Goal: Task Accomplishment & Management: Manage account settings

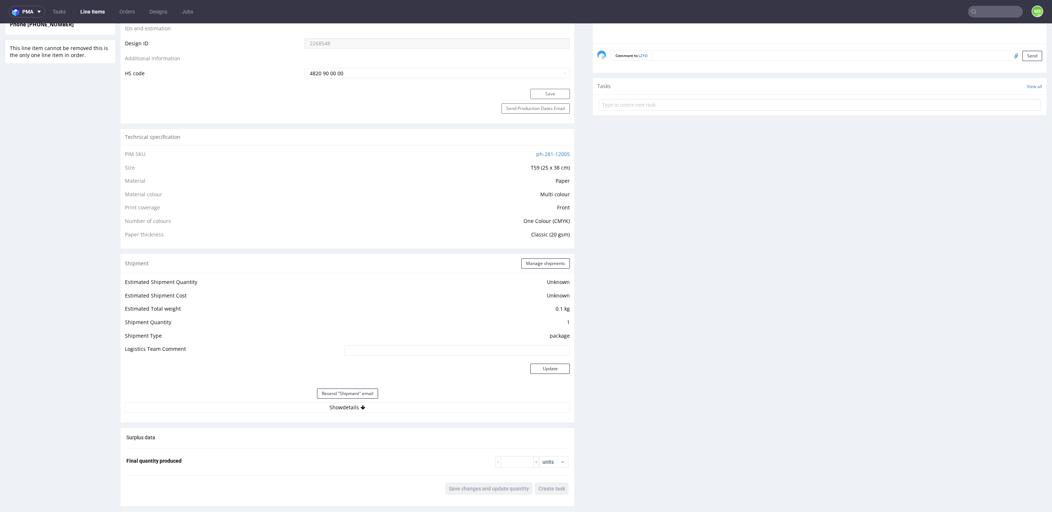
scroll to position [424, 0]
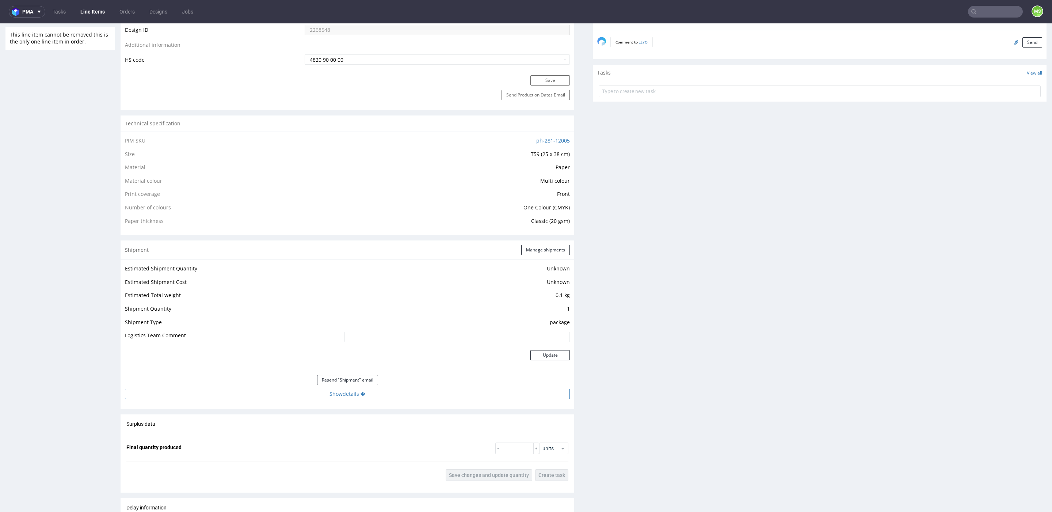
click at [356, 389] on button "Show details" at bounding box center [347, 394] width 445 height 10
click at [283, 442] on input "1Z5A15806890662958" at bounding box center [412, 440] width 316 height 10
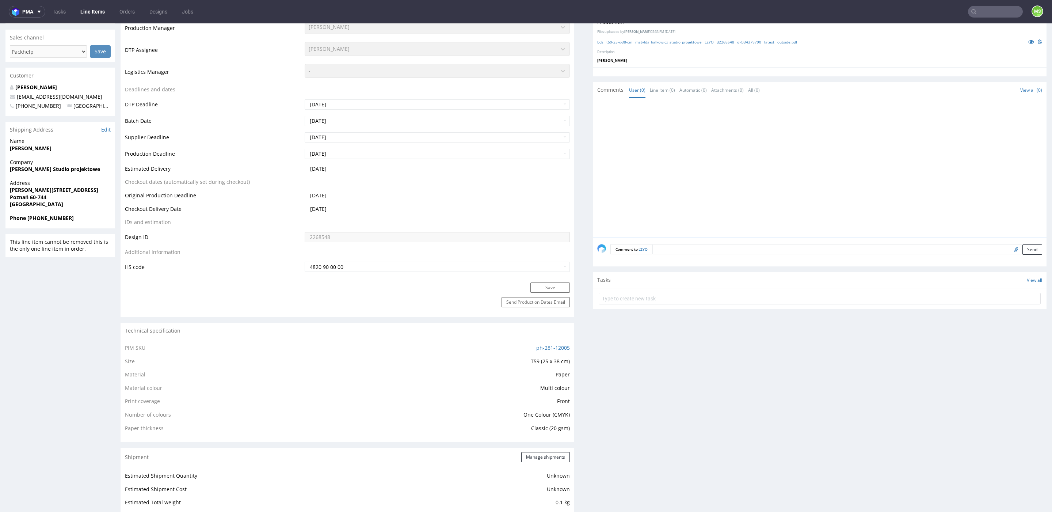
scroll to position [0, 0]
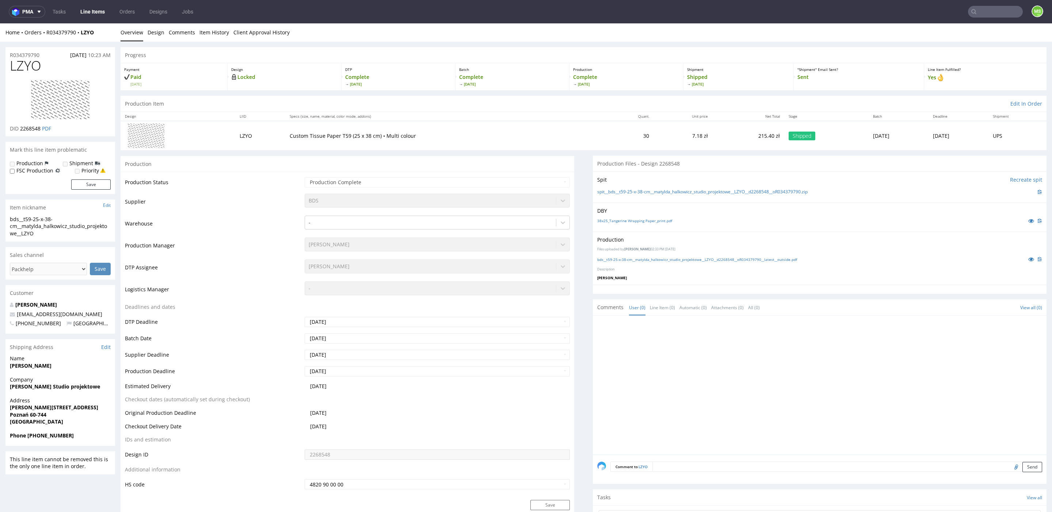
click at [91, 12] on link "Line Items" at bounding box center [92, 12] width 33 height 12
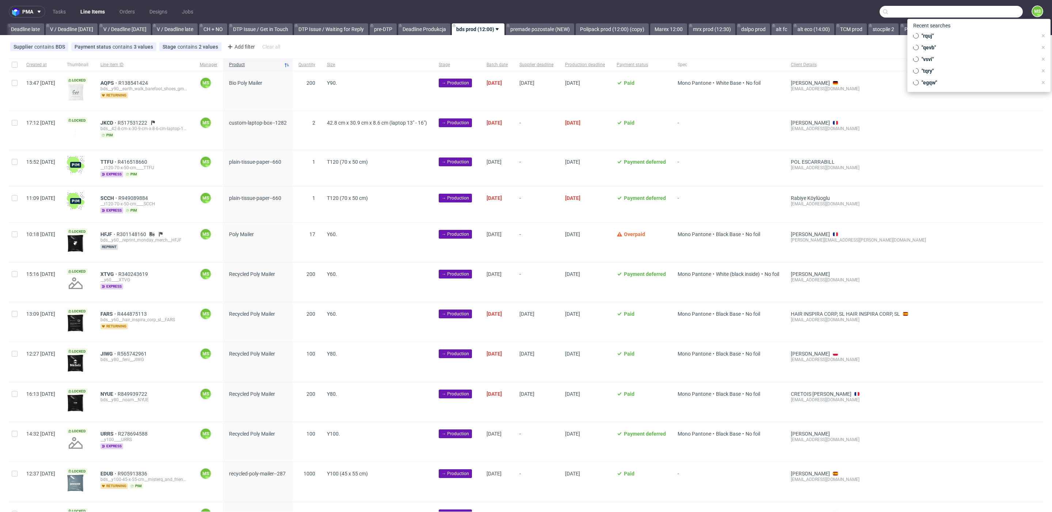
click at [1000, 9] on input "text" at bounding box center [950, 12] width 143 height 12
type input "nrzs"
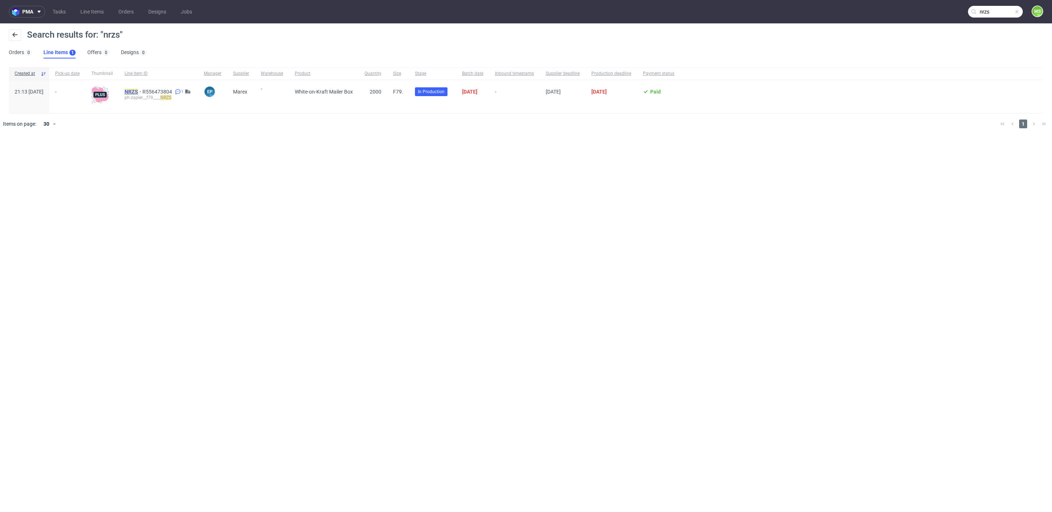
click at [138, 92] on mark "NRZS" at bounding box center [132, 92] width 14 height 6
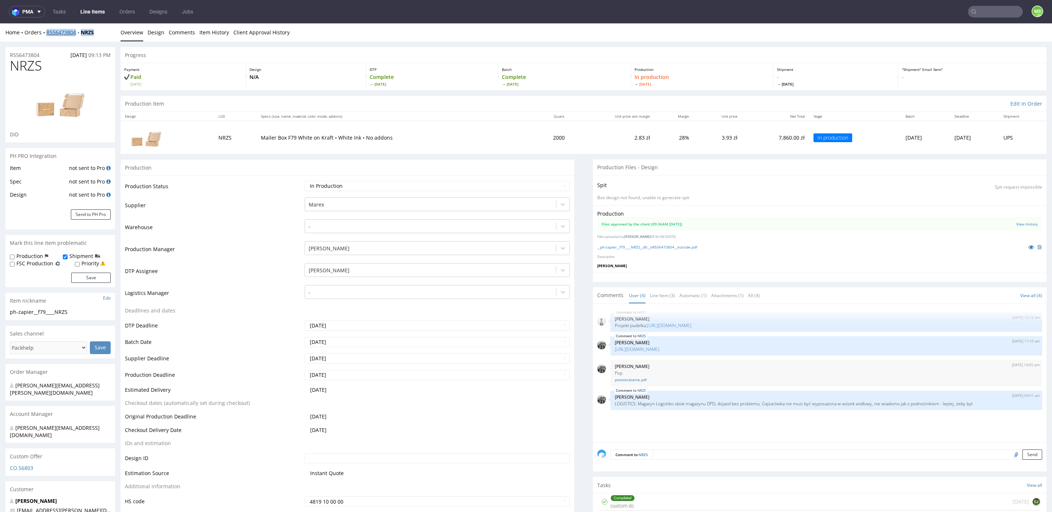
drag, startPoint x: 103, startPoint y: 34, endPoint x: 46, endPoint y: 33, distance: 56.2
click at [46, 33] on div "Home Orders R556473804 NRZS" at bounding box center [60, 32] width 110 height 7
drag, startPoint x: 77, startPoint y: 313, endPoint x: 103, endPoint y: 316, distance: 25.5
click at [13, 314] on div "ph-zapier__f79____NRZS" at bounding box center [60, 311] width 101 height 7
copy div "h-zapier__f79____NRZS"
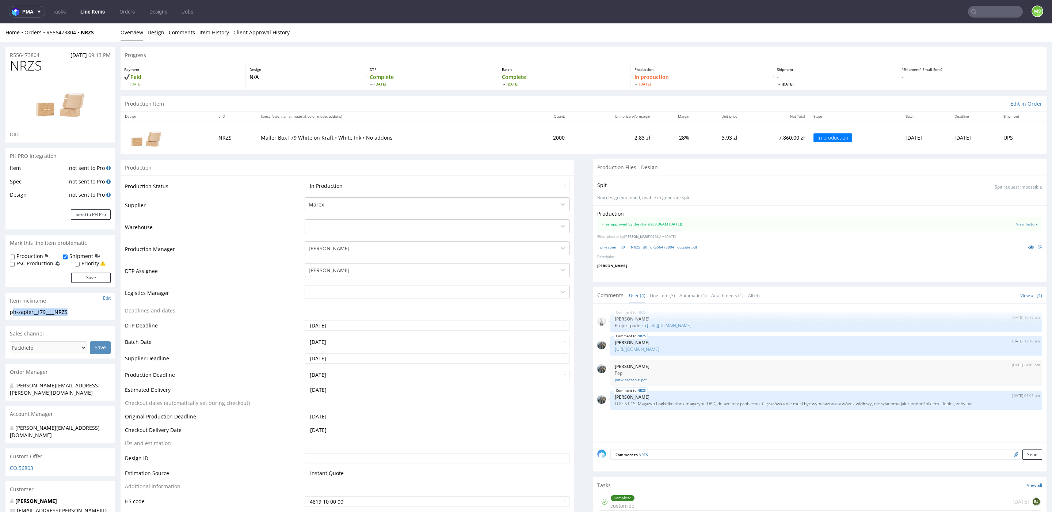
click at [92, 14] on link "Line Items" at bounding box center [92, 12] width 33 height 12
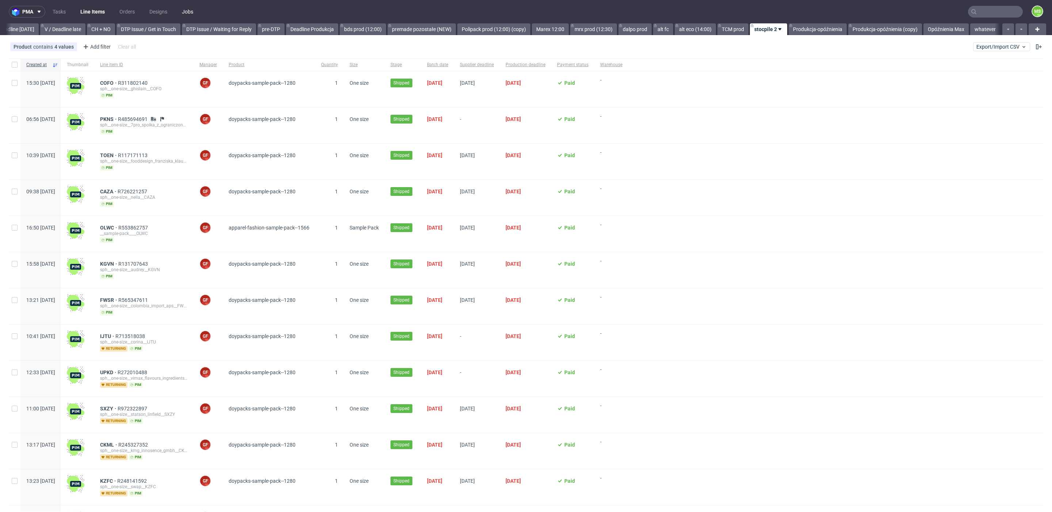
scroll to position [0, 999]
click at [925, 30] on link "Opóźnienia Max" at bounding box center [945, 29] width 45 height 12
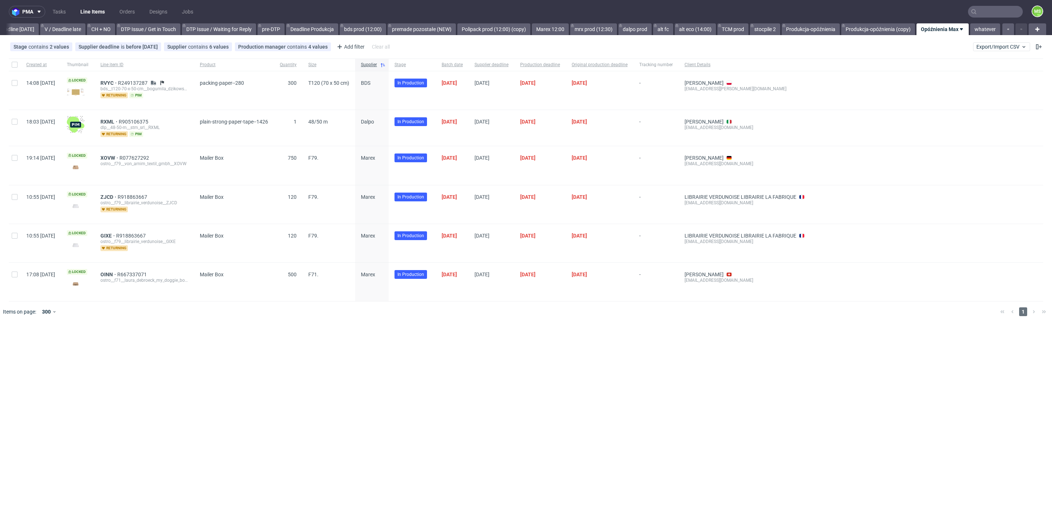
scroll to position [0, 990]
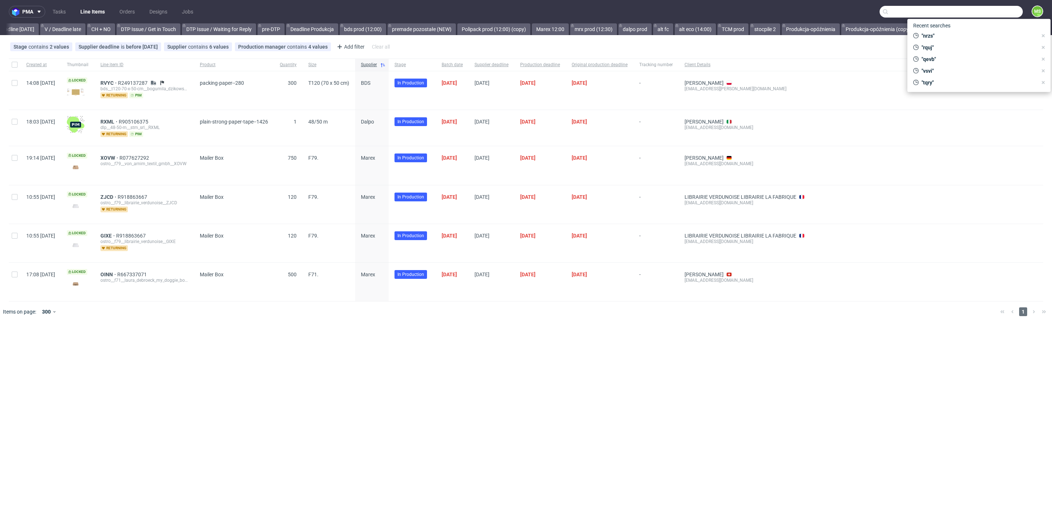
click at [1012, 13] on input "text" at bounding box center [950, 12] width 143 height 12
type input "wbnf"
click at [969, 31] on div "egdk__custom__Back_Market_-_Obsolete_Project_vol_2_October_25__ WBNF" at bounding box center [966, 30] width 95 height 7
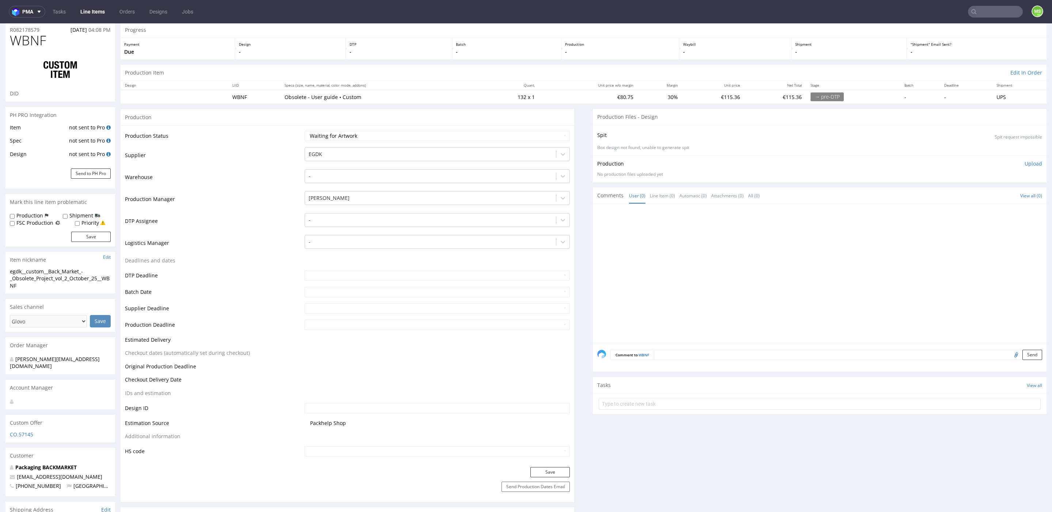
scroll to position [31, 0]
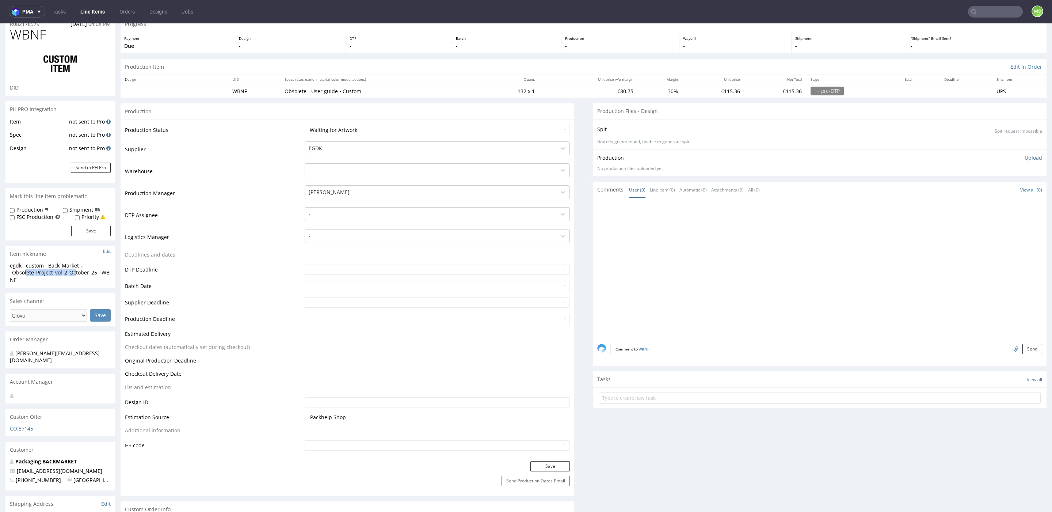
drag, startPoint x: 26, startPoint y: 274, endPoint x: 79, endPoint y: 276, distance: 52.3
click at [79, 276] on div "egdk__custom__Back_Market_-_Obsolete_Project_vol_2_October_25__WBNF" at bounding box center [60, 273] width 101 height 22
click at [985, 7] on input "text" at bounding box center [995, 12] width 55 height 12
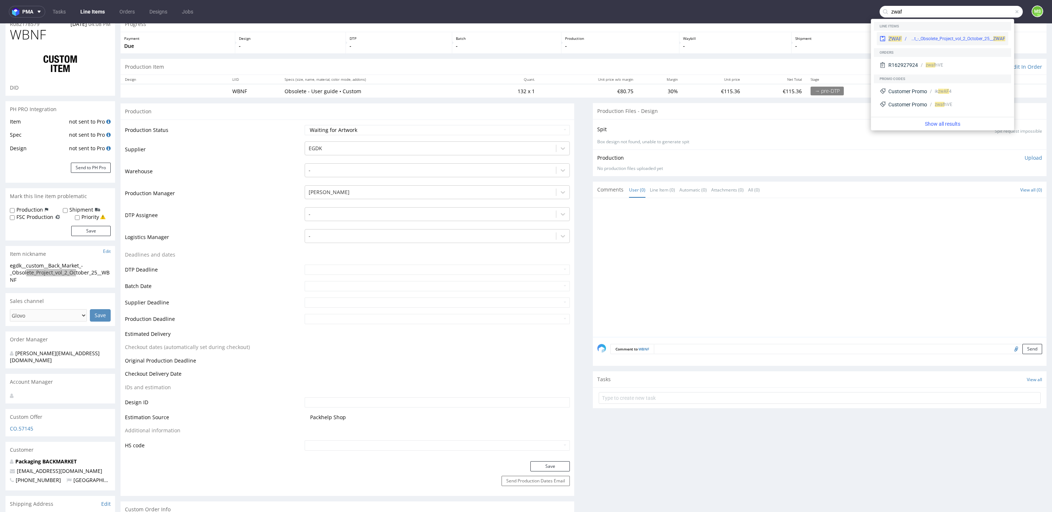
type input "zwaf"
click at [951, 39] on div "egdk__custom__Back_Market_-_Obsolete_Project_vol_2_October_25__ ZWAF" at bounding box center [957, 38] width 96 height 7
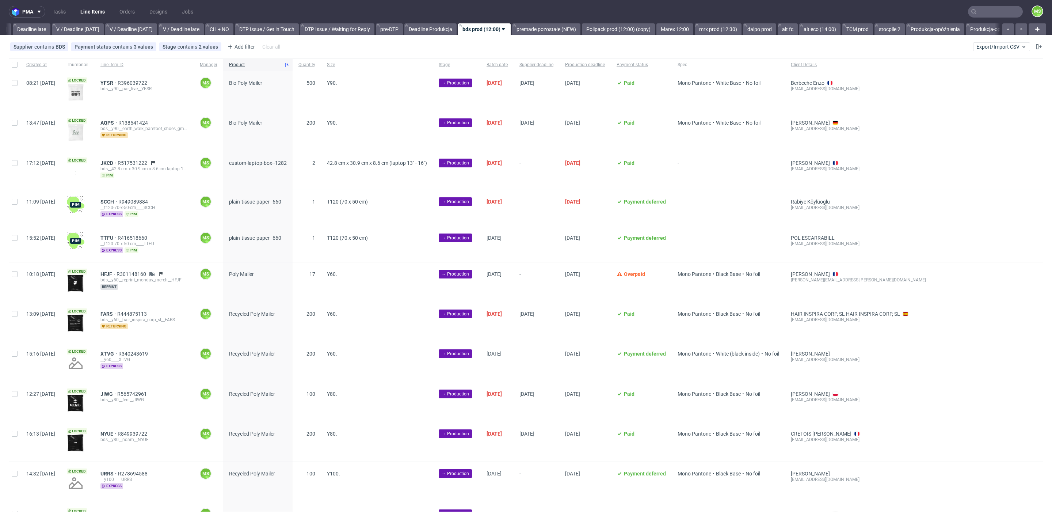
scroll to position [0, 859]
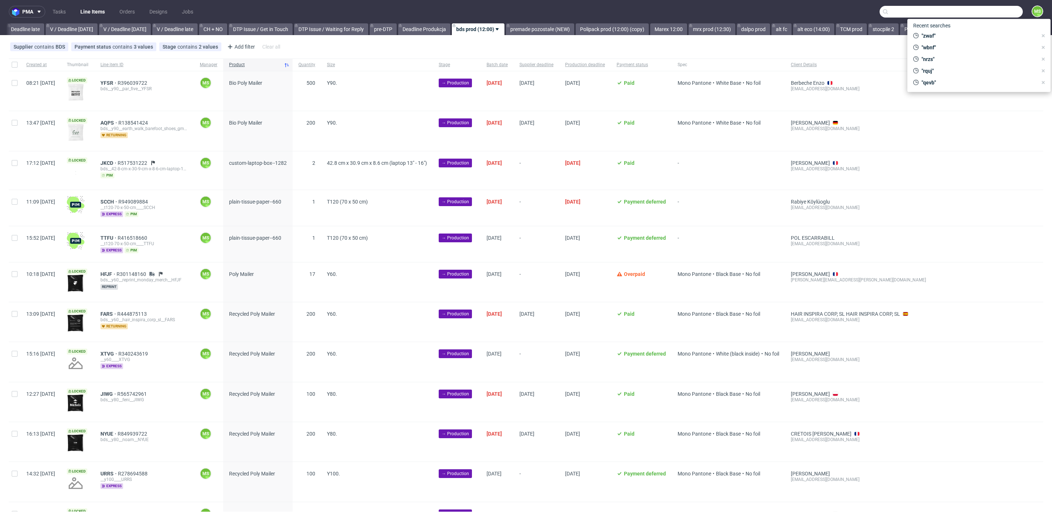
click at [986, 12] on input "text" at bounding box center [950, 12] width 143 height 12
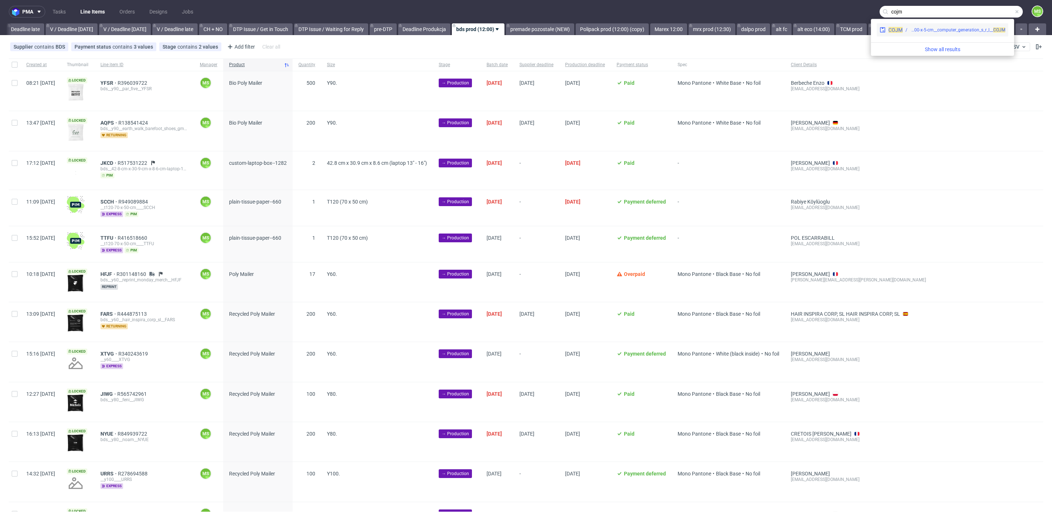
type input "cojm"
click at [952, 27] on div "dlp__x50-6000-x-5-cm__computer_generation_s_r_l__ COJM" at bounding box center [957, 30] width 95 height 7
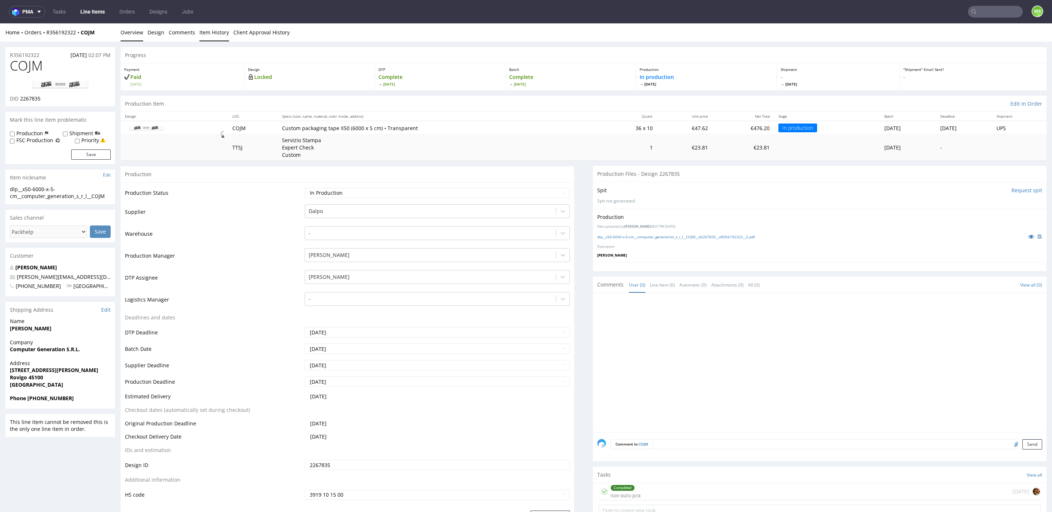
click at [199, 33] on link "Item History" at bounding box center [214, 32] width 30 height 18
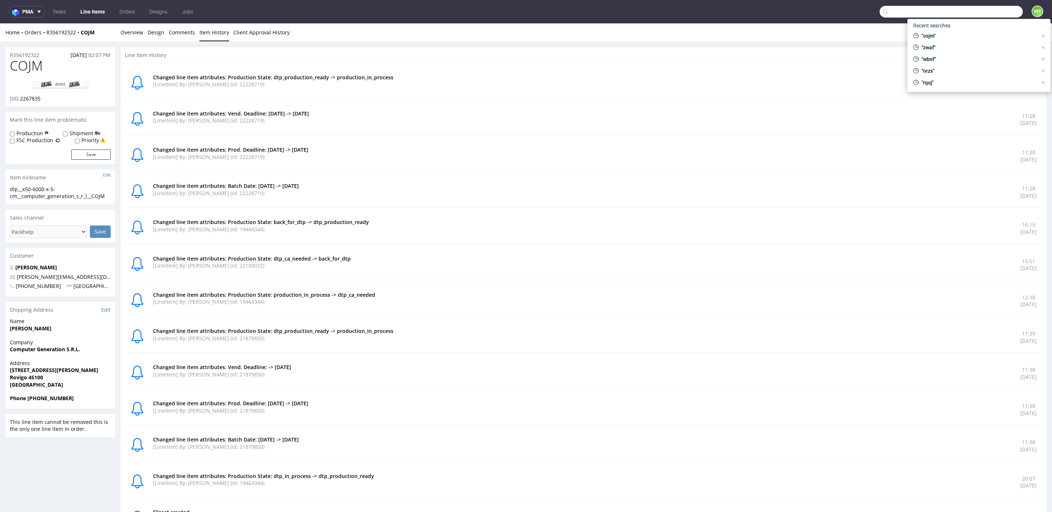
click at [983, 16] on input "text" at bounding box center [950, 12] width 143 height 12
type input "urvq"
click at [952, 37] on div "__x50____ URVQ" at bounding box center [953, 38] width 103 height 7
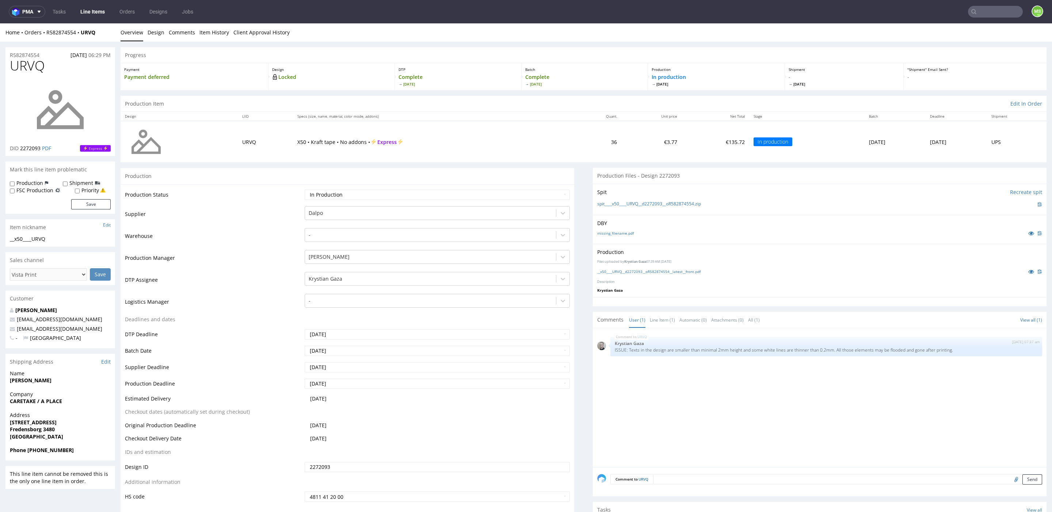
click at [980, 16] on input "text" at bounding box center [995, 12] width 55 height 12
click at [935, 13] on input "text" at bounding box center [950, 12] width 143 height 12
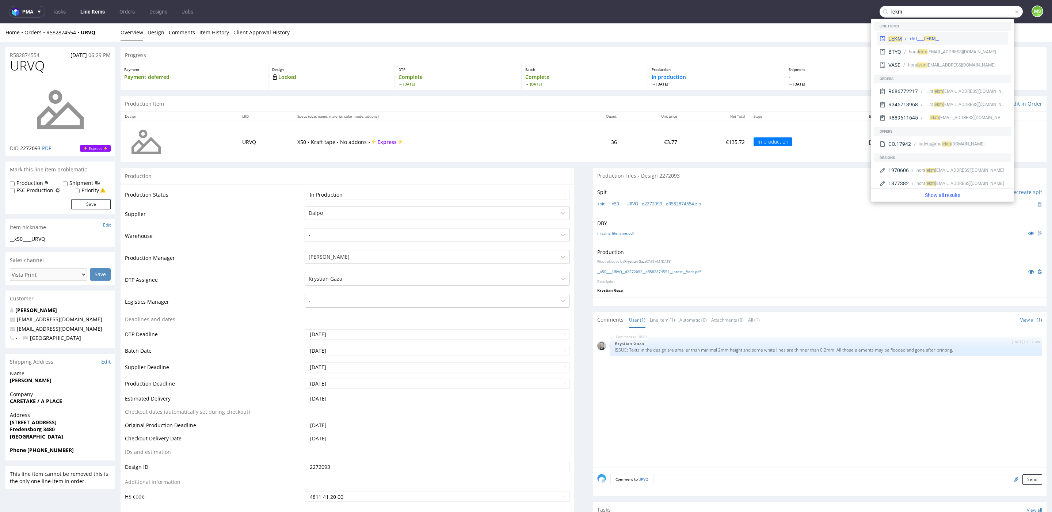
type input "lekm"
click at [917, 43] on div "LEKM __x50____ LEKM" at bounding box center [941, 38] width 131 height 13
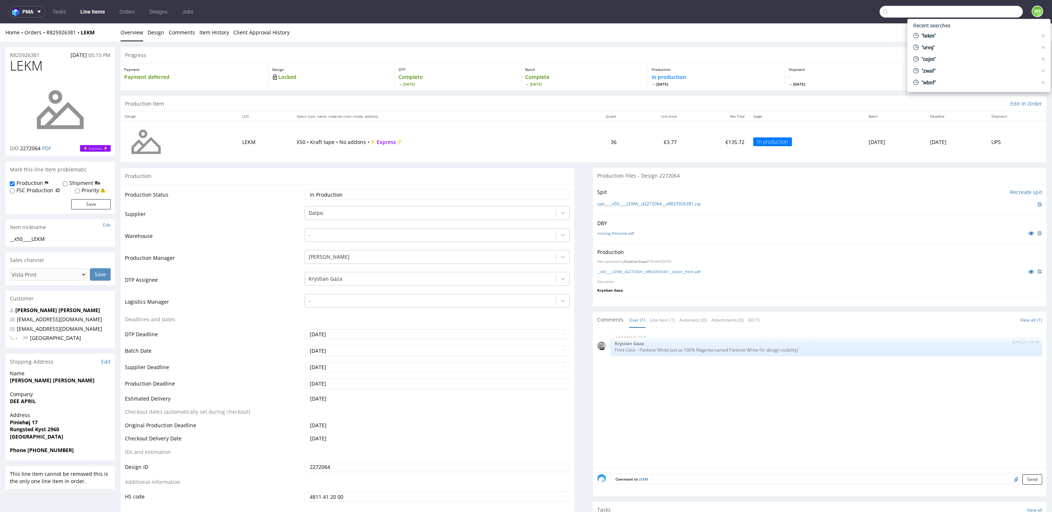
click at [981, 13] on input "text" at bounding box center [950, 12] width 143 height 12
click at [924, 14] on input "text" at bounding box center [950, 12] width 143 height 12
type input "poee"
click at [919, 26] on div "POEE __x50____ POEE" at bounding box center [941, 29] width 131 height 13
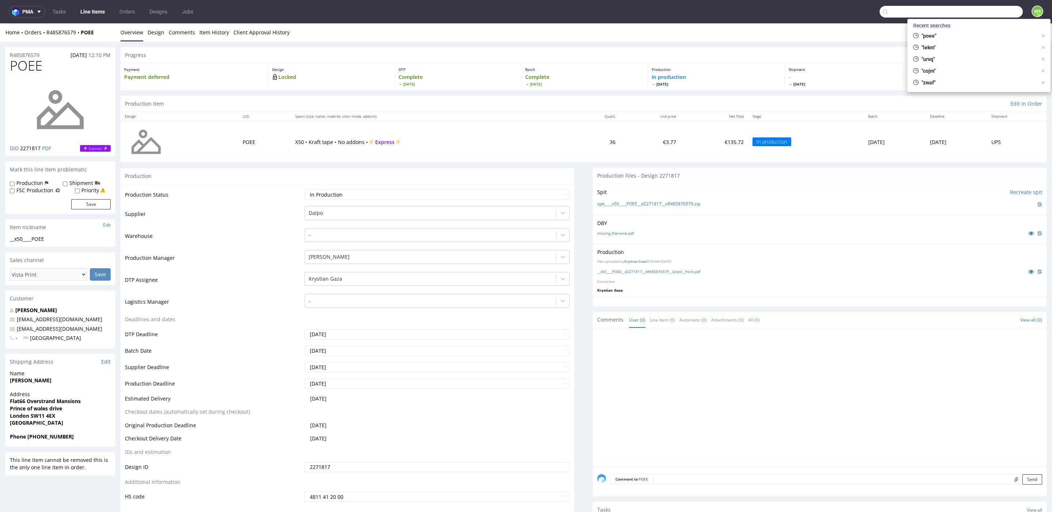
click at [989, 14] on input "text" at bounding box center [950, 12] width 143 height 12
type input "fgub"
click at [964, 31] on div "__x50-6000-x-5-cm____ FGUB" at bounding box center [953, 30] width 104 height 7
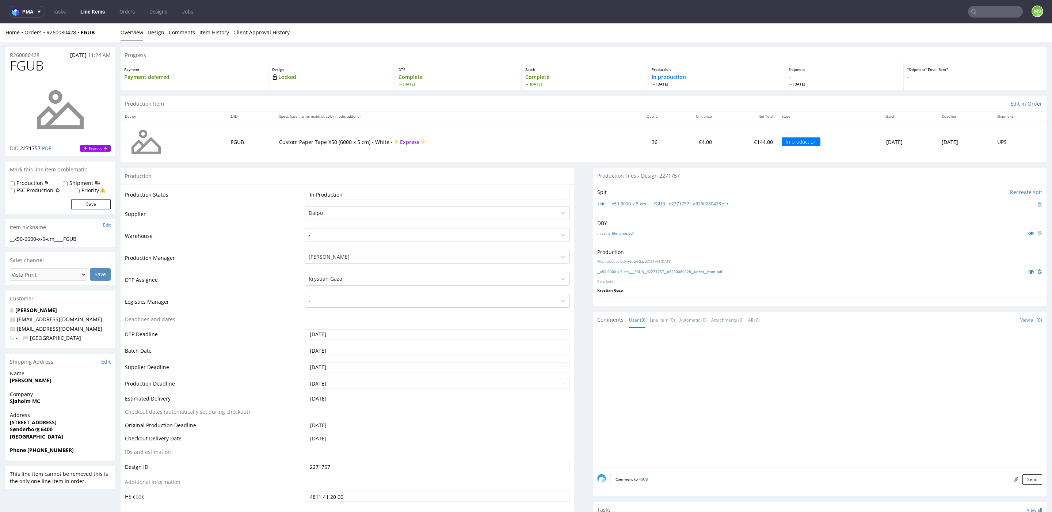
click at [993, 14] on input "text" at bounding box center [995, 12] width 55 height 12
type input "ytpj"
click at [978, 27] on div "dlp__x50-6000-x-5-cm__bilp__ YTPJ" at bounding box center [952, 30] width 105 height 7
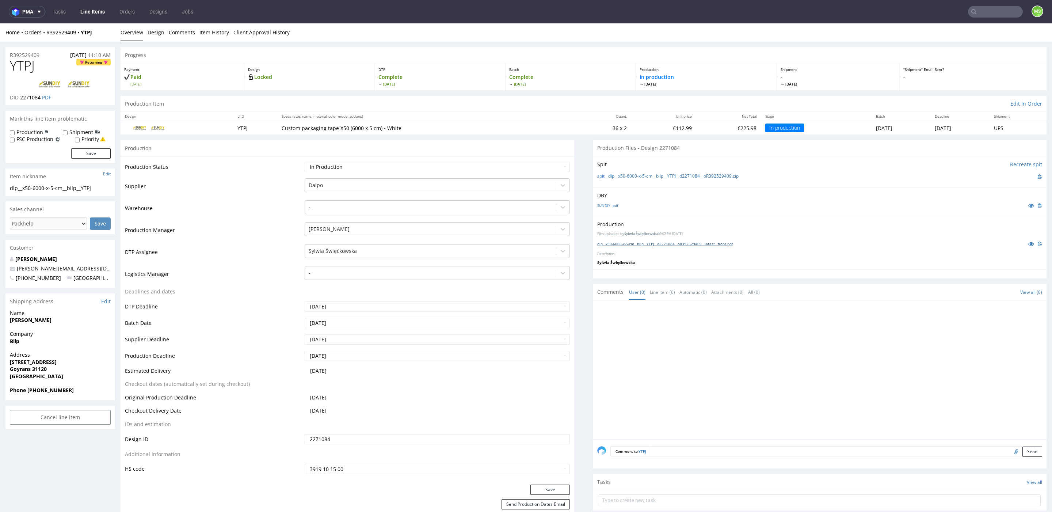
click at [651, 244] on link "dlp__x50-6000-x-5-cm__bilp__YTPJ__d2271084__oR392529409__latest__front.pdf" at bounding box center [664, 243] width 135 height 5
click at [983, 13] on input "text" at bounding box center [950, 12] width 143 height 12
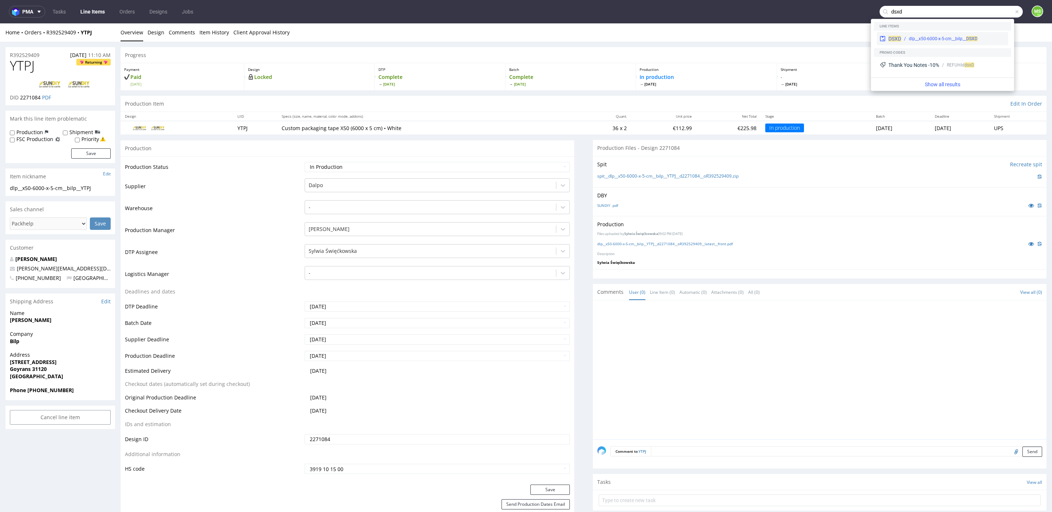
type input "dsxd"
click at [931, 38] on div "dlp__x50-6000-x-5-cm__bilp__ DSXD" at bounding box center [943, 38] width 69 height 7
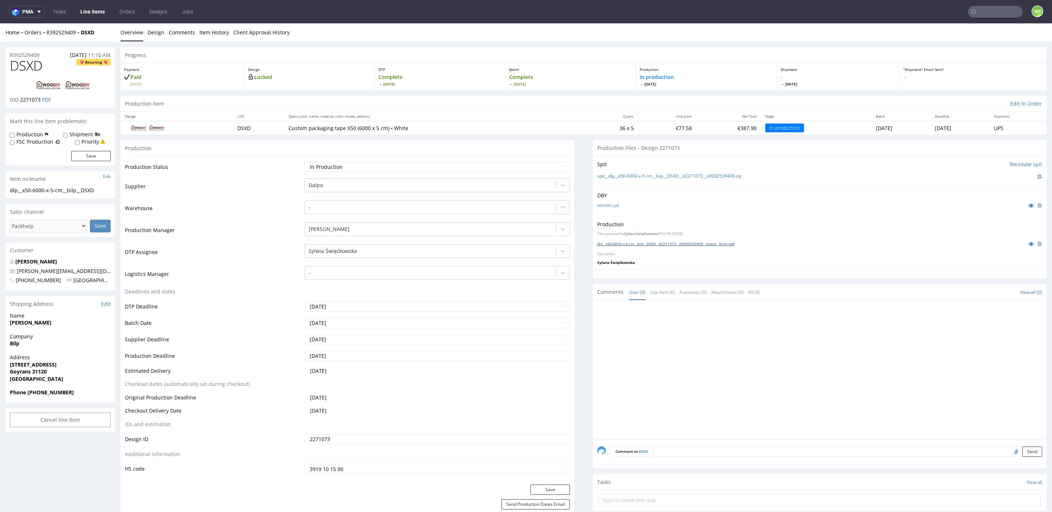
click at [647, 243] on link "dlp__x50-6000-x-5-cm__bilp__DSXD__d2271073__oR392529409__latest__front.pdf" at bounding box center [665, 243] width 137 height 5
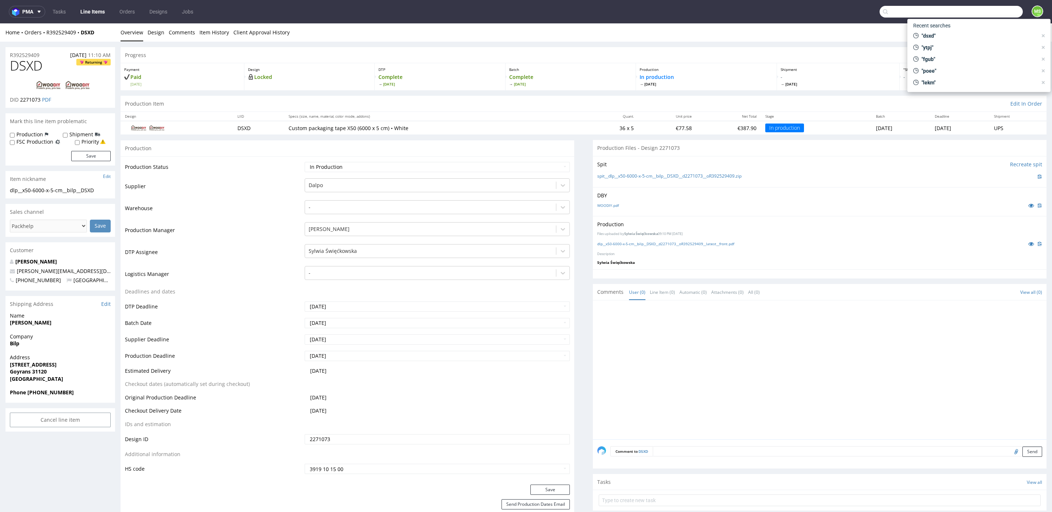
click at [985, 16] on input "text" at bounding box center [950, 12] width 143 height 12
type input "tulv"
click at [963, 29] on div "dlp__x50-6000-x-5-cm__pico_ripoll__ TULV" at bounding box center [948, 30] width 80 height 7
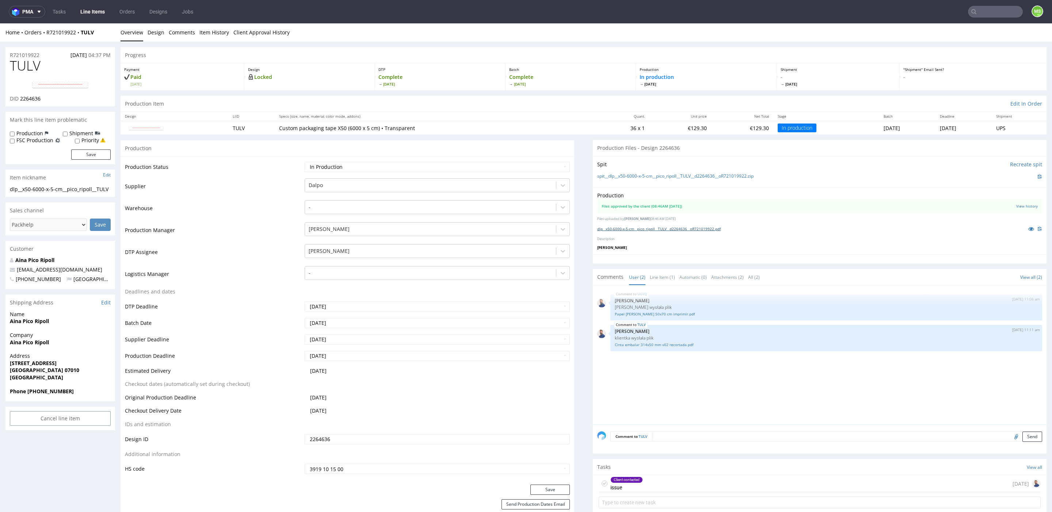
click at [701, 228] on link "dlp__x50-6000-x-5-cm__pico_ripoll__TULV__d2264636__oR721019922.pdf" at bounding box center [658, 228] width 123 height 5
click at [994, 9] on input "text" at bounding box center [950, 12] width 143 height 12
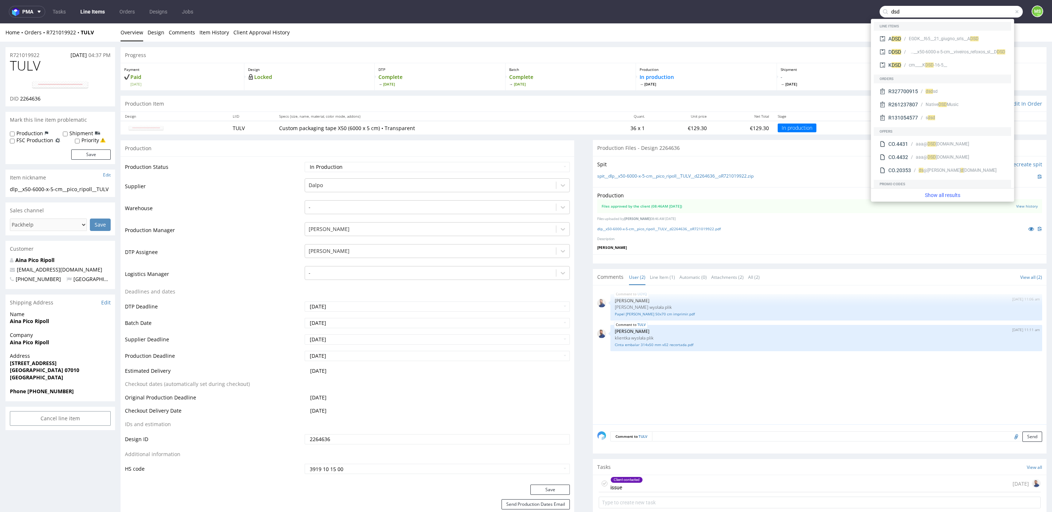
type input "dsdx"
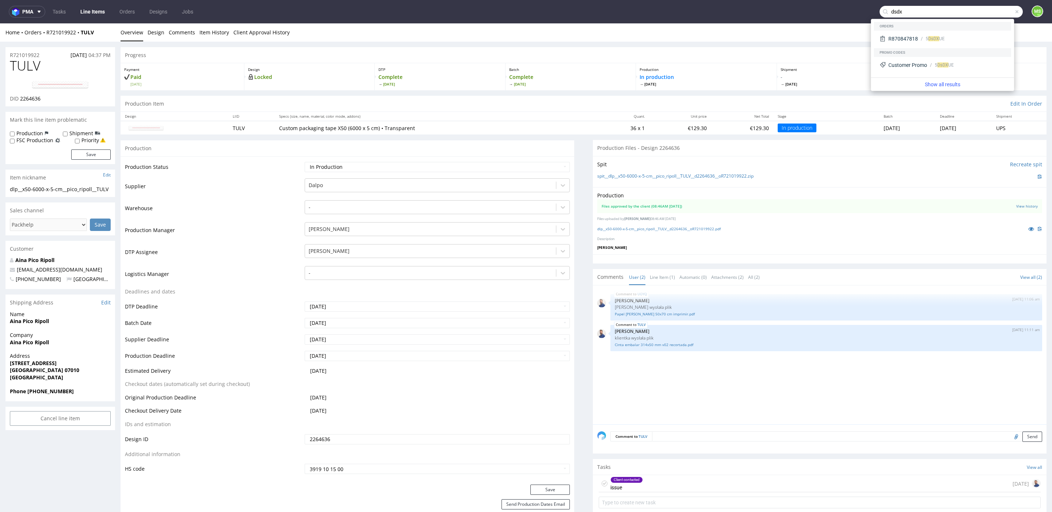
drag, startPoint x: 889, startPoint y: 11, endPoint x: 857, endPoint y: 11, distance: 31.4
click at [857, 11] on nav "pma Tasks Line Items Orders Designs Jobs dsdx MS" at bounding box center [526, 11] width 1052 height 23
type input "DSXD"
click at [940, 35] on div "DSXD dlp__x50-6000-x-5-cm__bilp__ DSXD" at bounding box center [941, 38] width 131 height 13
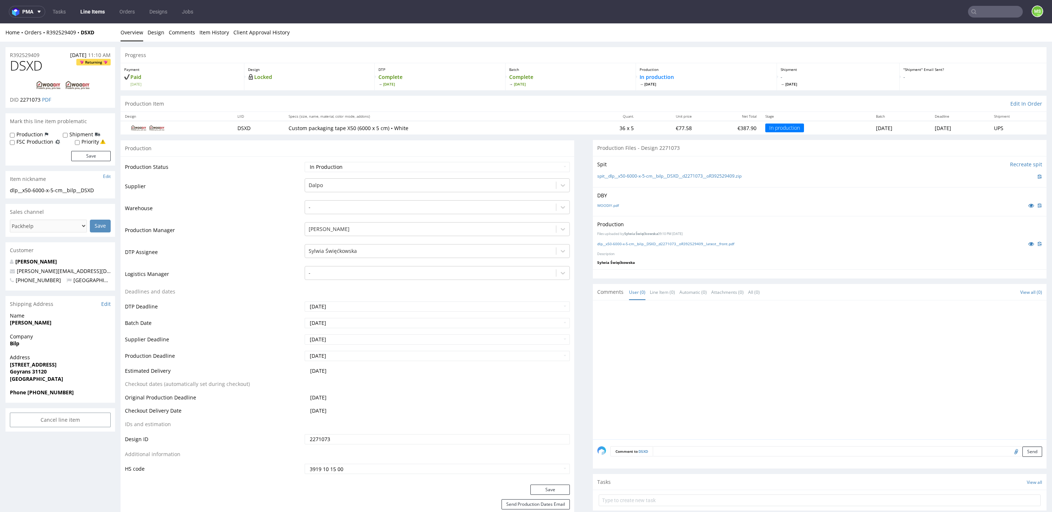
click at [985, 18] on nav "pma Tasks Line Items Orders Designs Jobs MS" at bounding box center [526, 11] width 1052 height 23
click at [985, 17] on input "text" at bounding box center [995, 12] width 55 height 12
type input "YTPJ"
click at [971, 31] on span "YTPJ" at bounding box center [970, 29] width 10 height 5
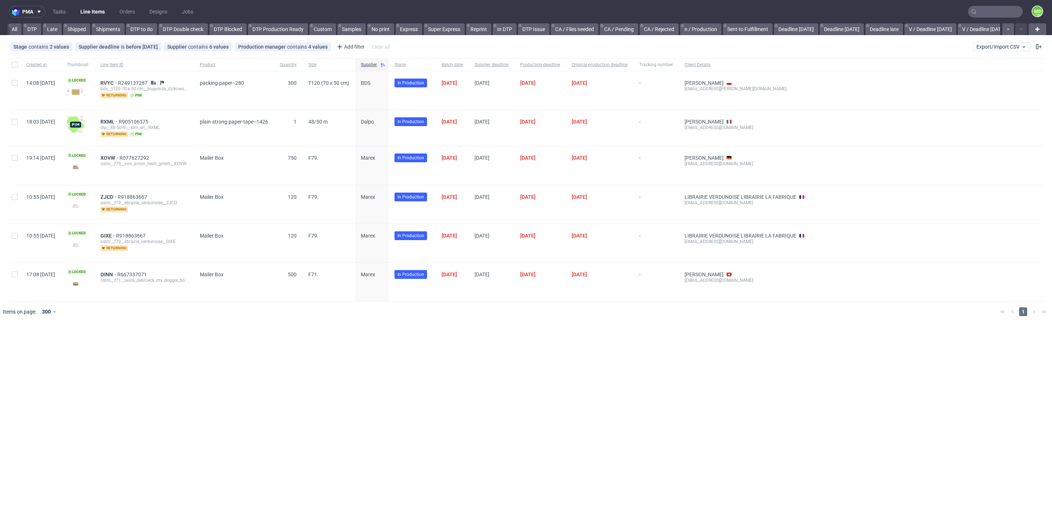
scroll to position [0, 990]
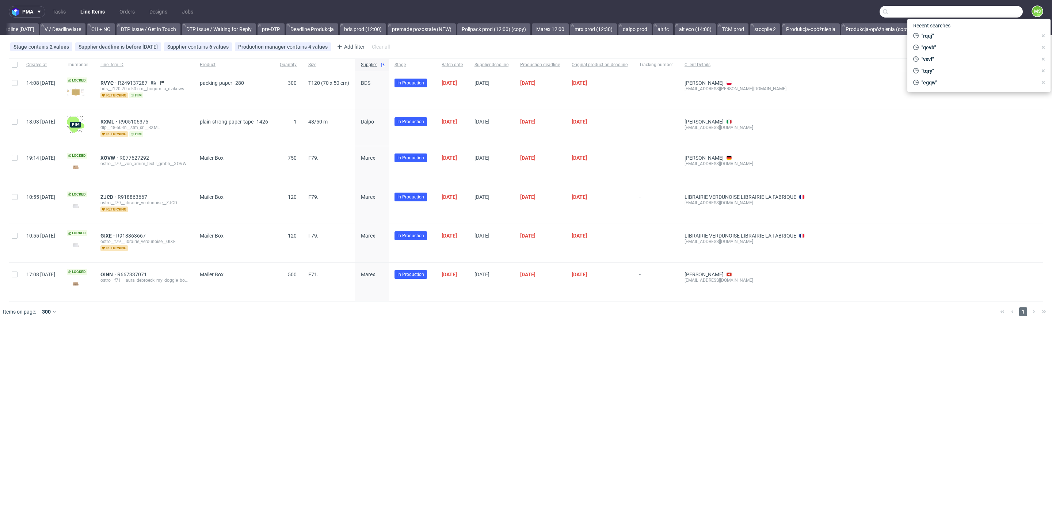
click at [1007, 13] on input "text" at bounding box center [950, 12] width 143 height 12
drag, startPoint x: 364, startPoint y: 371, endPoint x: 373, endPoint y: 276, distance: 95.4
click at [364, 368] on div "pma Tasks Line Items Orders Designs Jobs MS All DTP Late Shipped Shipments DTP …" at bounding box center [526, 256] width 1052 height 512
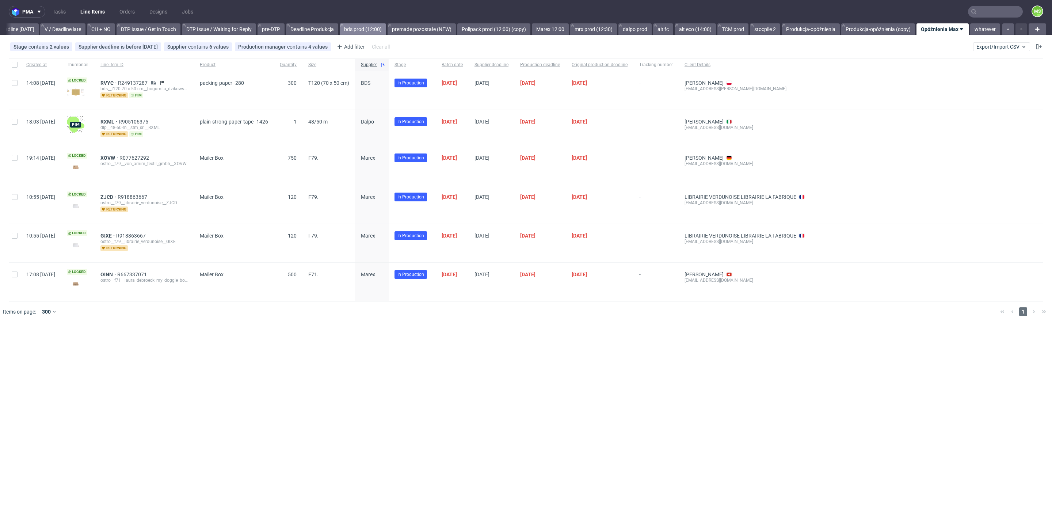
click at [362, 30] on link "bds prod (12:00)" at bounding box center [363, 29] width 46 height 12
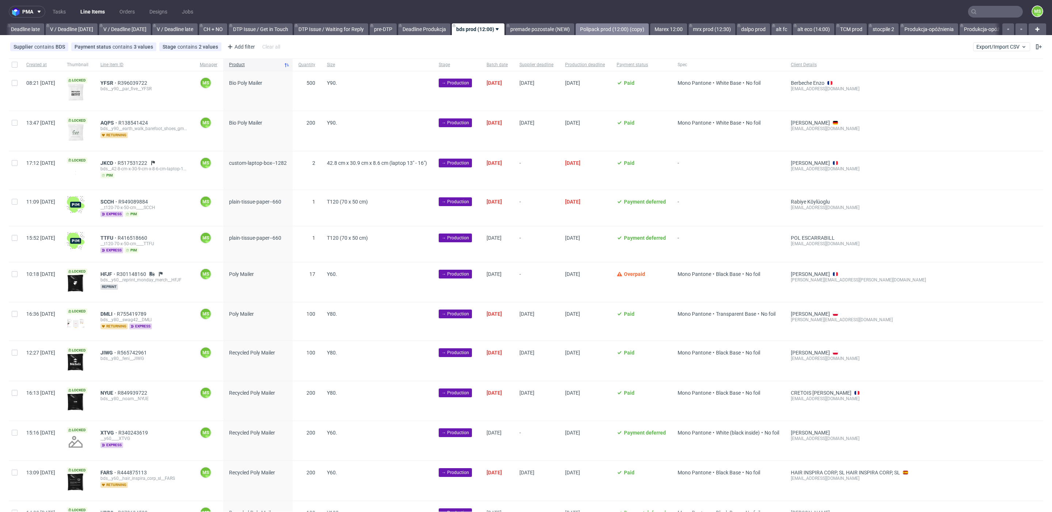
click at [649, 29] on link "Polipack prod (12:00) (copy)" at bounding box center [612, 29] width 73 height 12
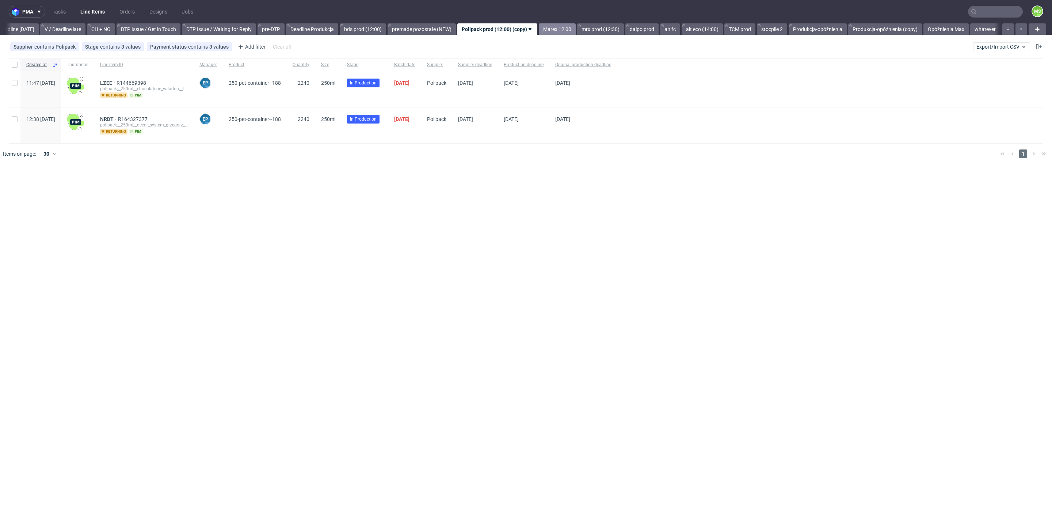
scroll to position [0, 986]
click at [600, 28] on link "mrx prod (12:30)" at bounding box center [600, 29] width 47 height 12
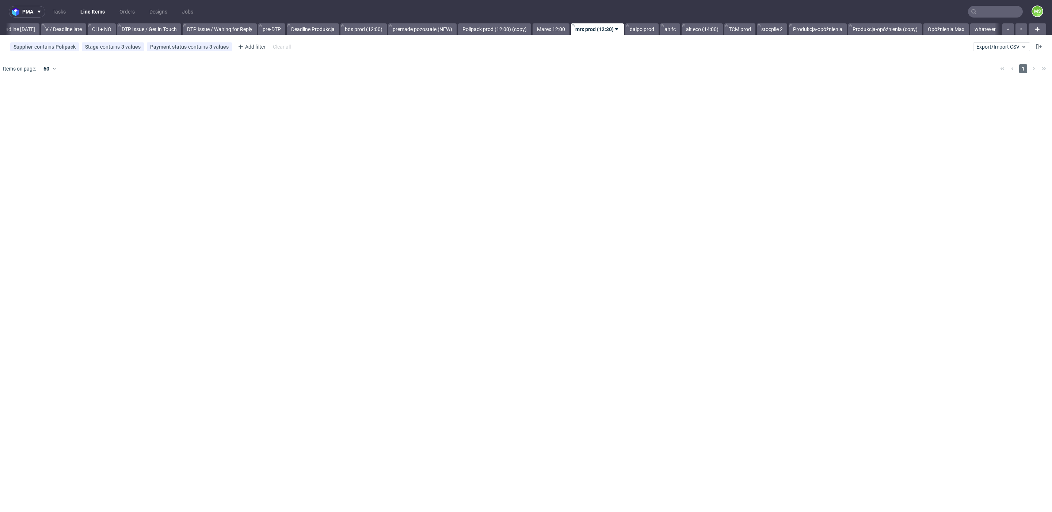
scroll to position [0, 990]
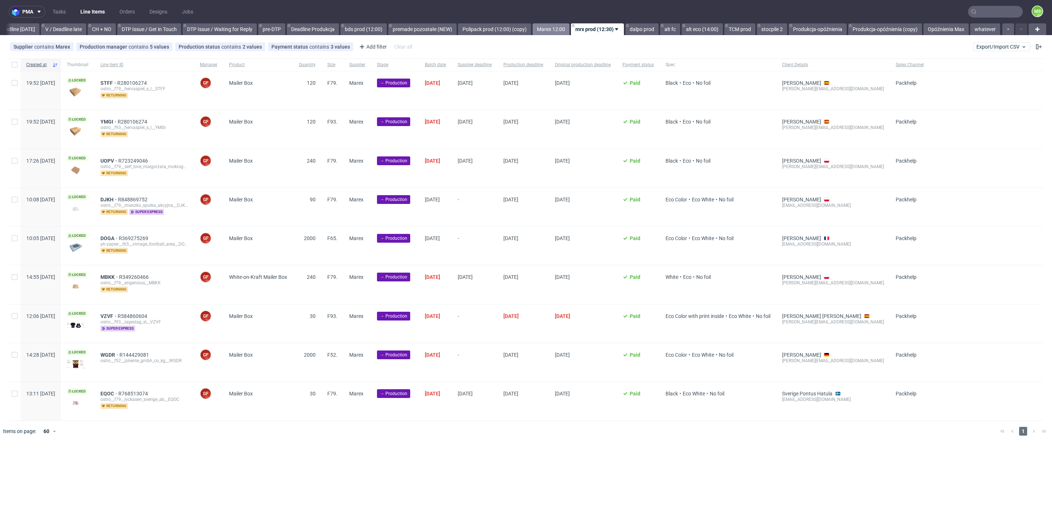
click at [557, 30] on link "Marex 12:00" at bounding box center [550, 29] width 37 height 12
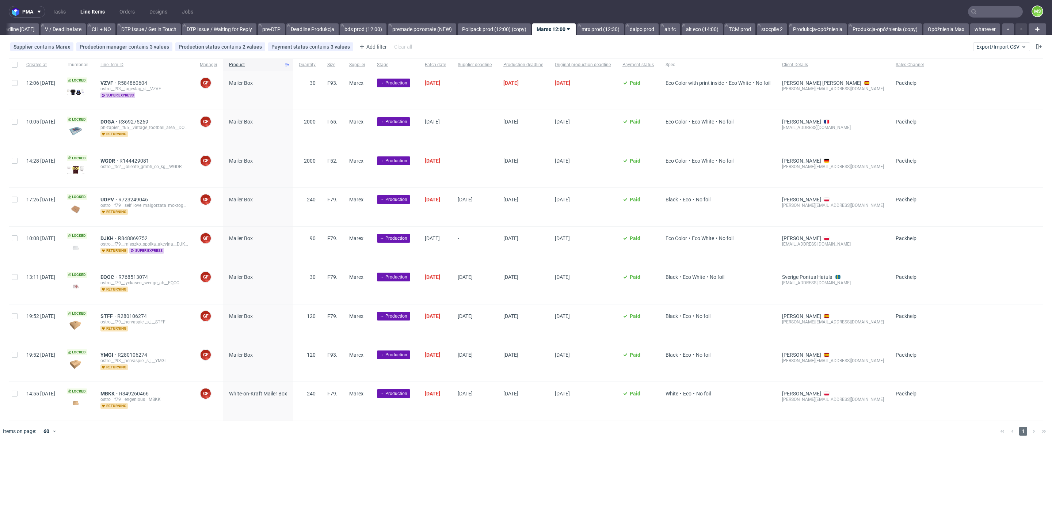
click at [321, 227] on div "90" at bounding box center [307, 245] width 28 height 38
click at [351, 27] on link "bds prod (12:00)" at bounding box center [363, 29] width 46 height 12
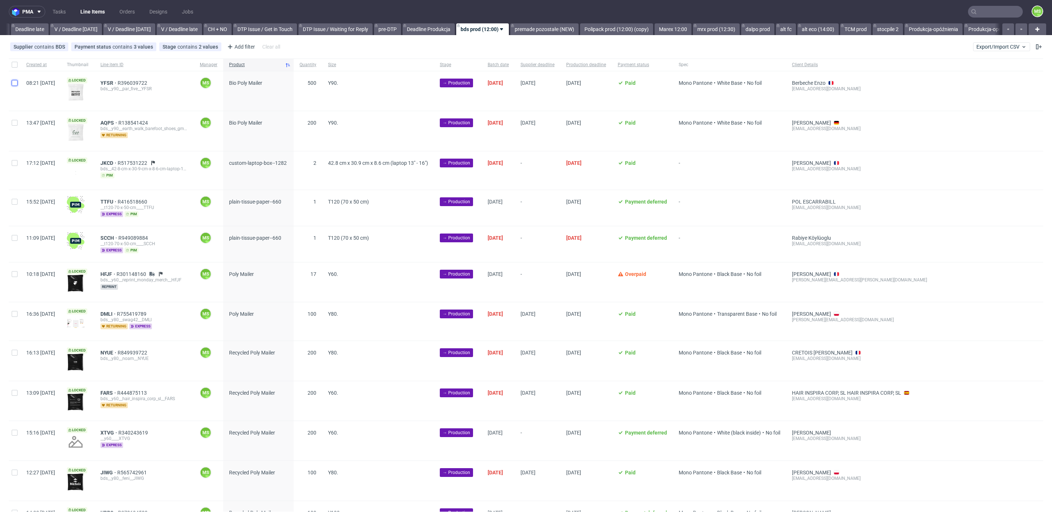
click at [15, 82] on input "checkbox" at bounding box center [15, 83] width 6 height 6
checkbox input "true"
click at [19, 123] on div at bounding box center [15, 130] width 12 height 39
checkbox input "true"
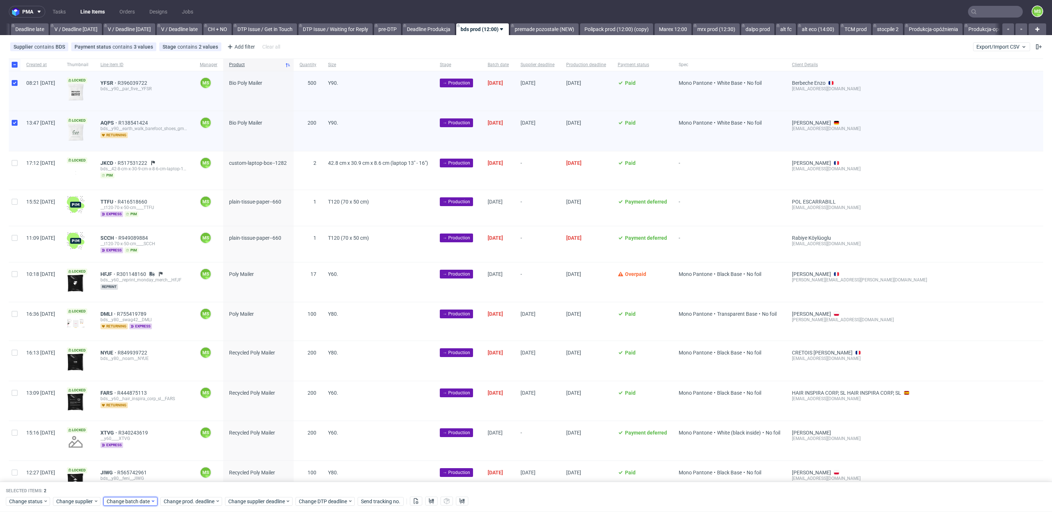
click at [120, 502] on span "Change batch date" at bounding box center [129, 500] width 44 height 7
click at [178, 424] on span "10" at bounding box center [176, 422] width 6 height 7
click at [192, 484] on span "Save" at bounding box center [189, 486] width 11 height 5
drag, startPoint x: 198, startPoint y: 501, endPoint x: 199, endPoint y: 495, distance: 6.1
click at [198, 500] on span "Change prod. deadline" at bounding box center [189, 500] width 51 height 7
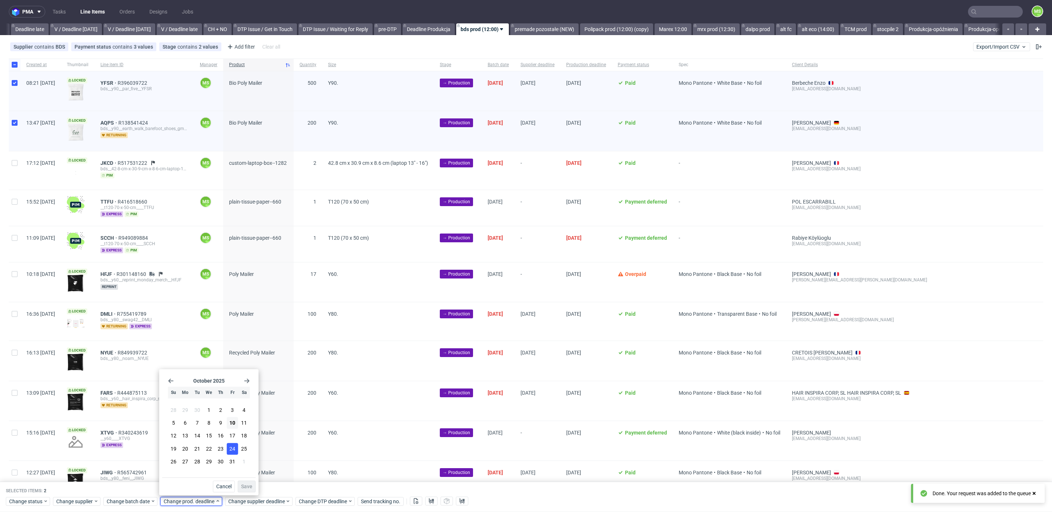
click at [228, 448] on button "24" at bounding box center [232, 449] width 11 height 12
click at [233, 437] on span "17" at bounding box center [232, 435] width 6 height 7
drag, startPoint x: 247, startPoint y: 486, endPoint x: 255, endPoint y: 506, distance: 21.0
click at [247, 487] on span "Save" at bounding box center [246, 486] width 11 height 5
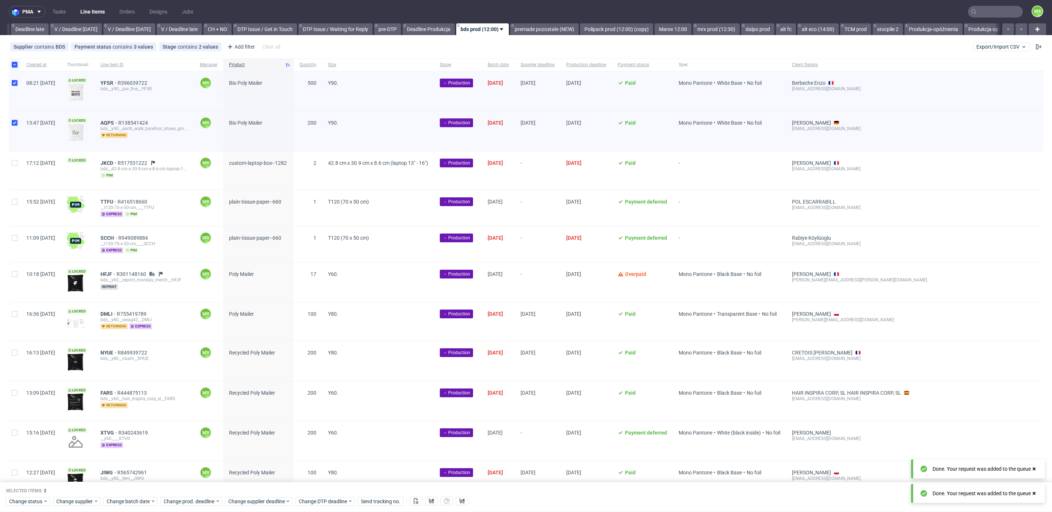
click at [255, 506] on div "Selected items: 2 Change status Change supplier Change batch date Change prod. …" at bounding box center [526, 497] width 1052 height 30
click at [259, 503] on span "Change supplier deadline" at bounding box center [256, 500] width 57 height 7
drag, startPoint x: 293, startPoint y: 436, endPoint x: 298, endPoint y: 470, distance: 34.0
click at [293, 437] on button "17" at bounding box center [296, 436] width 11 height 12
click at [308, 489] on button "Save" at bounding box center [311, 486] width 18 height 12
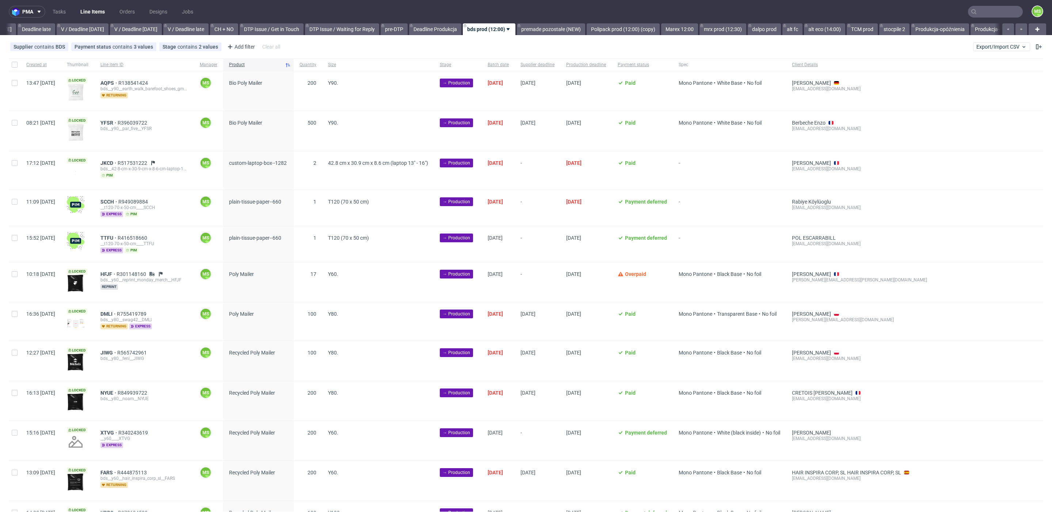
scroll to position [0, 859]
click at [17, 164] on input "checkbox" at bounding box center [15, 163] width 6 height 6
checkbox input "true"
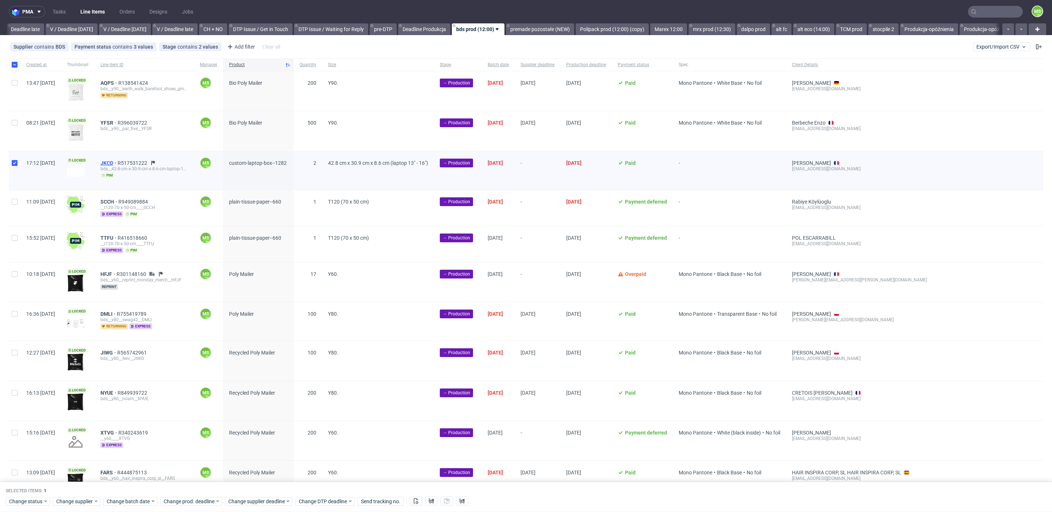
click at [118, 163] on span "JKCD" at bounding box center [108, 163] width 17 height 6
click at [137, 504] on span "Change batch date" at bounding box center [129, 500] width 44 height 7
click at [176, 425] on span "10" at bounding box center [176, 422] width 6 height 7
drag, startPoint x: 187, startPoint y: 485, endPoint x: 193, endPoint y: 500, distance: 16.1
click at [187, 486] on span "Save" at bounding box center [189, 486] width 11 height 5
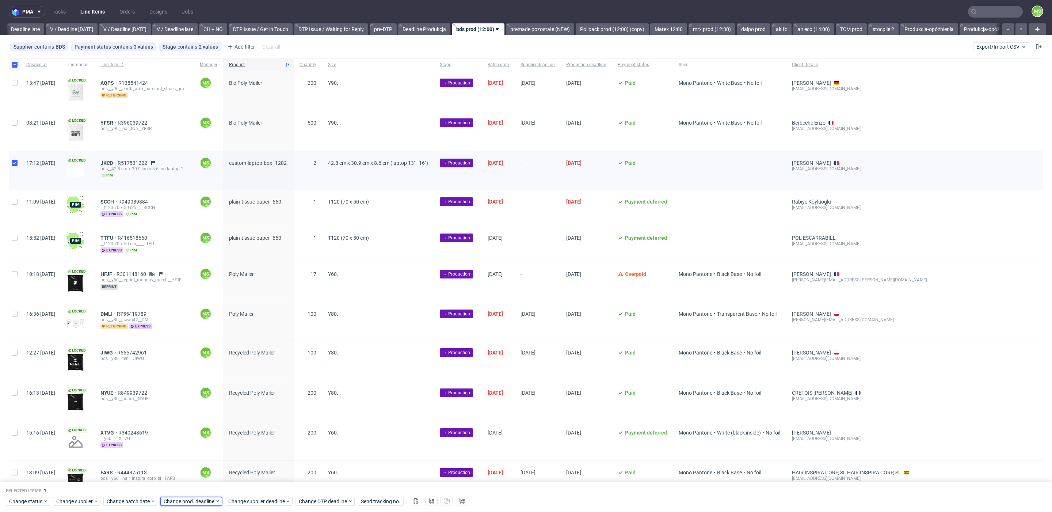
click at [193, 500] on span "Change prod. deadline" at bounding box center [189, 500] width 51 height 7
click at [209, 434] on span "15" at bounding box center [209, 435] width 6 height 7
drag, startPoint x: 249, startPoint y: 484, endPoint x: 264, endPoint y: 499, distance: 21.2
click at [249, 484] on span "Save" at bounding box center [246, 486] width 11 height 5
click at [264, 500] on span "Change supplier deadline" at bounding box center [256, 500] width 57 height 7
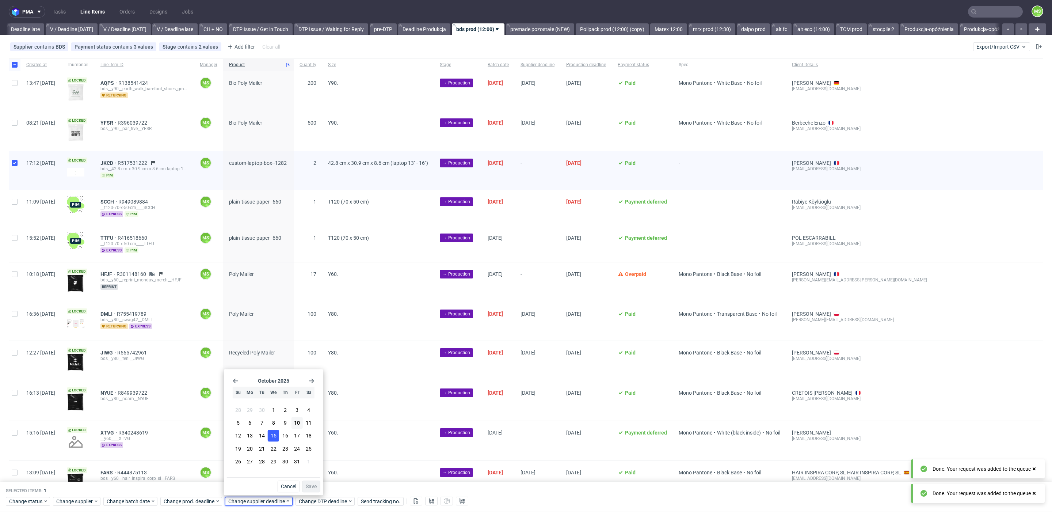
click at [268, 434] on button "15" at bounding box center [273, 436] width 11 height 12
click at [310, 485] on span "Save" at bounding box center [311, 486] width 11 height 5
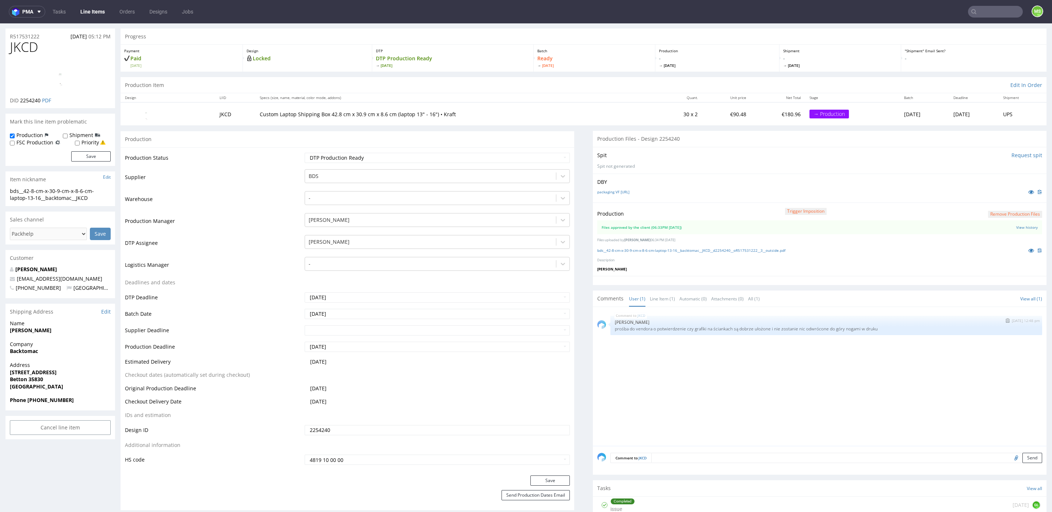
drag, startPoint x: 693, startPoint y: 330, endPoint x: 726, endPoint y: 329, distance: 33.2
click at [726, 329] on p "prośba do vendora o potwierdzenie czy grafiki na ściankach są dobrze ułożone i …" at bounding box center [826, 328] width 423 height 5
drag, startPoint x: 685, startPoint y: 328, endPoint x: 720, endPoint y: 328, distance: 35.1
click at [724, 329] on p "prośba do vendora o potwierdzenie czy grafiki na ściankach są dobrze ułożone i …" at bounding box center [826, 326] width 423 height 5
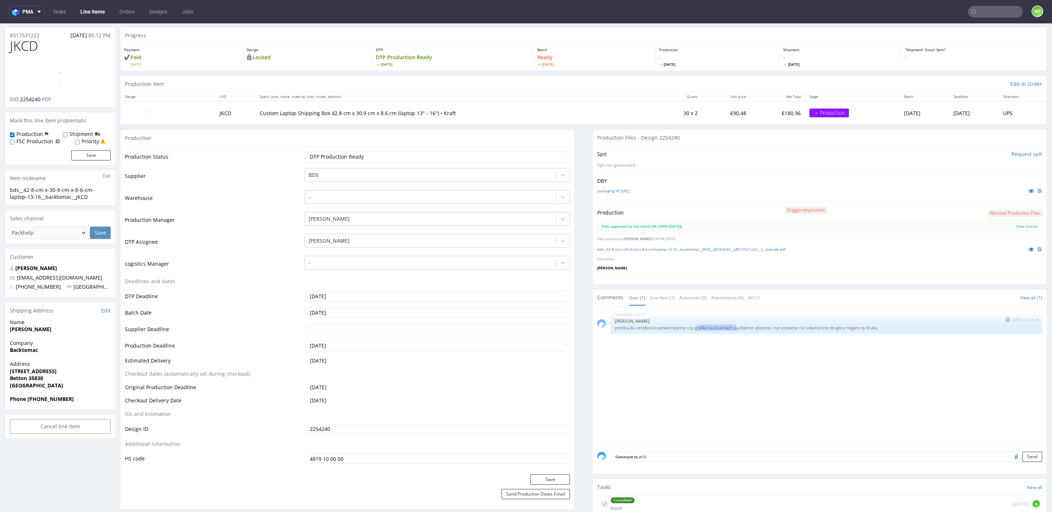
scroll to position [18, 0]
drag, startPoint x: 693, startPoint y: 329, endPoint x: 715, endPoint y: 327, distance: 22.0
click at [736, 328] on p "prośba do vendora o potwierdzenie czy grafiki na ściankach są dobrze ułożone i …" at bounding box center [826, 328] width 423 height 5
click at [693, 328] on p "prośba do vendora o potwierdzenie czy grafiki na ściankach są dobrze ułożone i …" at bounding box center [826, 326] width 423 height 5
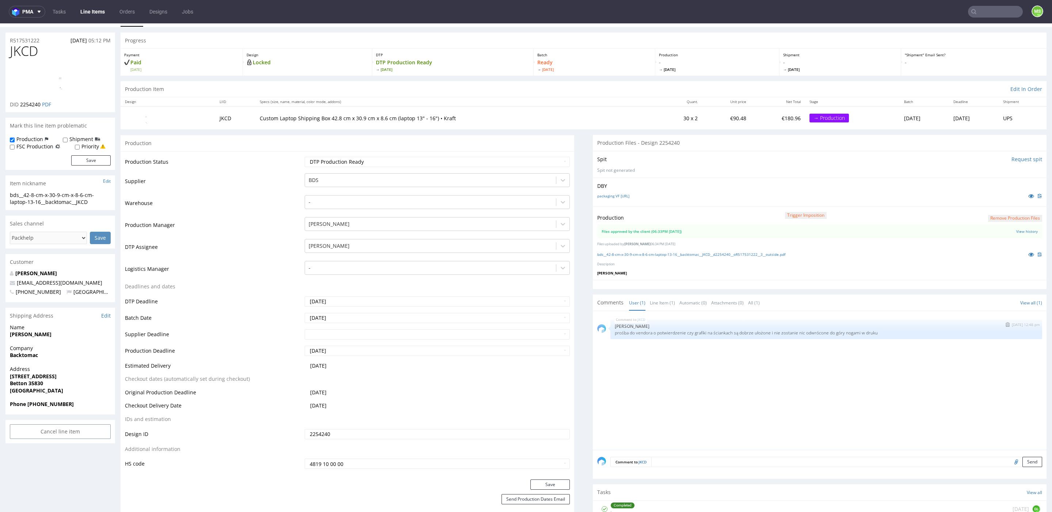
scroll to position [16, 0]
drag, startPoint x: 692, startPoint y: 330, endPoint x: 851, endPoint y: 333, distance: 158.2
click at [851, 333] on div "JKCD [DATE] 12:48 pm [PERSON_NAME] prośba do vendora o potwierdzenie czy grafik…" at bounding box center [826, 327] width 432 height 19
copy p "grafiki na ściankach są dobrze ułożone i nie zostanie nic odwrócone do góry nog…"
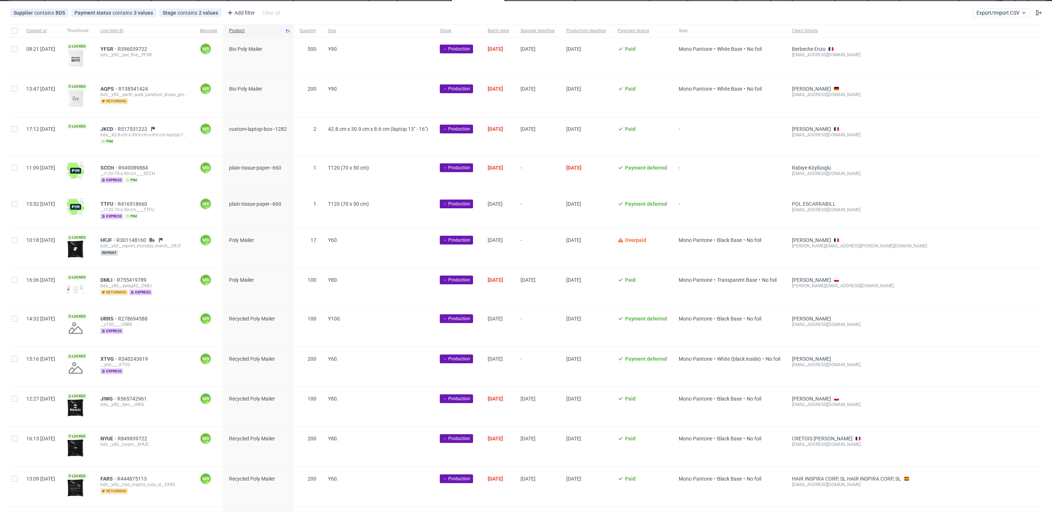
scroll to position [34, 0]
click at [11, 167] on div at bounding box center [15, 174] width 12 height 36
checkbox input "true"
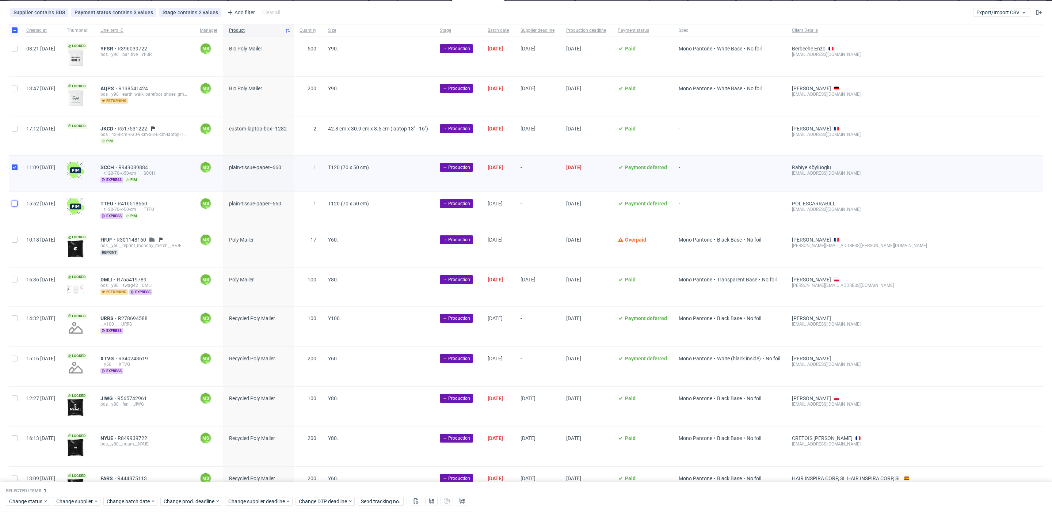
click at [15, 200] on input "checkbox" at bounding box center [15, 203] width 6 height 6
checkbox input "true"
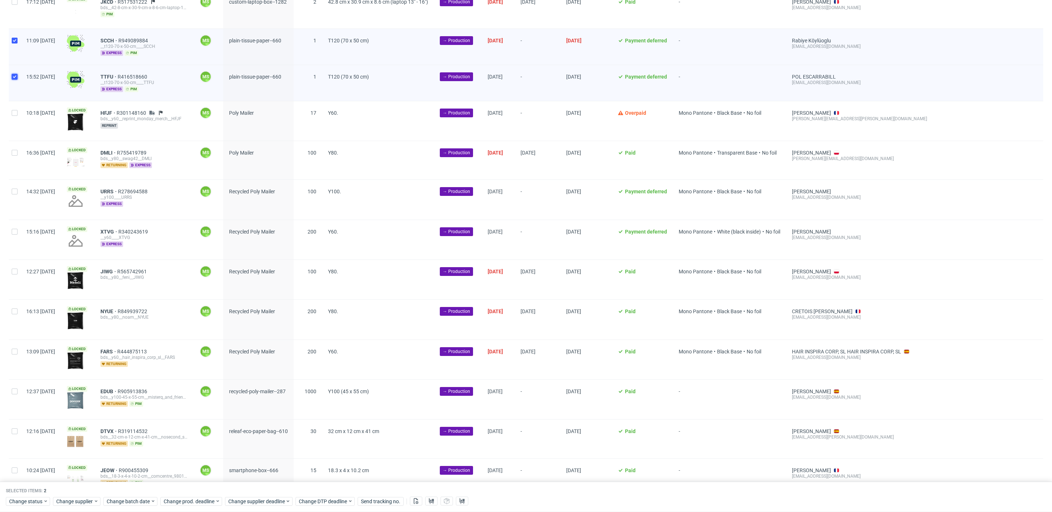
scroll to position [0, 0]
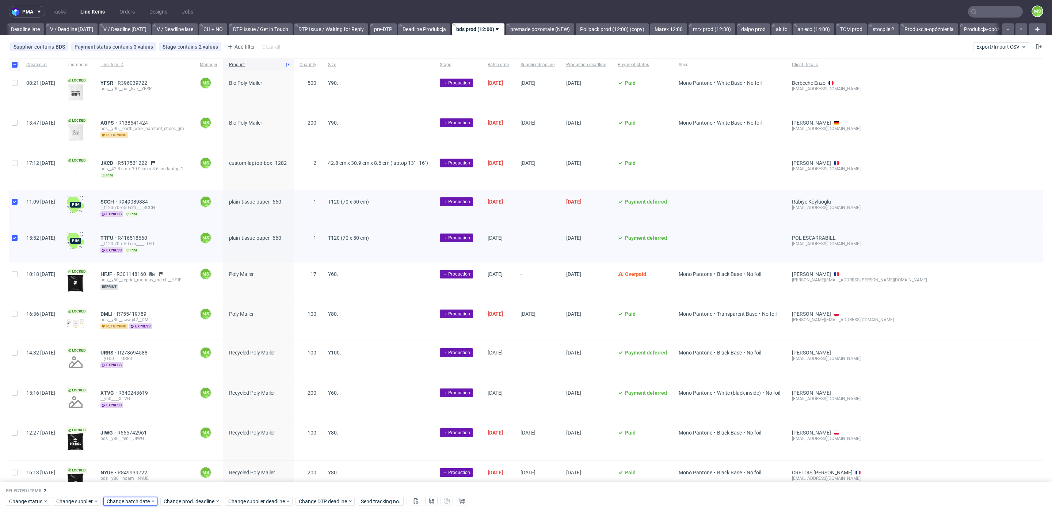
click at [134, 498] on span "Change batch date" at bounding box center [129, 500] width 44 height 7
drag, startPoint x: 175, startPoint y: 423, endPoint x: 193, endPoint y: 483, distance: 62.9
click at [175, 423] on span "10" at bounding box center [176, 422] width 6 height 7
drag, startPoint x: 190, startPoint y: 483, endPoint x: 190, endPoint y: 489, distance: 5.5
click at [190, 484] on span "Save" at bounding box center [189, 486] width 11 height 5
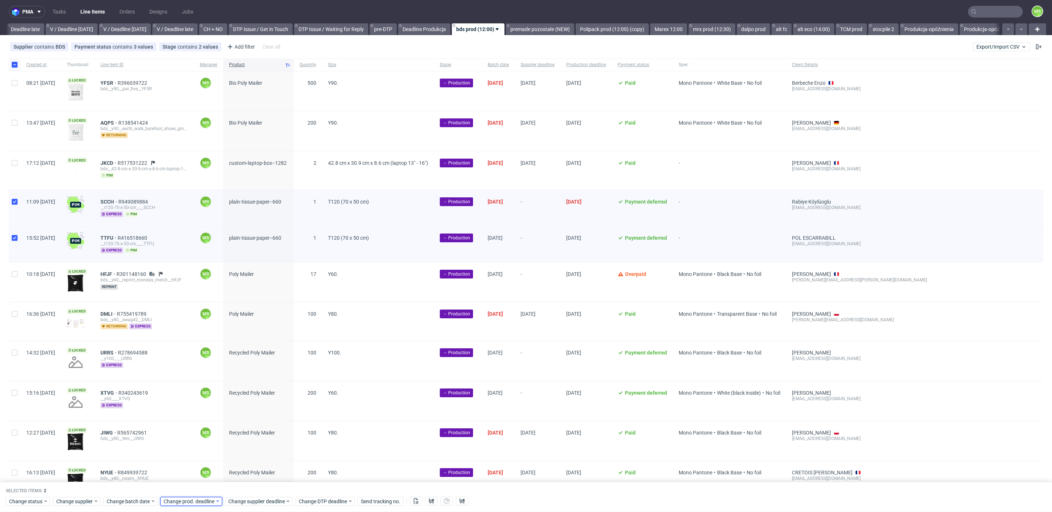
click at [194, 500] on span "Change prod. deadline" at bounding box center [189, 500] width 51 height 7
click at [188, 440] on button "13" at bounding box center [185, 436] width 11 height 12
drag, startPoint x: 246, startPoint y: 487, endPoint x: 251, endPoint y: 501, distance: 14.7
click at [246, 488] on span "Save" at bounding box center [246, 486] width 11 height 5
click at [251, 500] on span "Change supplier deadline" at bounding box center [256, 500] width 57 height 7
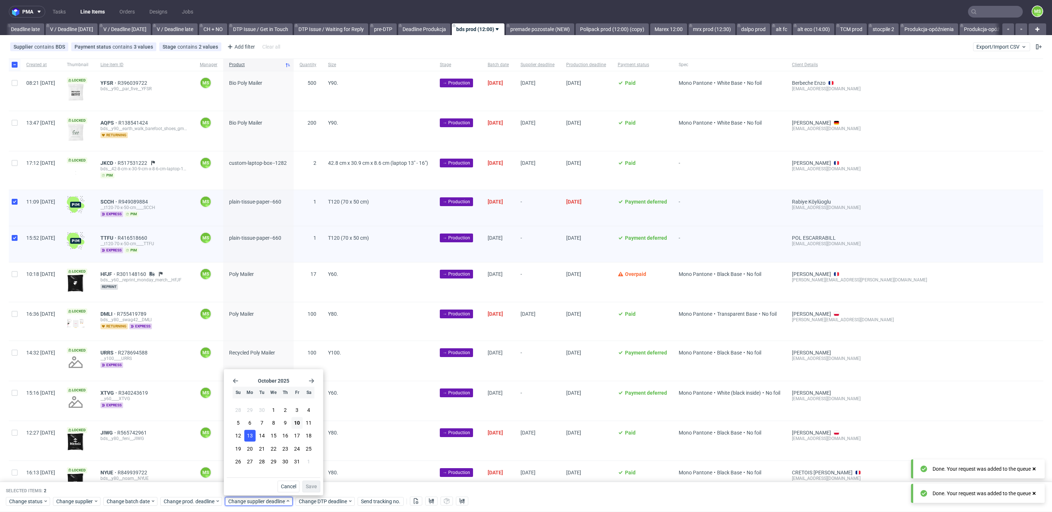
click at [251, 438] on span "13" at bounding box center [250, 435] width 6 height 7
click at [313, 484] on span "Save" at bounding box center [311, 486] width 11 height 5
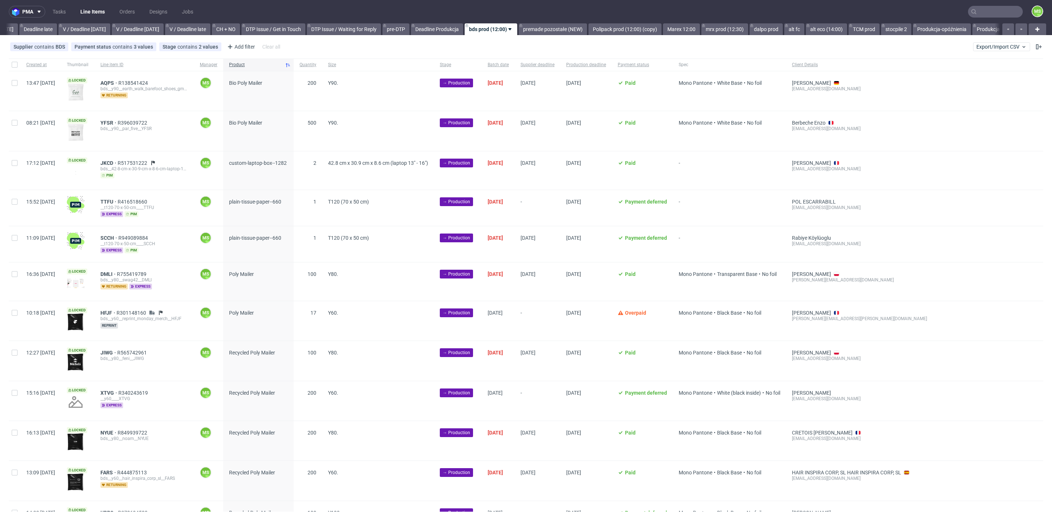
scroll to position [0, 857]
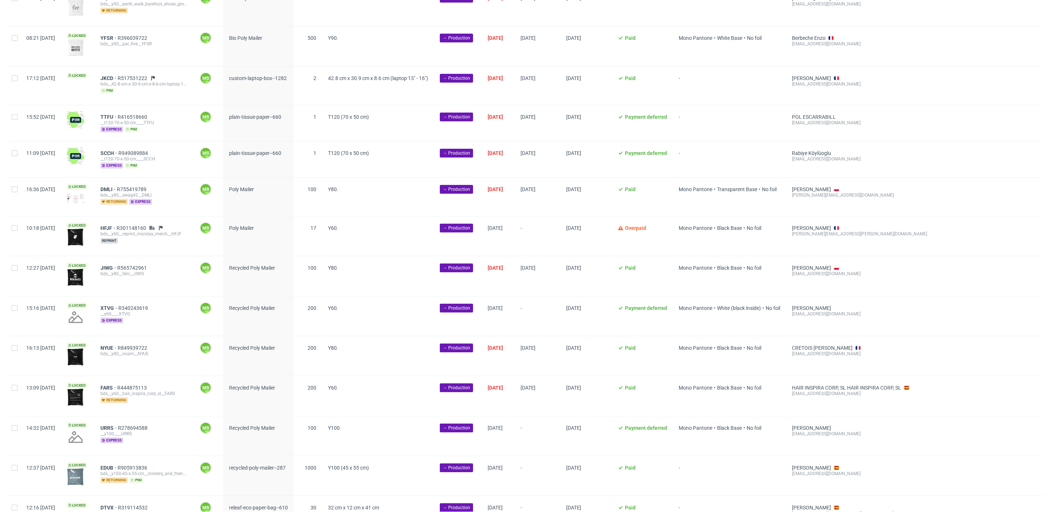
scroll to position [87, 0]
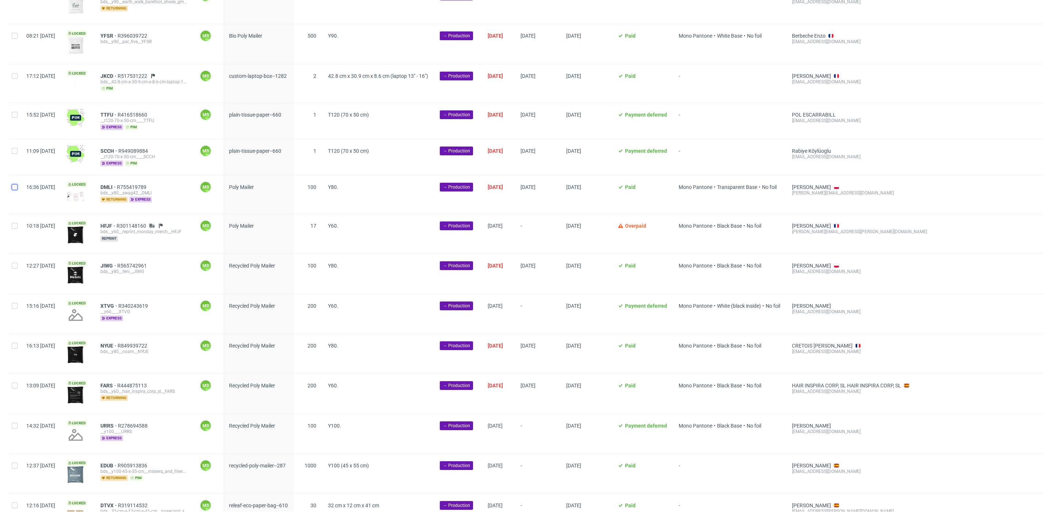
drag, startPoint x: 14, startPoint y: 185, endPoint x: 12, endPoint y: 201, distance: 16.2
click at [14, 187] on input "checkbox" at bounding box center [15, 187] width 6 height 6
checkbox input "true"
click at [13, 225] on input "checkbox" at bounding box center [15, 226] width 6 height 6
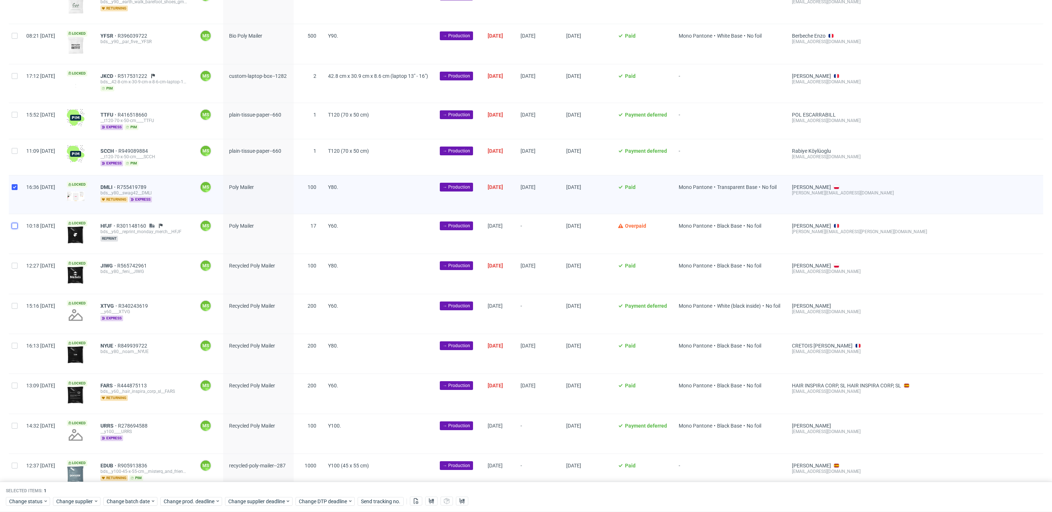
checkbox input "true"
click at [17, 263] on input "checkbox" at bounding box center [15, 266] width 6 height 6
checkbox input "true"
click at [16, 303] on input "checkbox" at bounding box center [15, 306] width 6 height 6
checkbox input "true"
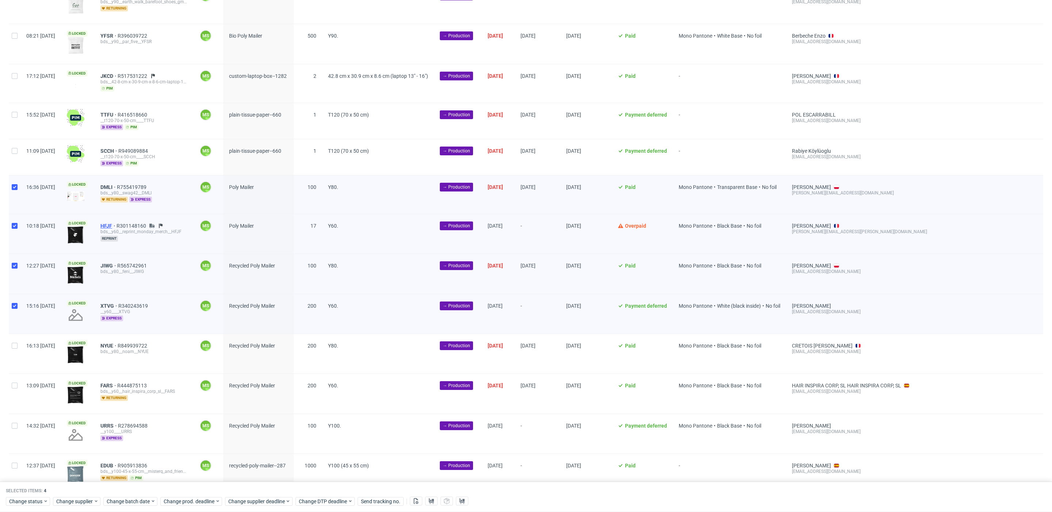
click at [116, 223] on span "HFJF" at bounding box center [108, 226] width 16 height 6
click at [16, 343] on input "checkbox" at bounding box center [15, 346] width 6 height 6
checkbox input "true"
click at [16, 384] on input "checkbox" at bounding box center [15, 385] width 6 height 6
checkbox input "true"
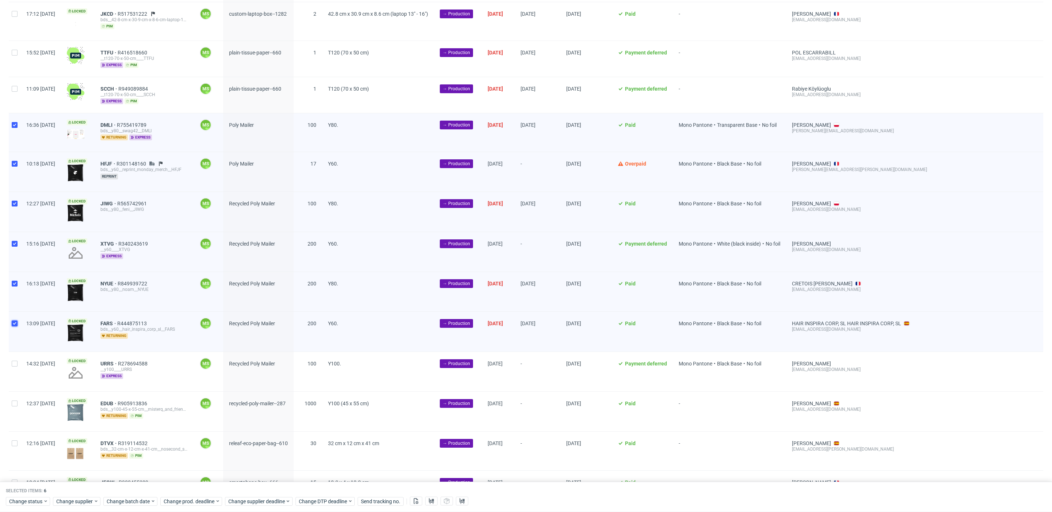
scroll to position [151, 0]
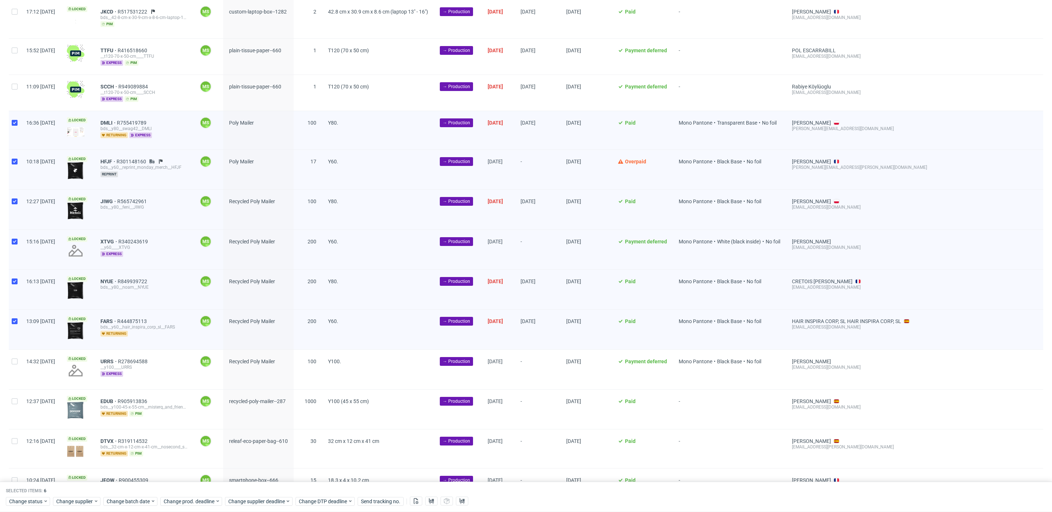
click at [17, 362] on div at bounding box center [15, 368] width 12 height 39
checkbox input "true"
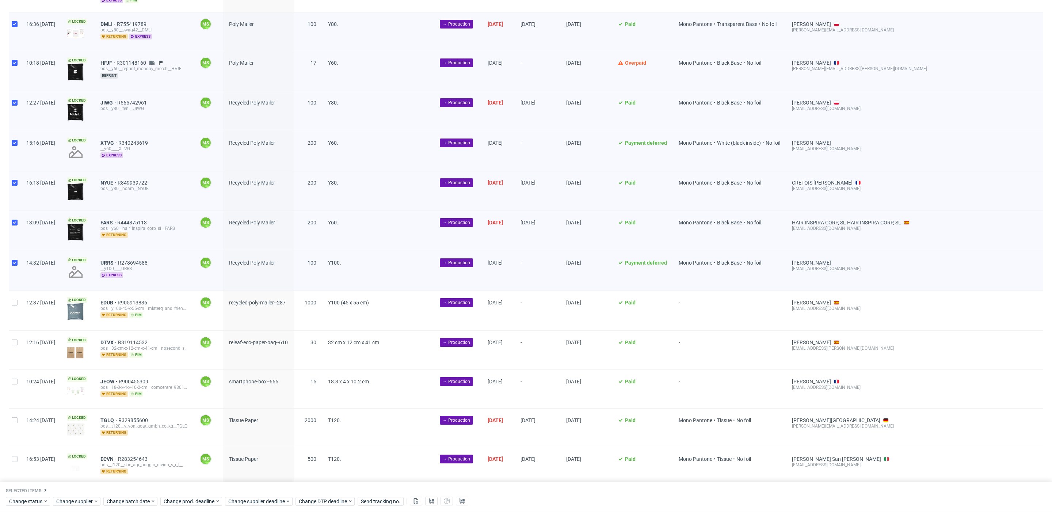
scroll to position [252, 0]
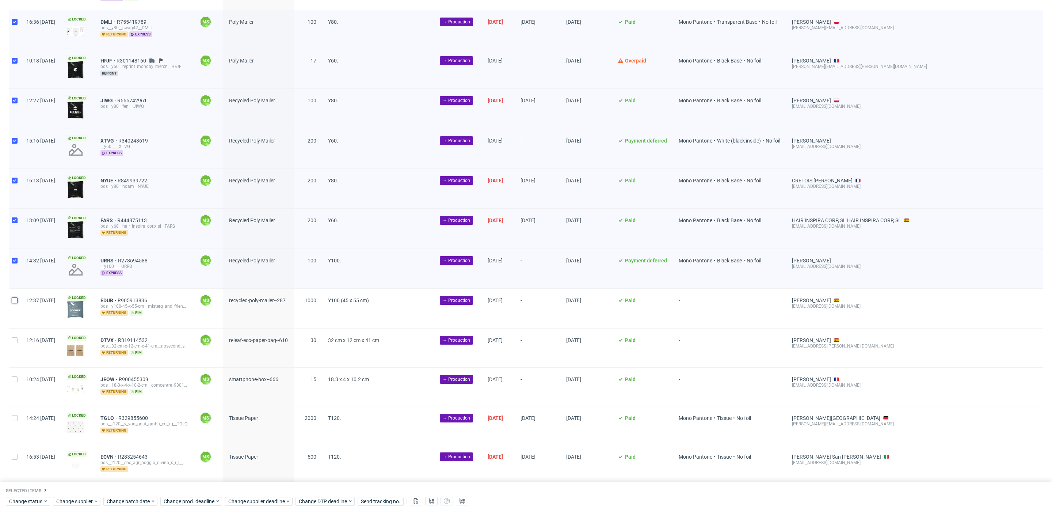
click at [15, 298] on input "checkbox" at bounding box center [15, 300] width 6 height 6
checkbox input "true"
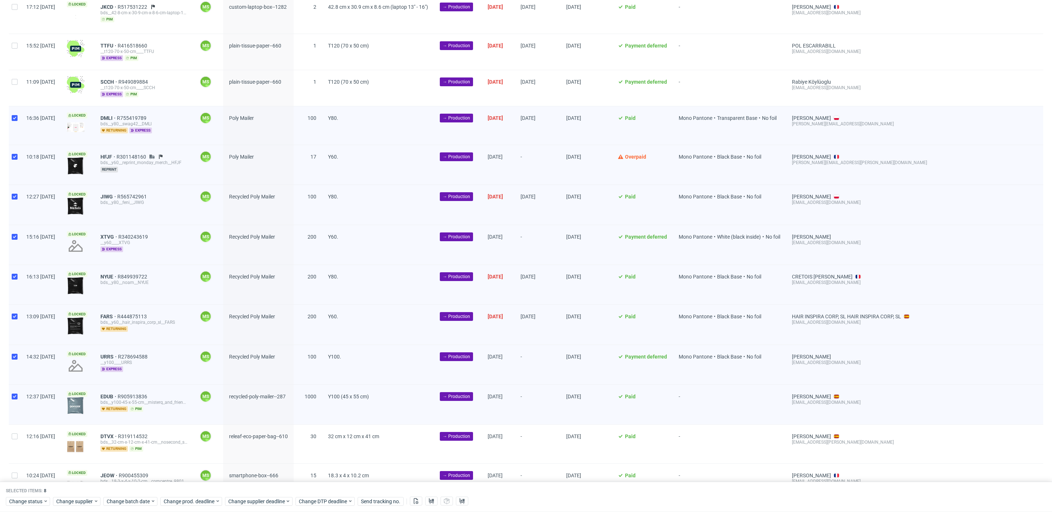
scroll to position [146, 0]
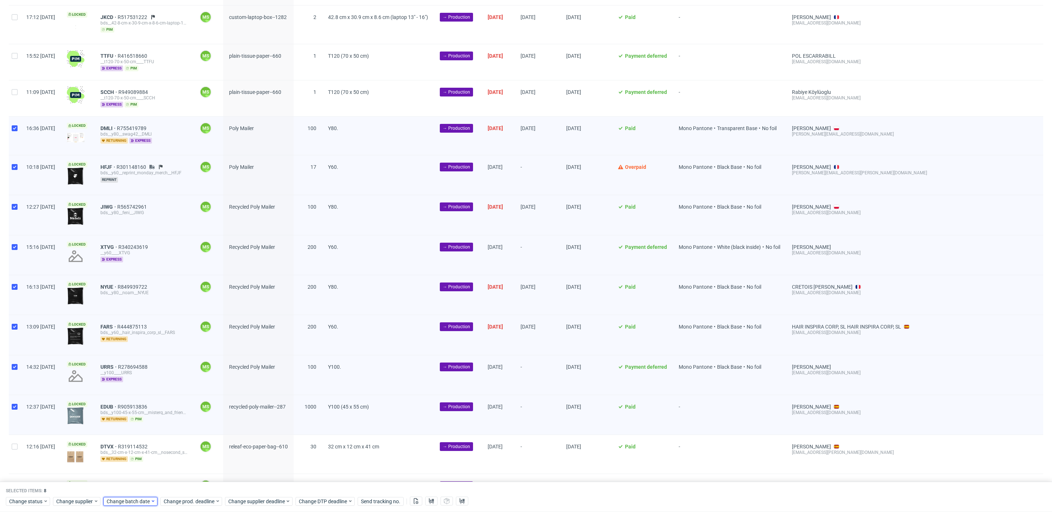
click at [138, 501] on span "Change batch date" at bounding box center [129, 500] width 44 height 7
click at [179, 423] on span "10" at bounding box center [176, 422] width 6 height 7
drag, startPoint x: 188, startPoint y: 487, endPoint x: 193, endPoint y: 504, distance: 17.1
click at [189, 488] on span "Save" at bounding box center [189, 486] width 11 height 5
drag, startPoint x: 194, startPoint y: 504, endPoint x: 195, endPoint y: 496, distance: 8.8
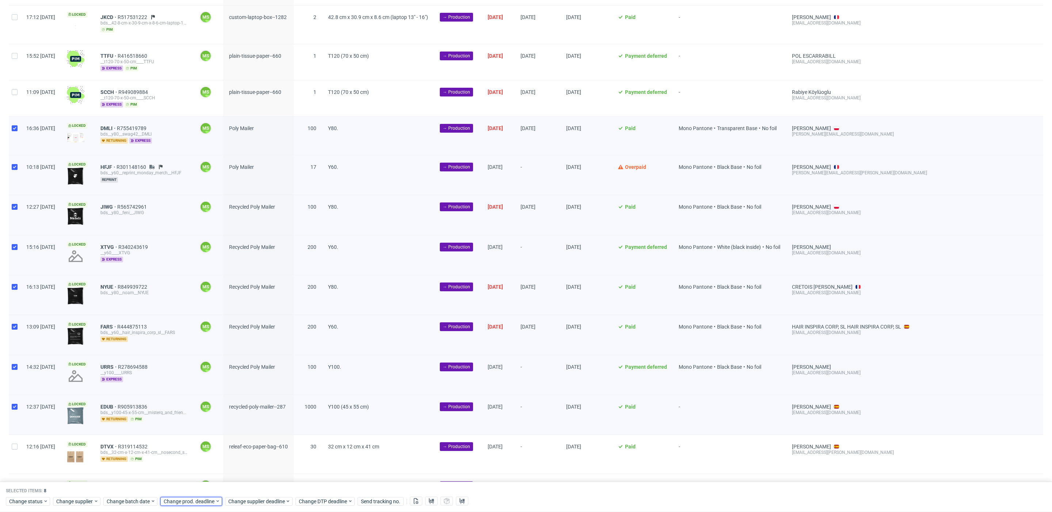
click at [194, 504] on span "Change prod. deadline" at bounding box center [189, 500] width 51 height 7
drag, startPoint x: 235, startPoint y: 438, endPoint x: 239, endPoint y: 464, distance: 26.2
click at [235, 438] on button "17" at bounding box center [232, 436] width 11 height 12
click at [244, 485] on span "Save" at bounding box center [246, 486] width 11 height 5
click at [257, 497] on span "Change supplier deadline" at bounding box center [256, 500] width 57 height 7
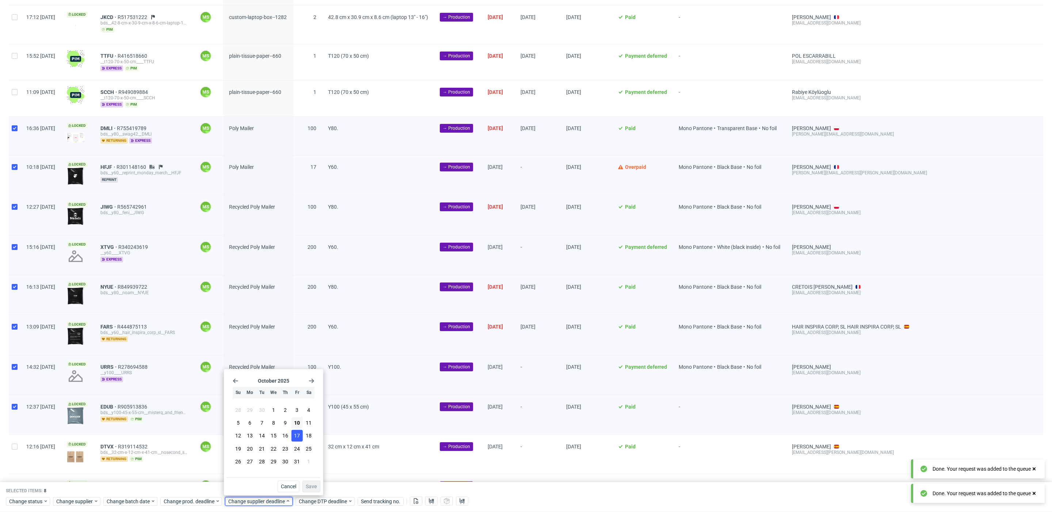
click at [299, 437] on span "17" at bounding box center [297, 435] width 6 height 7
click at [312, 485] on span "Save" at bounding box center [311, 486] width 11 height 5
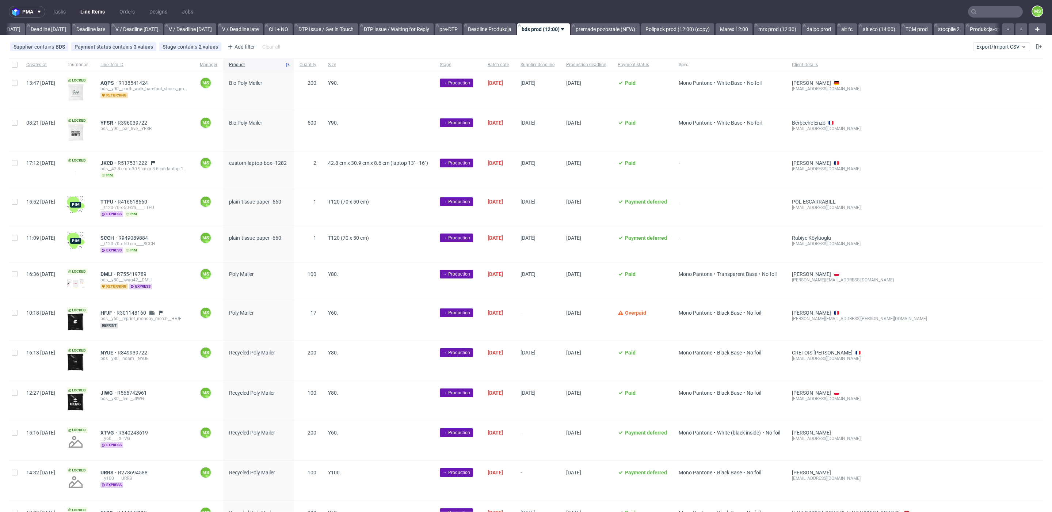
scroll to position [0, 850]
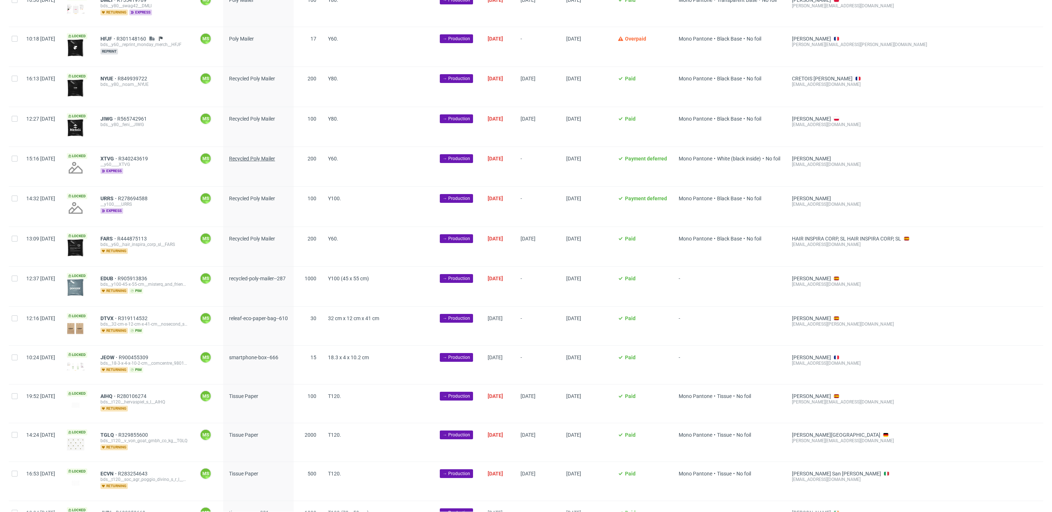
scroll to position [272, 0]
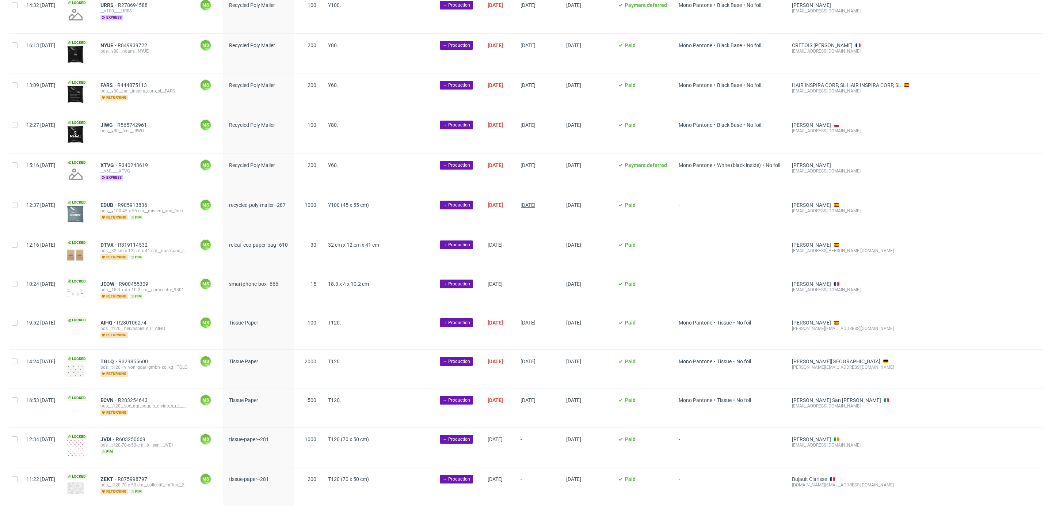
scroll to position [359, 0]
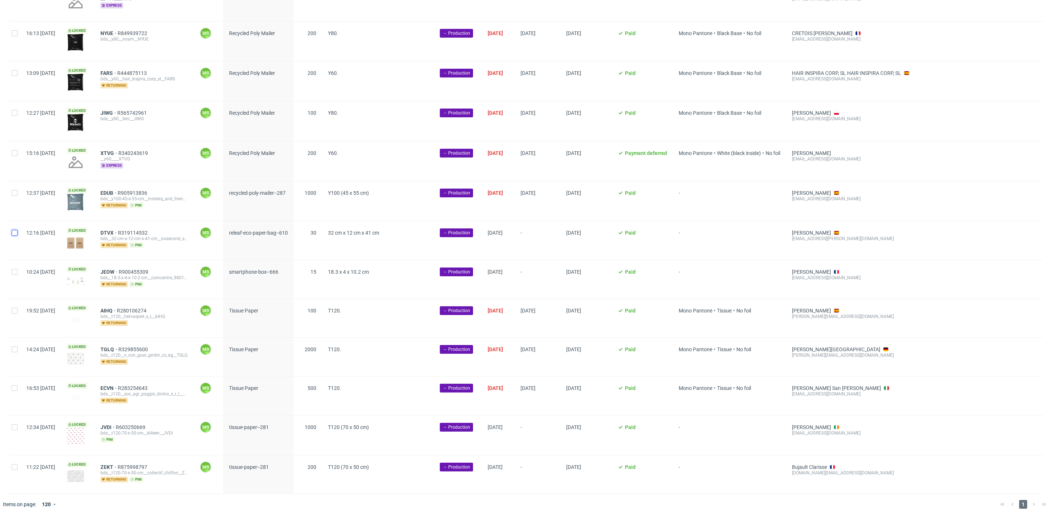
click at [15, 230] on input "checkbox" at bounding box center [15, 233] width 6 height 6
checkbox input "true"
click at [139, 500] on span "Change batch date" at bounding box center [129, 500] width 44 height 7
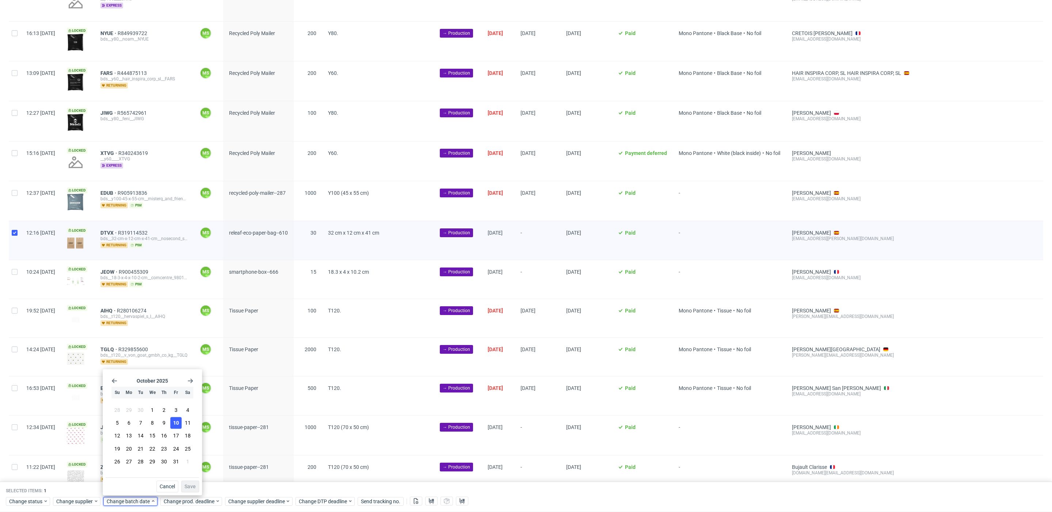
click at [176, 423] on span "10" at bounding box center [176, 422] width 6 height 7
drag, startPoint x: 193, startPoint y: 482, endPoint x: 202, endPoint y: 502, distance: 21.9
click at [194, 484] on button "Save" at bounding box center [190, 486] width 18 height 12
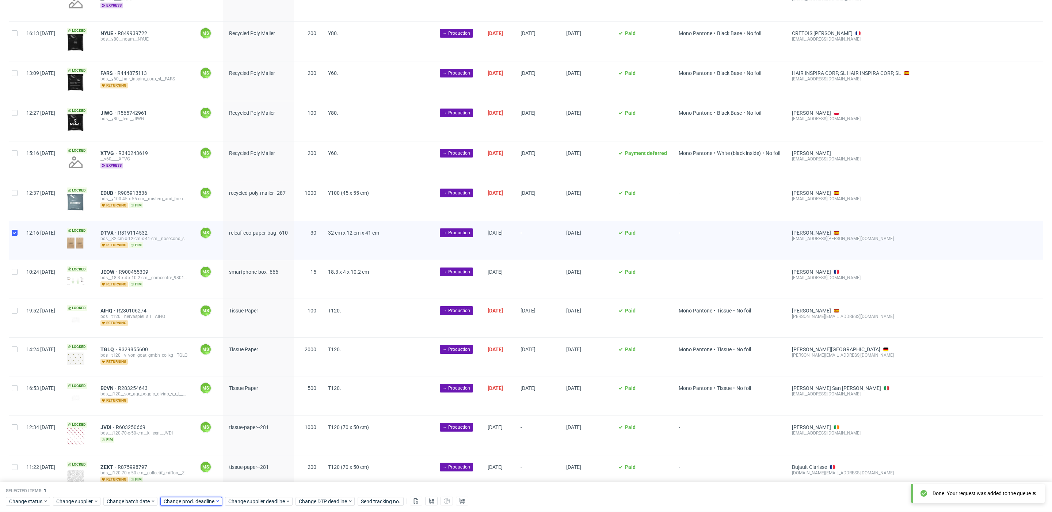
drag, startPoint x: 202, startPoint y: 502, endPoint x: 204, endPoint y: 497, distance: 5.3
click at [203, 502] on span "Change prod. deadline" at bounding box center [189, 500] width 51 height 7
drag, startPoint x: 217, startPoint y: 437, endPoint x: 238, endPoint y: 480, distance: 47.0
click at [218, 438] on span "16" at bounding box center [221, 435] width 6 height 7
drag, startPoint x: 242, startPoint y: 485, endPoint x: 254, endPoint y: 499, distance: 18.4
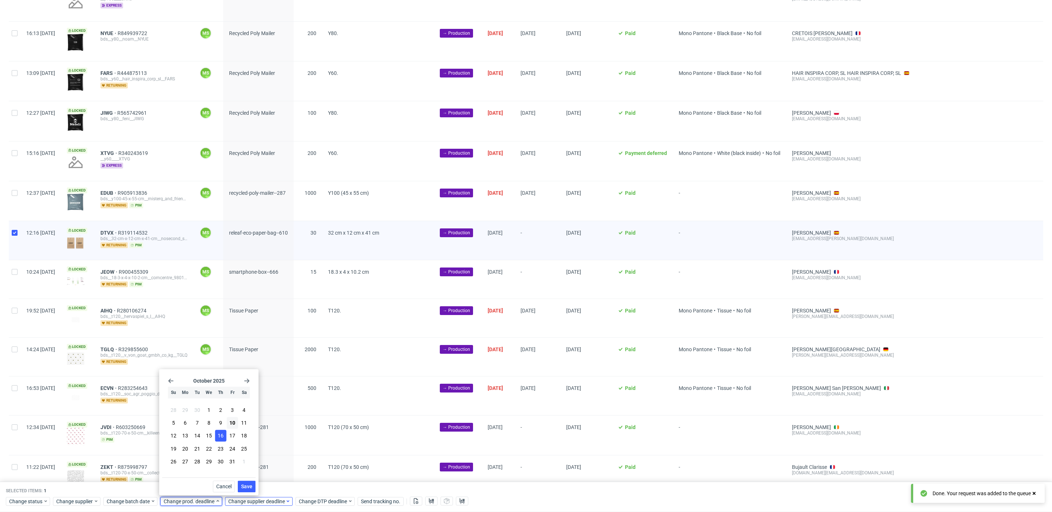
click at [243, 486] on span "Save" at bounding box center [246, 486] width 11 height 5
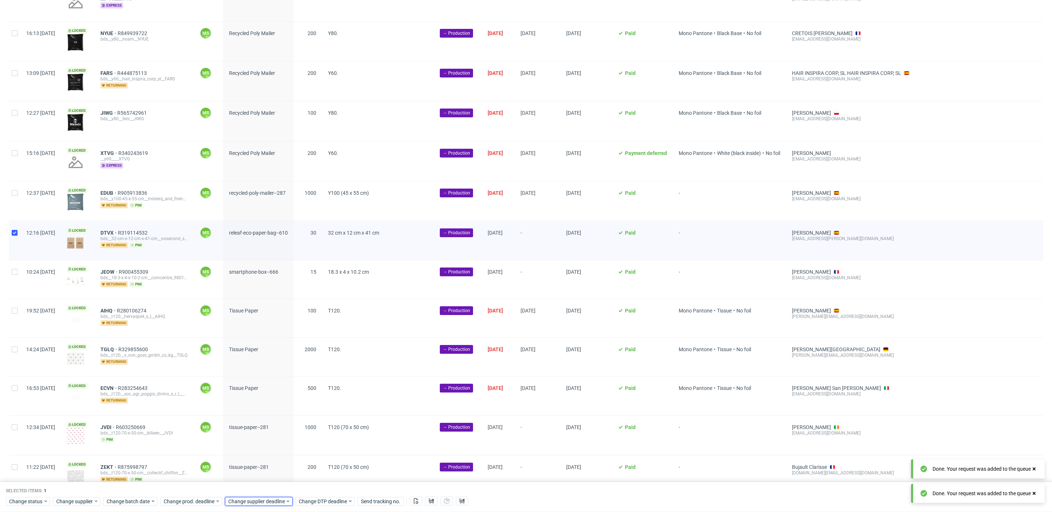
drag, startPoint x: 254, startPoint y: 499, endPoint x: 259, endPoint y: 495, distance: 6.2
click at [254, 499] on span "Change supplier deadline" at bounding box center [256, 500] width 57 height 7
drag, startPoint x: 290, startPoint y: 435, endPoint x: 311, endPoint y: 479, distance: 48.7
click at [290, 436] on button "16" at bounding box center [284, 436] width 11 height 12
click at [311, 486] on span "Save" at bounding box center [311, 486] width 11 height 5
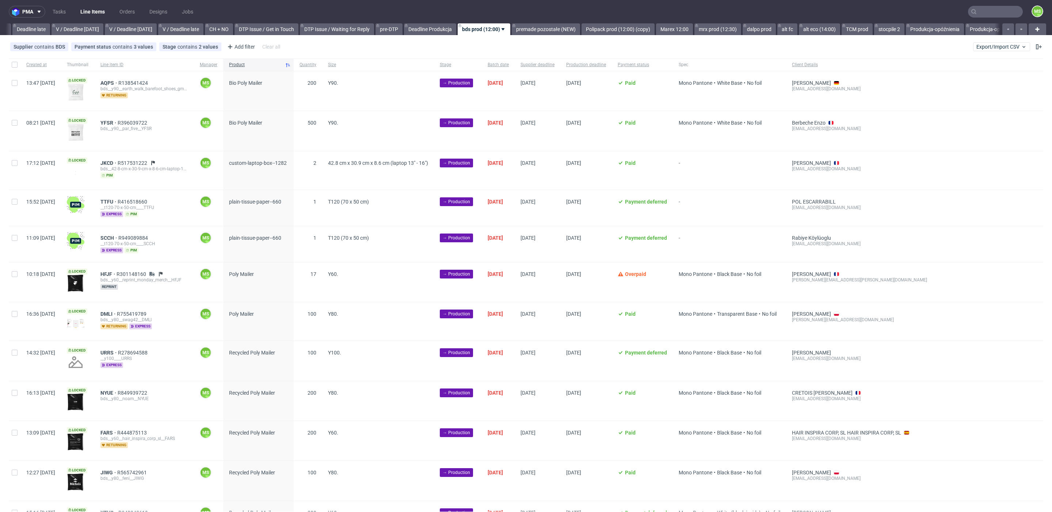
scroll to position [0, 859]
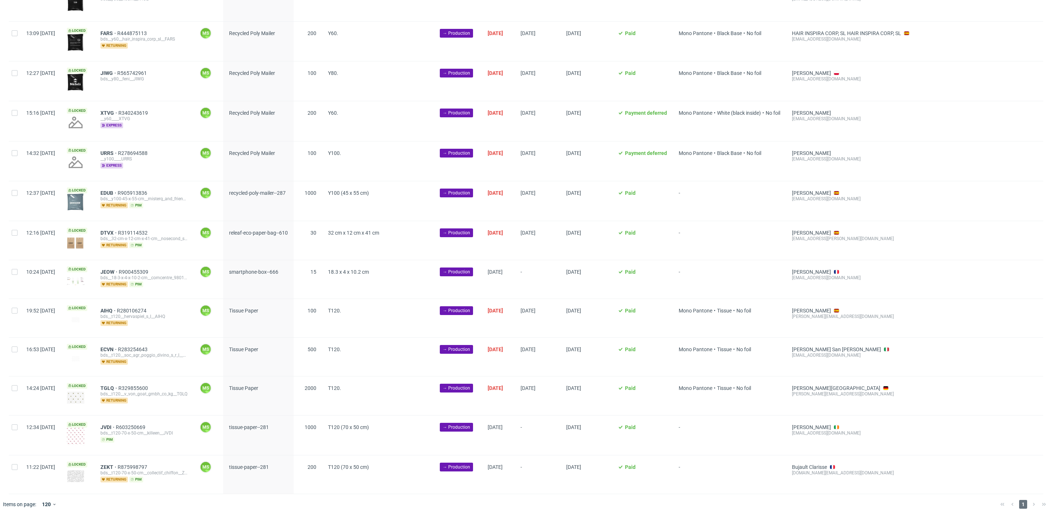
scroll to position [0, 859]
click at [12, 269] on input "checkbox" at bounding box center [15, 272] width 6 height 6
checkbox input "true"
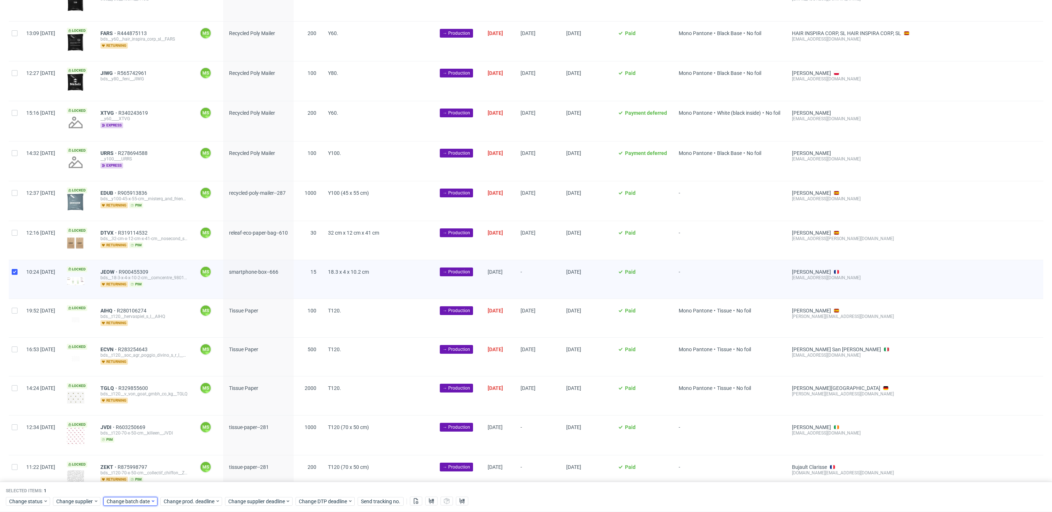
click at [140, 499] on span "Change batch date" at bounding box center [129, 500] width 44 height 7
click at [179, 420] on button "10" at bounding box center [175, 423] width 11 height 12
drag, startPoint x: 188, startPoint y: 488, endPoint x: 192, endPoint y: 494, distance: 7.3
click at [188, 488] on span "Save" at bounding box center [189, 486] width 11 height 5
click at [195, 498] on span "Change prod. deadline" at bounding box center [189, 500] width 51 height 7
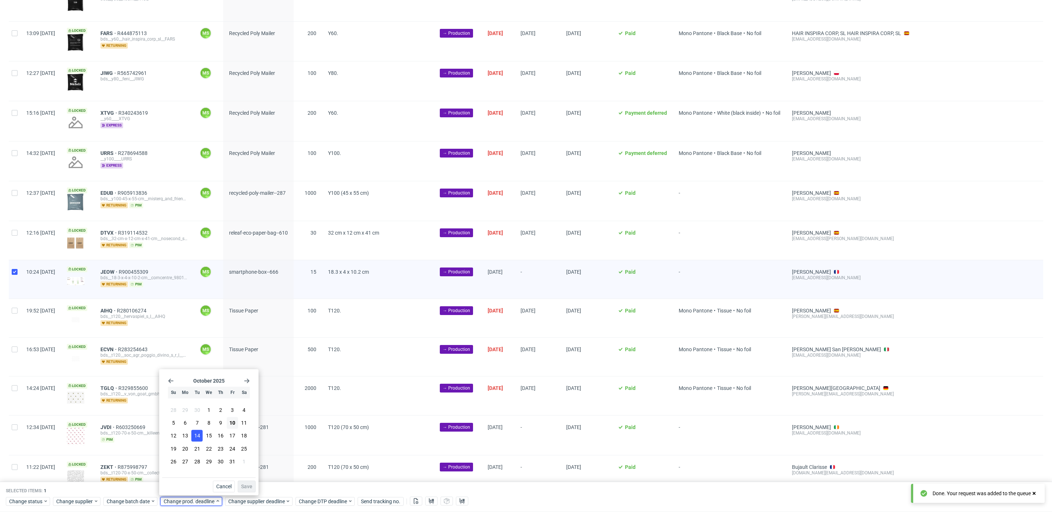
click at [194, 439] on span "14" at bounding box center [197, 435] width 6 height 7
drag, startPoint x: 251, startPoint y: 487, endPoint x: 258, endPoint y: 502, distance: 17.0
click at [251, 488] on span "Save" at bounding box center [246, 486] width 11 height 5
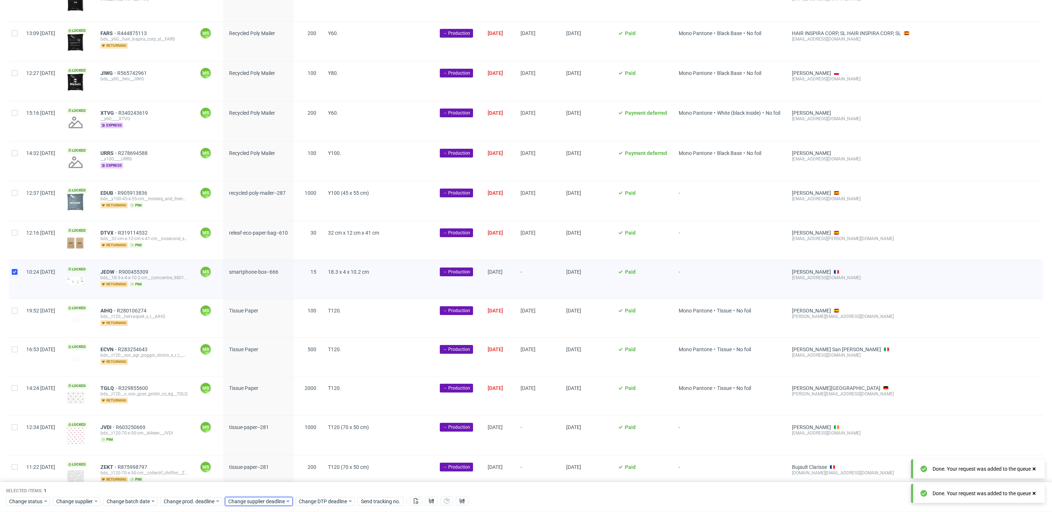
drag, startPoint x: 258, startPoint y: 502, endPoint x: 259, endPoint y: 498, distance: 4.8
click at [258, 502] on span "Change supplier deadline" at bounding box center [256, 500] width 57 height 7
click at [260, 437] on span "14" at bounding box center [262, 435] width 6 height 7
click at [309, 489] on button "Save" at bounding box center [311, 486] width 18 height 12
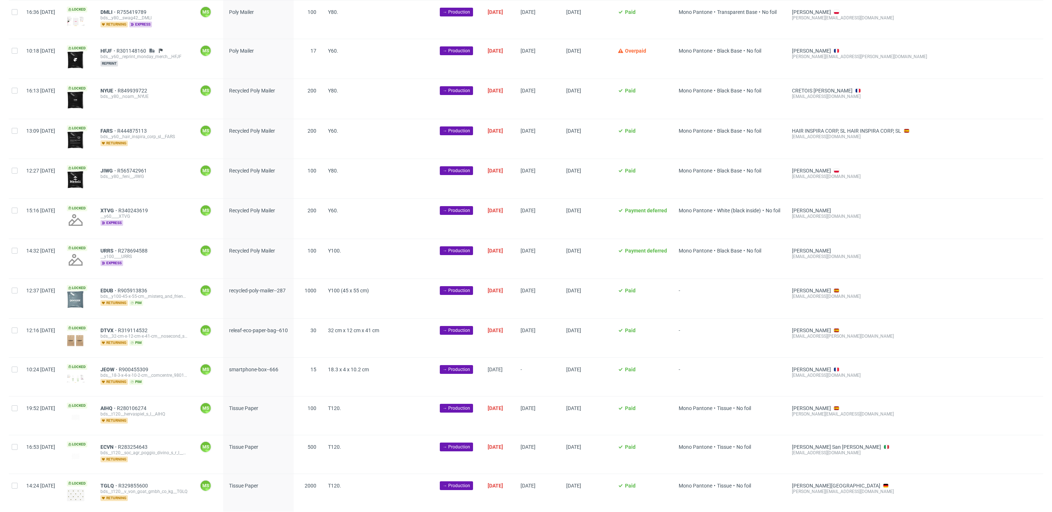
scroll to position [359, 0]
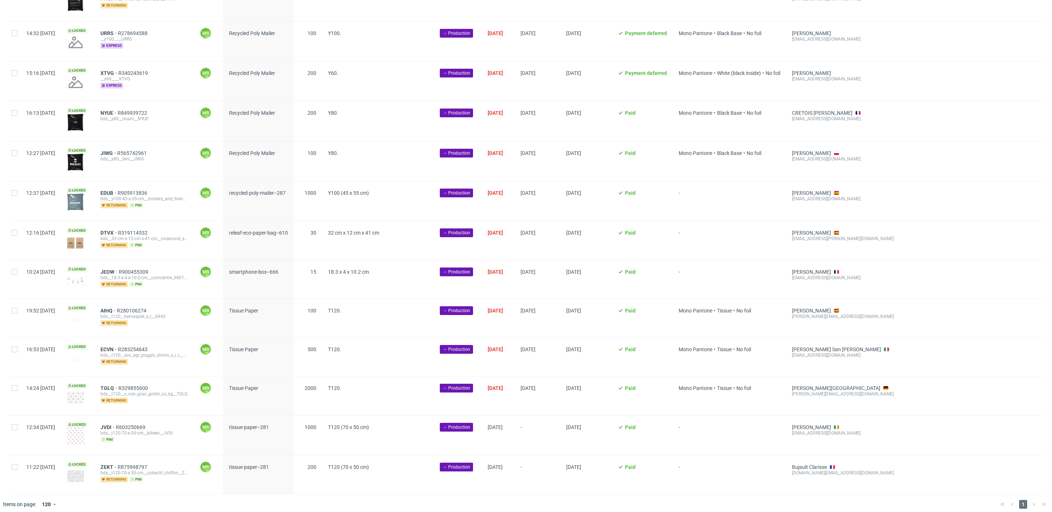
scroll to position [0, 859]
drag, startPoint x: 18, startPoint y: 307, endPoint x: 14, endPoint y: 330, distance: 23.5
click at [18, 307] on div at bounding box center [15, 318] width 12 height 38
checkbox input "true"
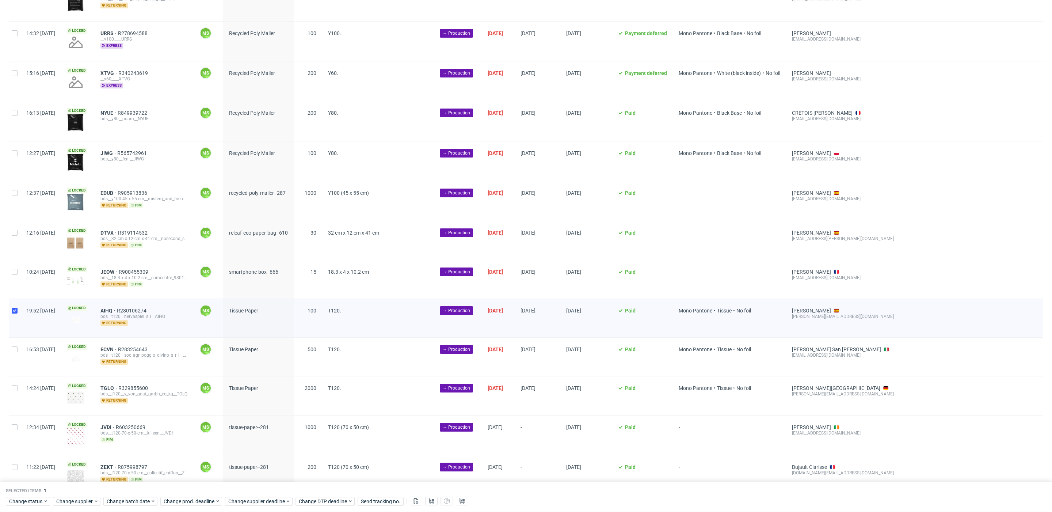
drag, startPoint x: 12, startPoint y: 351, endPoint x: 13, endPoint y: 360, distance: 9.2
click at [12, 351] on div at bounding box center [15, 356] width 12 height 38
checkbox input "true"
click at [15, 387] on div at bounding box center [15, 395] width 12 height 38
checkbox input "true"
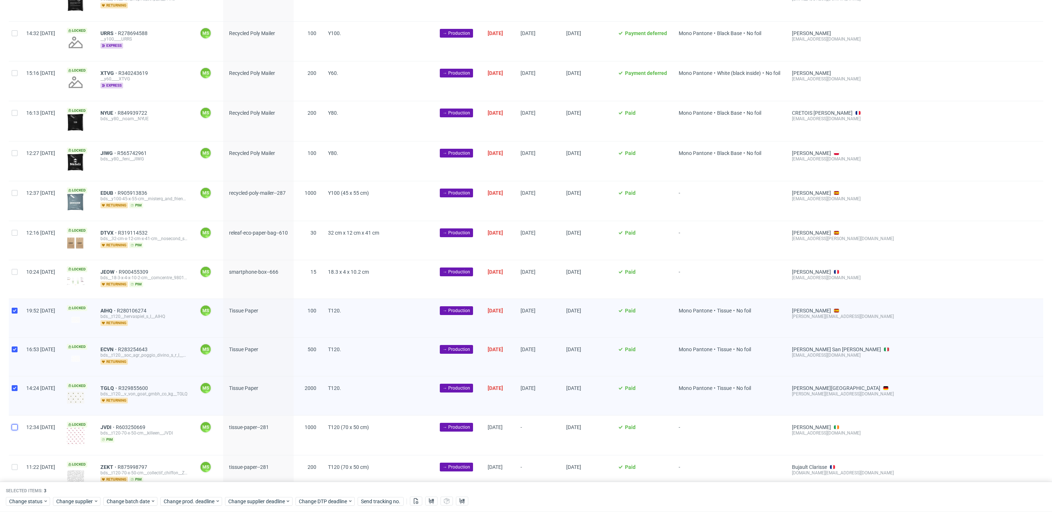
drag, startPoint x: 17, startPoint y: 422, endPoint x: 18, endPoint y: 437, distance: 15.0
click at [17, 424] on div at bounding box center [15, 434] width 12 height 39
checkbox input "true"
click at [13, 464] on input "checkbox" at bounding box center [15, 467] width 6 height 6
checkbox input "true"
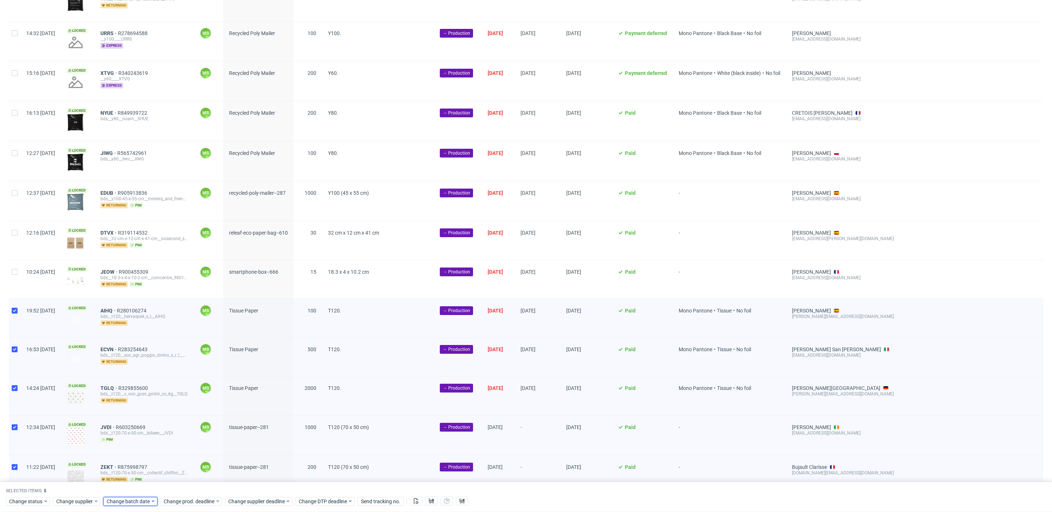
click at [138, 500] on span "Change batch date" at bounding box center [129, 500] width 44 height 7
click at [176, 421] on span "10" at bounding box center [176, 422] width 6 height 7
drag, startPoint x: 197, startPoint y: 488, endPoint x: 197, endPoint y: 499, distance: 11.3
click at [197, 488] on button "Save" at bounding box center [190, 486] width 18 height 12
click at [198, 500] on span "Change prod. deadline" at bounding box center [189, 500] width 51 height 7
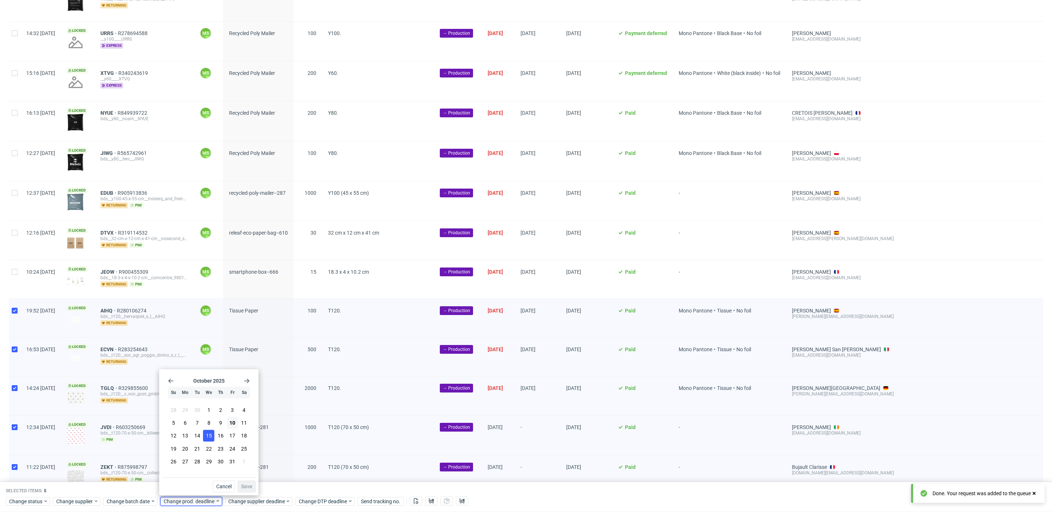
click at [209, 437] on span "15" at bounding box center [209, 435] width 6 height 7
click at [249, 488] on span "Save" at bounding box center [246, 486] width 11 height 5
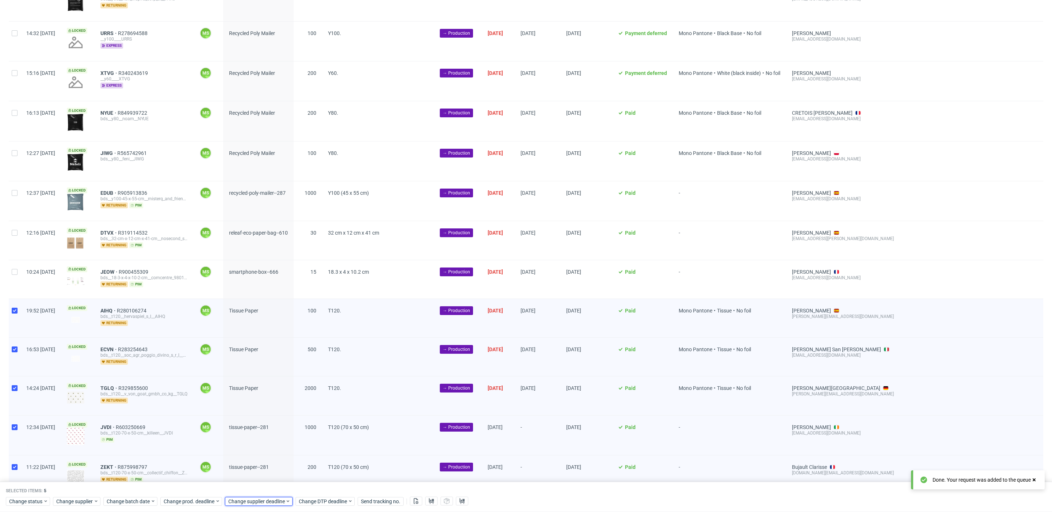
drag, startPoint x: 252, startPoint y: 503, endPoint x: 253, endPoint y: 496, distance: 7.7
click at [252, 503] on span "Change supplier deadline" at bounding box center [256, 500] width 57 height 7
drag, startPoint x: 276, startPoint y: 433, endPoint x: 309, endPoint y: 470, distance: 49.1
click at [276, 435] on button "15" at bounding box center [273, 436] width 11 height 12
drag, startPoint x: 312, startPoint y: 485, endPoint x: 198, endPoint y: 154, distance: 350.4
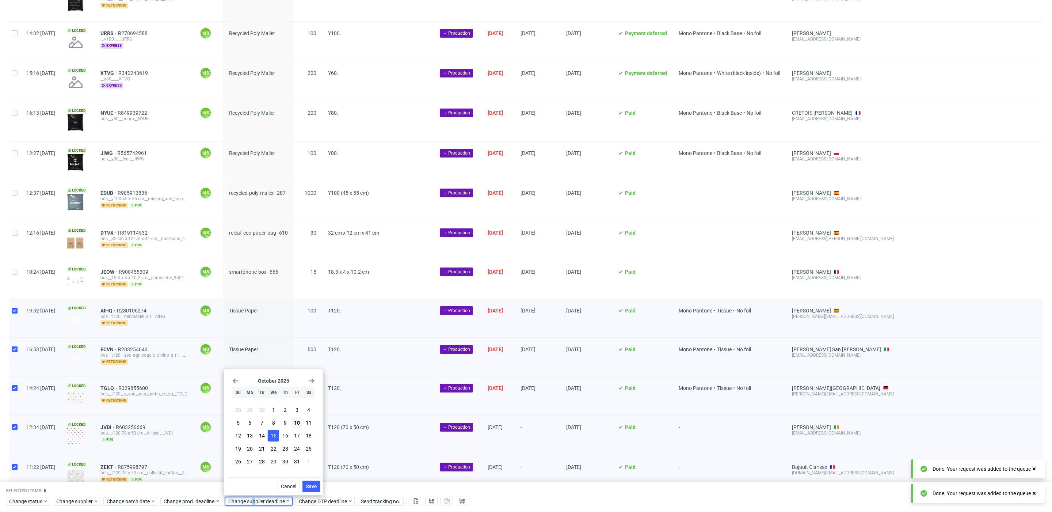
click at [311, 484] on span "Save" at bounding box center [311, 486] width 11 height 5
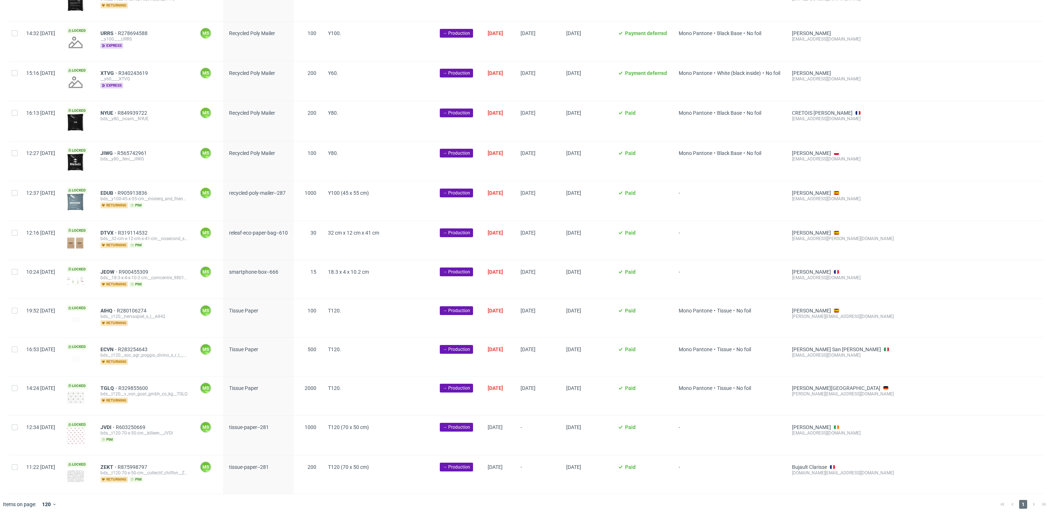
scroll to position [0, 859]
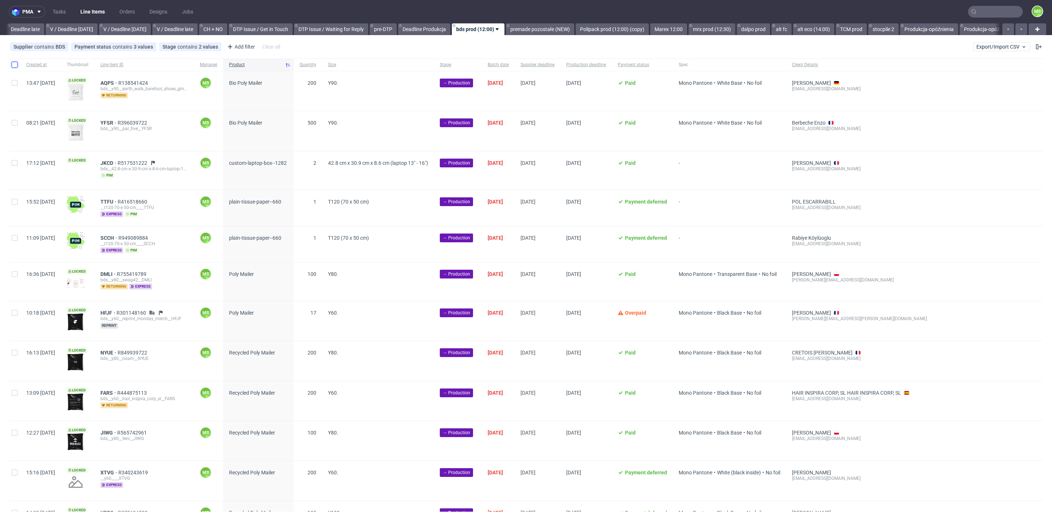
drag, startPoint x: 15, startPoint y: 64, endPoint x: 41, endPoint y: 106, distance: 49.0
click at [15, 64] on input "checkbox" at bounding box center [15, 65] width 6 height 6
checkbox input "true"
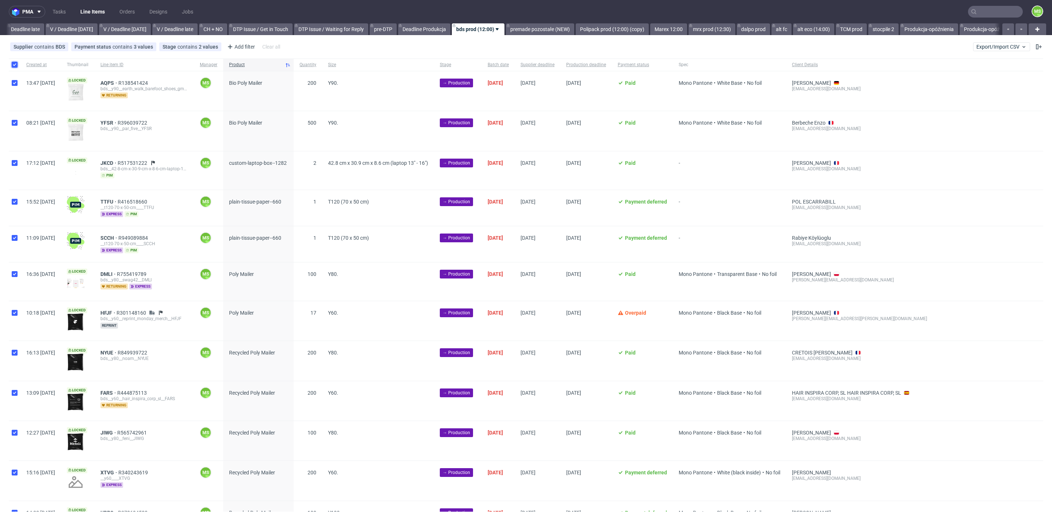
checkbox input "true"
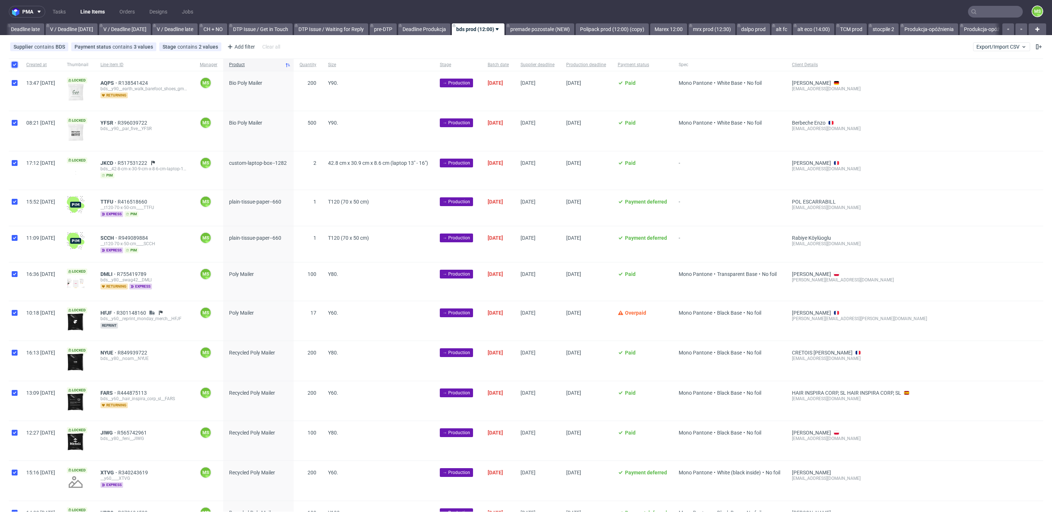
checkbox input "true"
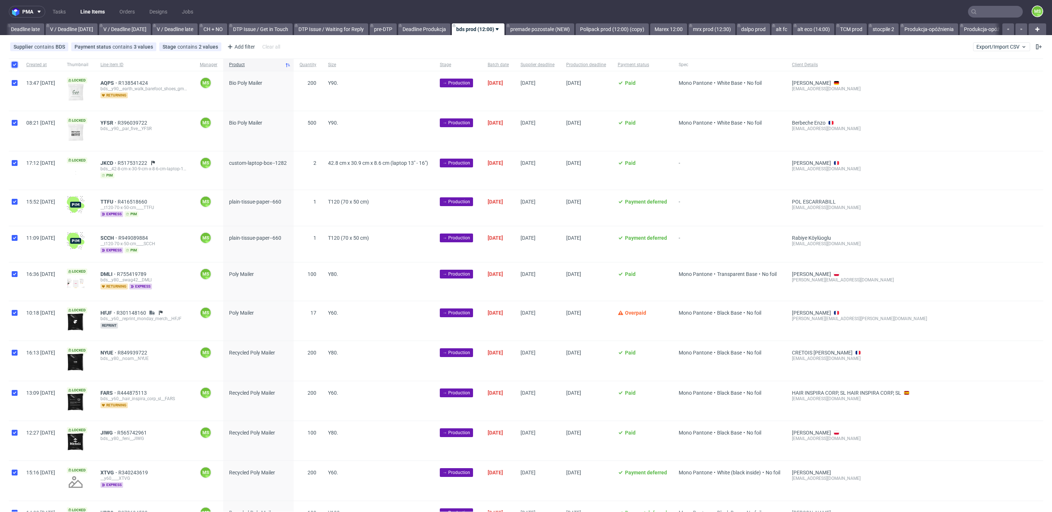
checkbox input "true"
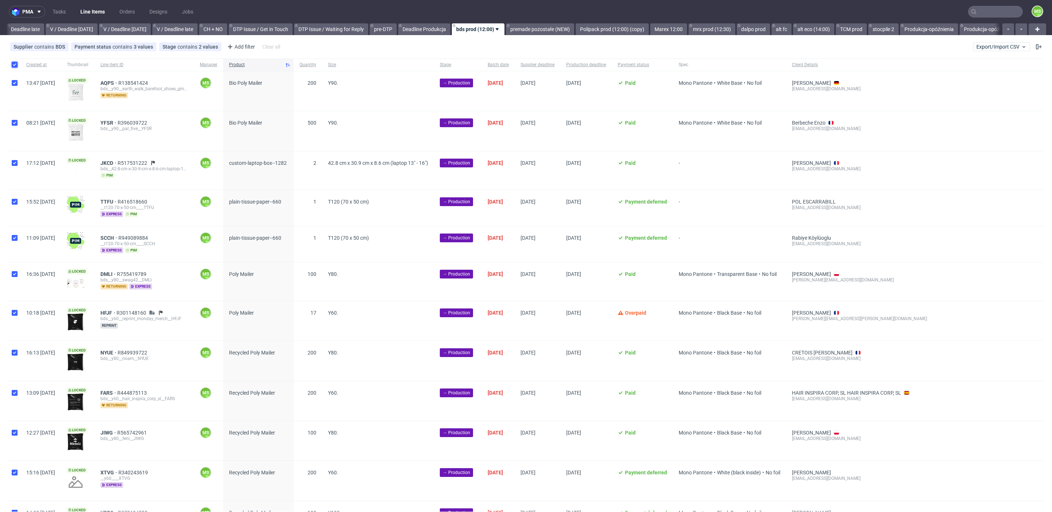
checkbox input "true"
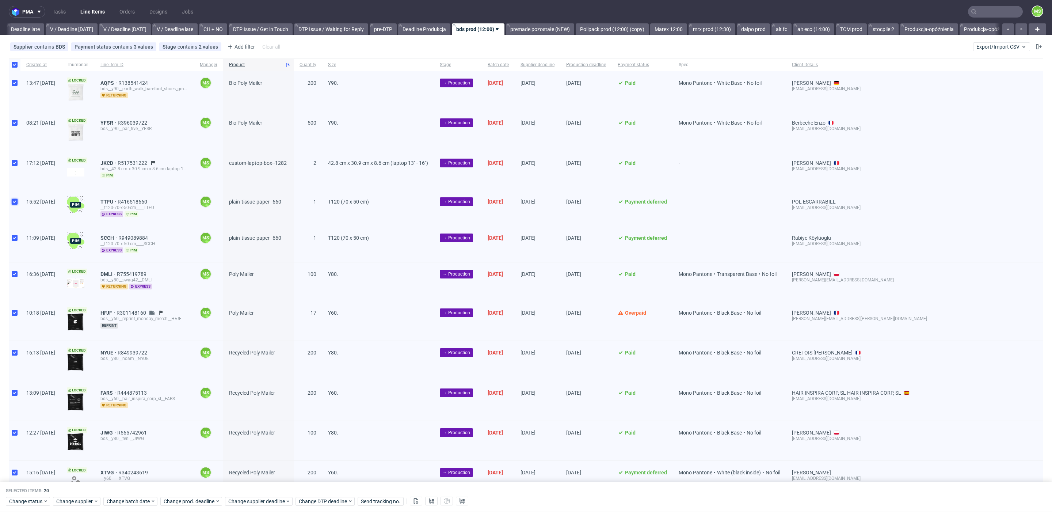
drag, startPoint x: 14, startPoint y: 203, endPoint x: 19, endPoint y: 231, distance: 28.9
click at [14, 203] on input "checkbox" at bounding box center [15, 202] width 6 height 6
checkbox input "false"
click at [18, 238] on div at bounding box center [15, 244] width 12 height 36
checkbox input "false"
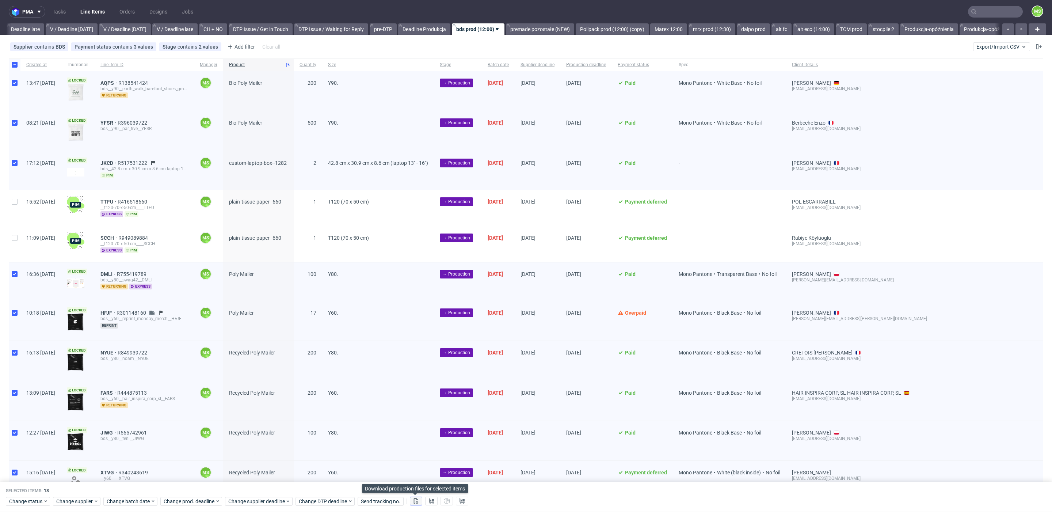
click at [413, 500] on icon at bounding box center [416, 501] width 6 height 6
click at [433, 502] on icon at bounding box center [431, 501] width 6 height 6
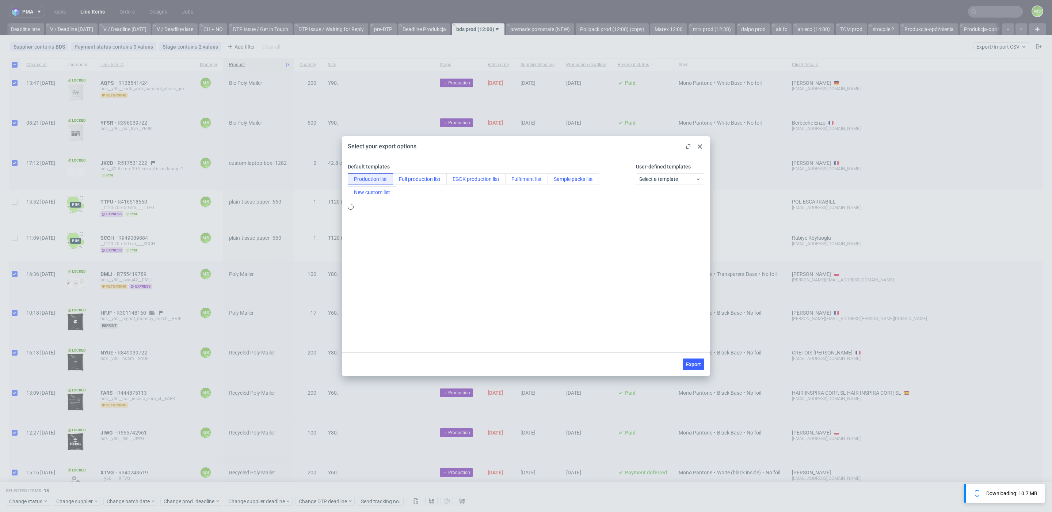
click at [702, 147] on div at bounding box center [699, 146] width 9 height 9
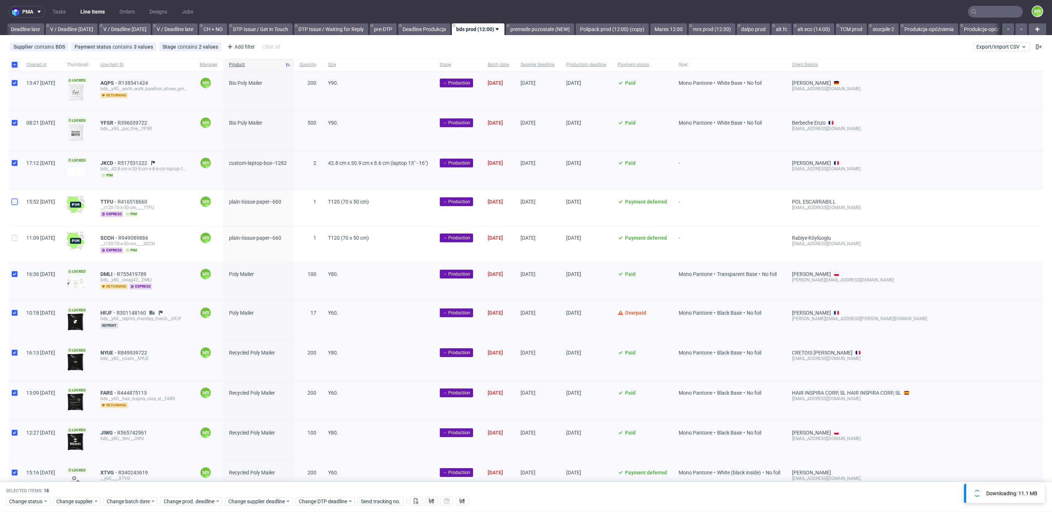
drag, startPoint x: 15, startPoint y: 203, endPoint x: 15, endPoint y: 207, distance: 4.0
click at [15, 204] on div at bounding box center [15, 208] width 12 height 36
checkbox input "true"
click at [13, 233] on div at bounding box center [15, 244] width 12 height 36
checkbox input "true"
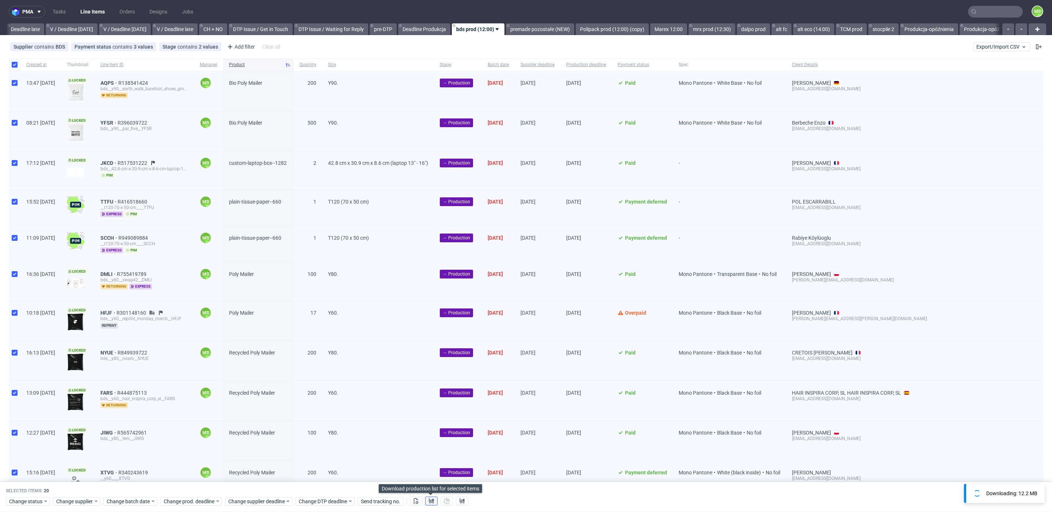
click at [428, 503] on icon at bounding box center [431, 501] width 6 height 6
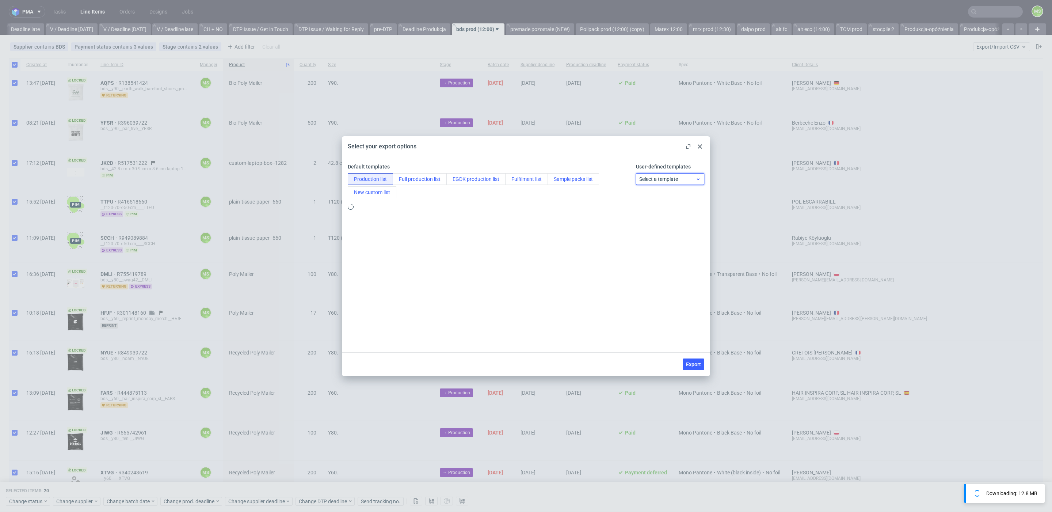
drag, startPoint x: 658, startPoint y: 178, endPoint x: 665, endPoint y: 184, distance: 9.0
click at [659, 178] on span "Select a template" at bounding box center [667, 178] width 57 height 7
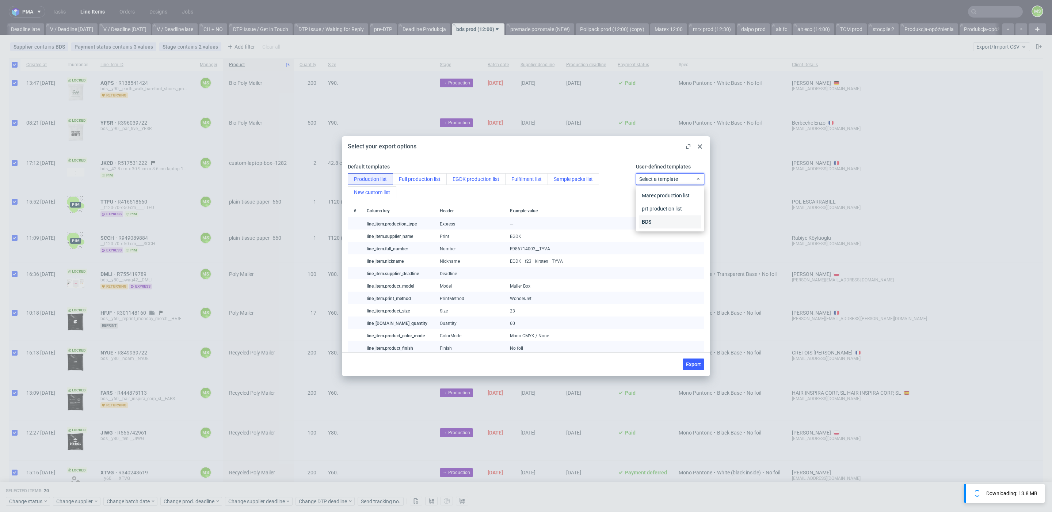
click at [671, 219] on div "BDS" at bounding box center [670, 221] width 62 height 13
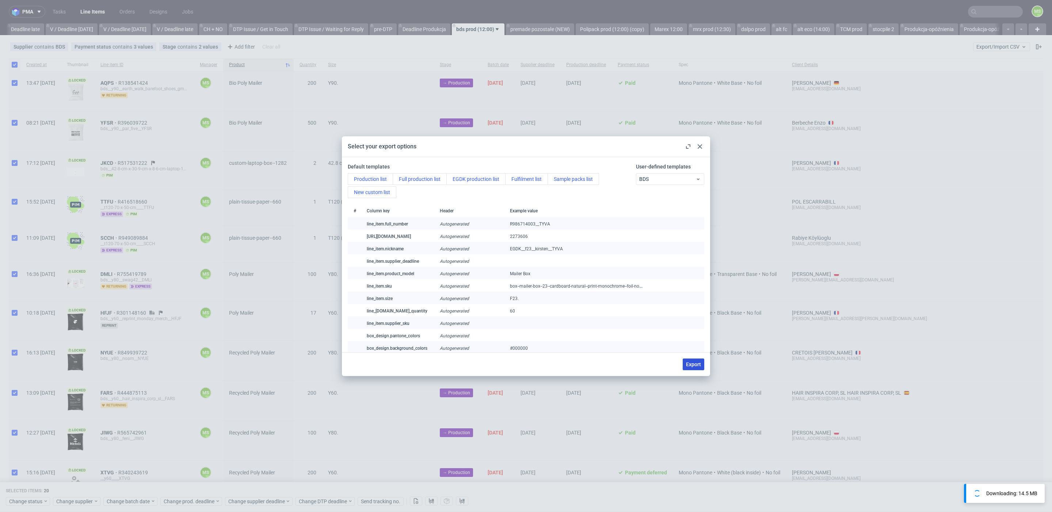
click at [693, 363] on span "Export" at bounding box center [693, 364] width 15 height 5
checkbox input "false"
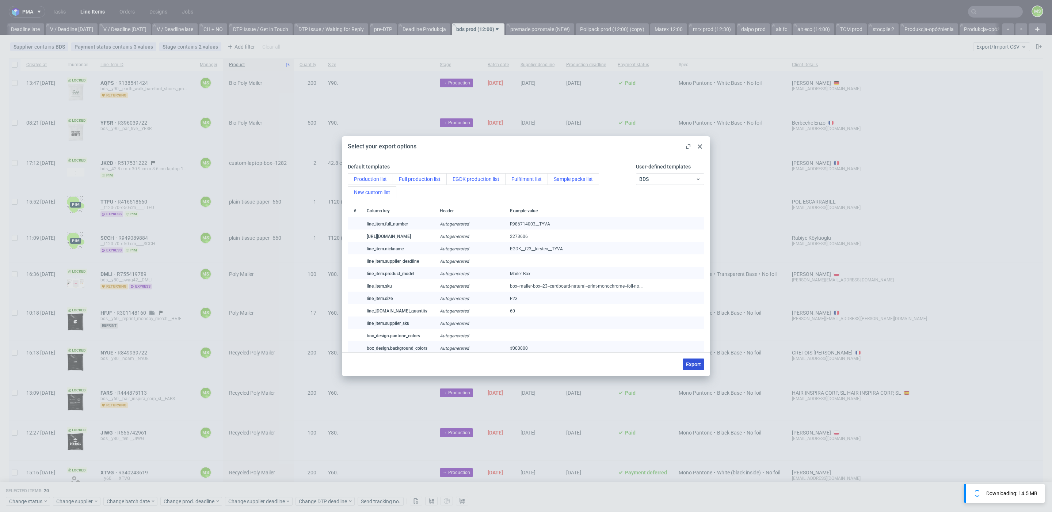
checkbox input "false"
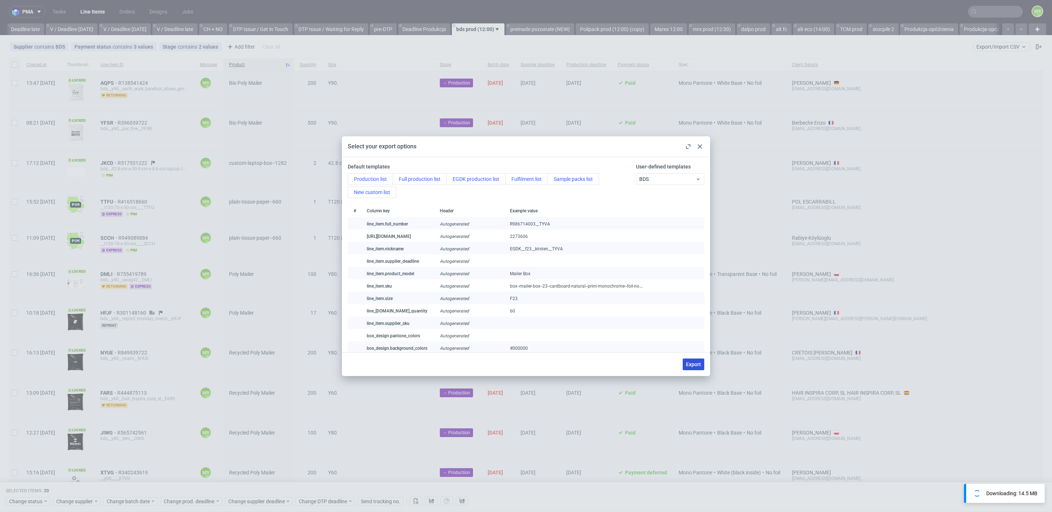
checkbox input "false"
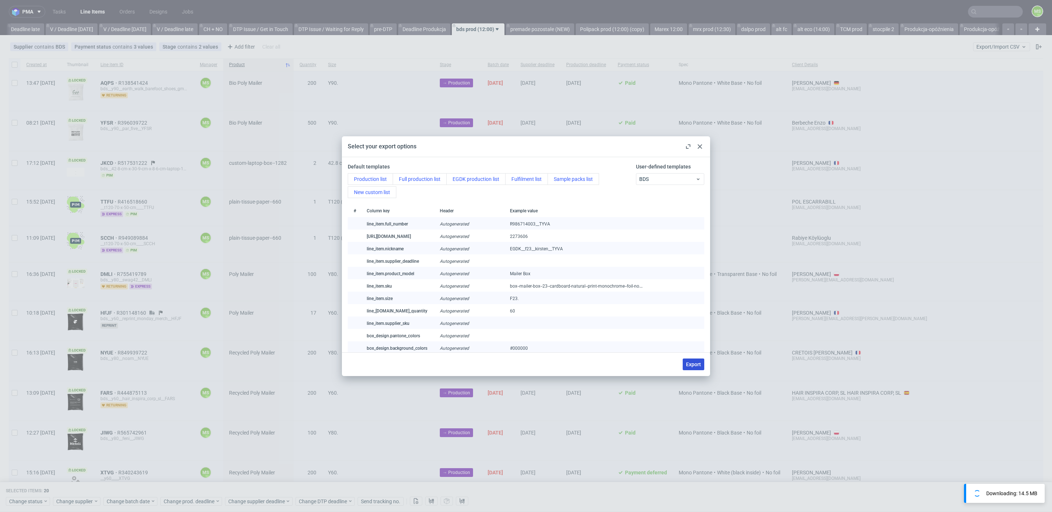
checkbox input "false"
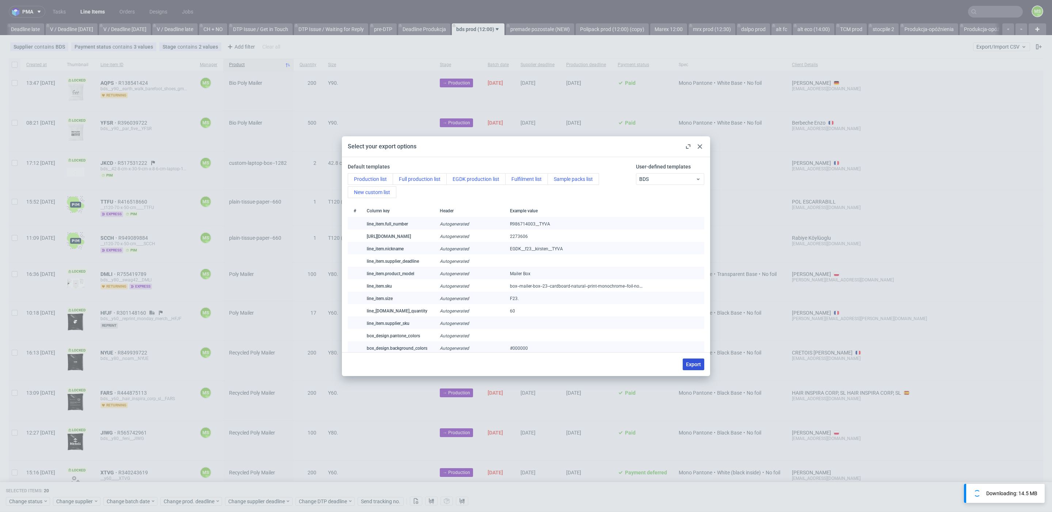
checkbox input "false"
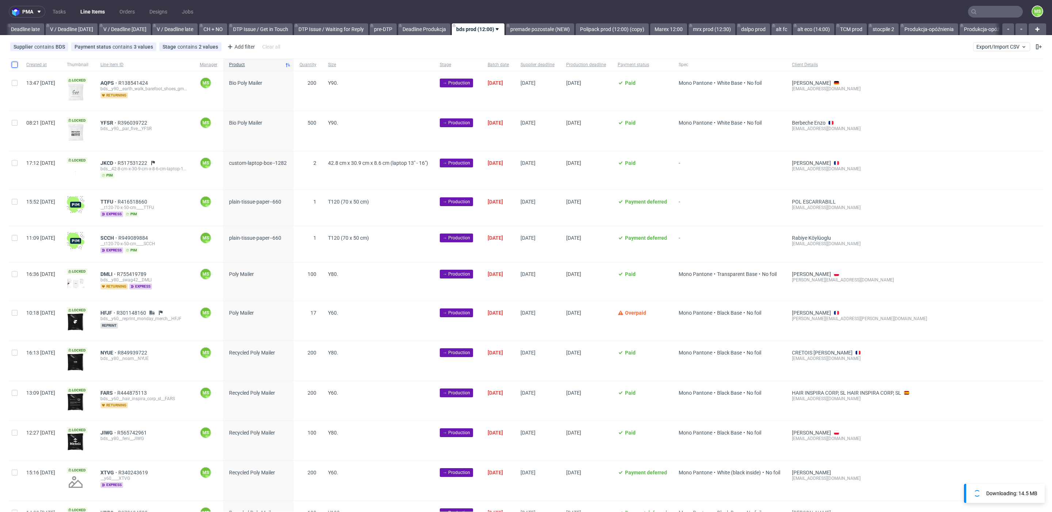
click at [14, 65] on input "checkbox" at bounding box center [15, 65] width 6 height 6
checkbox input "true"
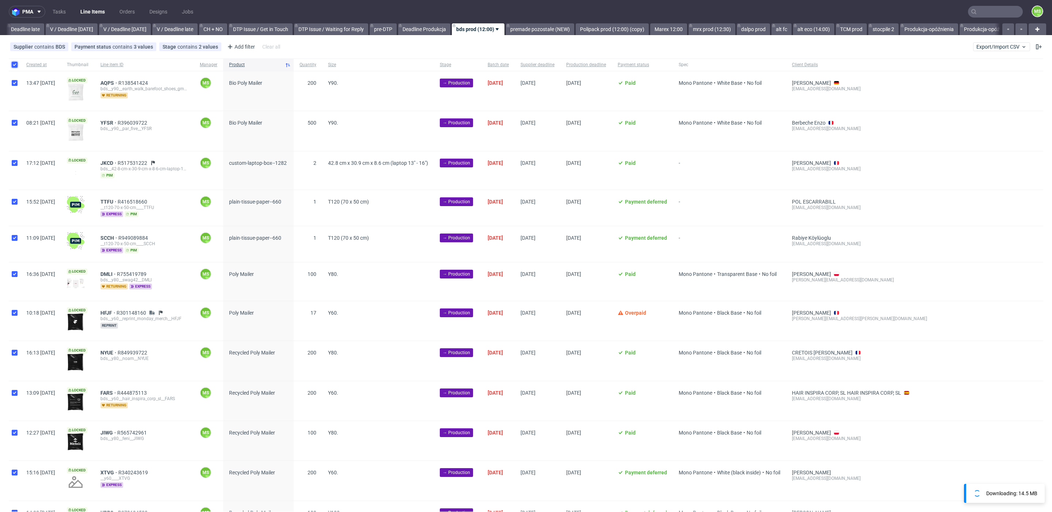
checkbox input "true"
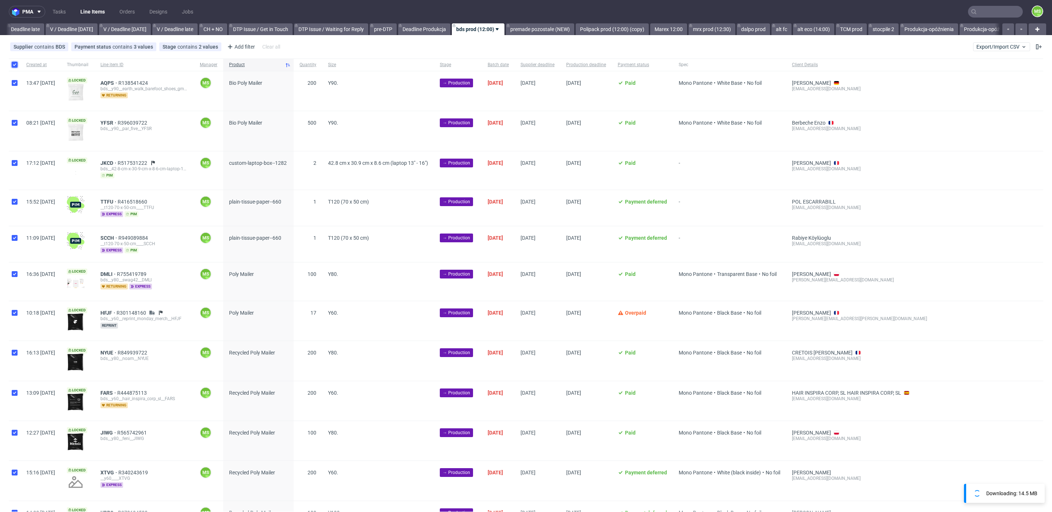
checkbox input "true"
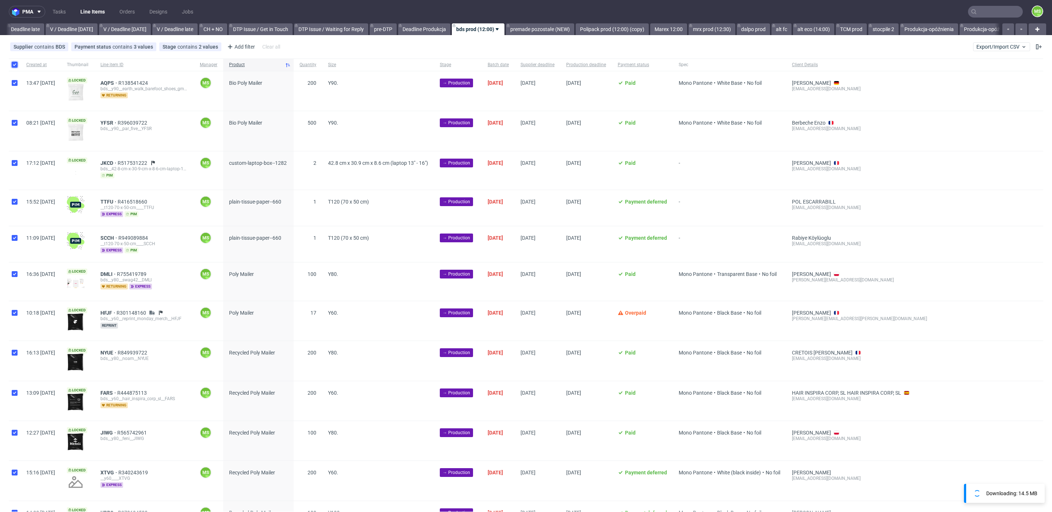
checkbox input "true"
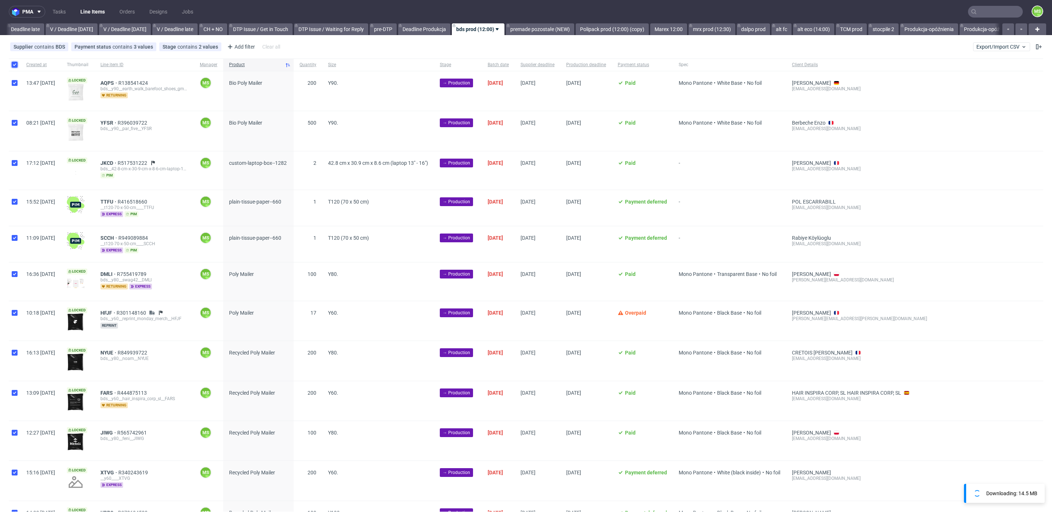
checkbox input "true"
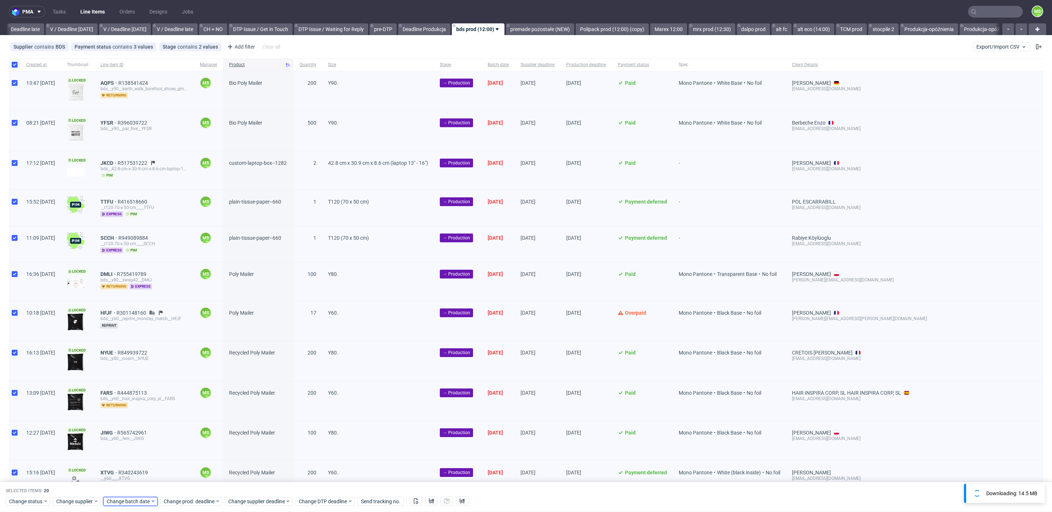
click at [110, 501] on span "Change batch date" at bounding box center [129, 500] width 44 height 7
drag, startPoint x: 23, startPoint y: 506, endPoint x: 26, endPoint y: 503, distance: 3.9
click at [23, 505] on div "Selected items: 20 Change status Change supplier Change batch date Change prod.…" at bounding box center [526, 497] width 1052 height 30
click at [26, 502] on span "Change status" at bounding box center [26, 500] width 34 height 7
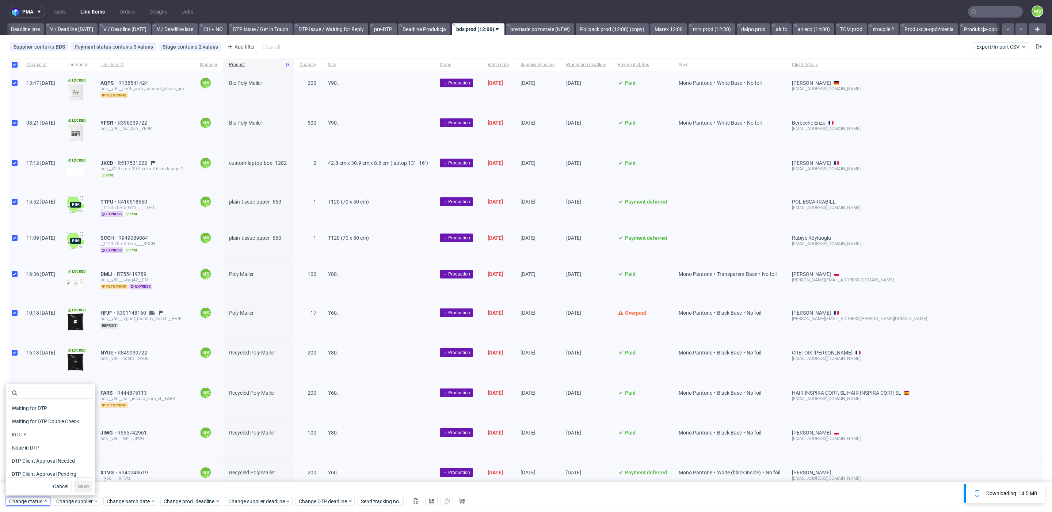
scroll to position [95, 0]
click at [36, 418] on span "In Production" at bounding box center [27, 418] width 37 height 10
click at [78, 484] on span "Save" at bounding box center [83, 486] width 11 height 5
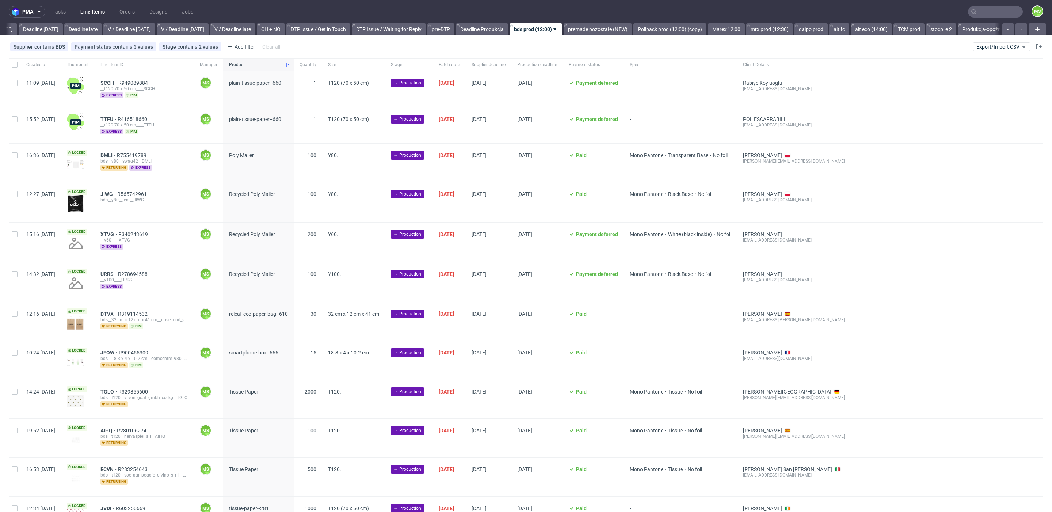
scroll to position [0, 841]
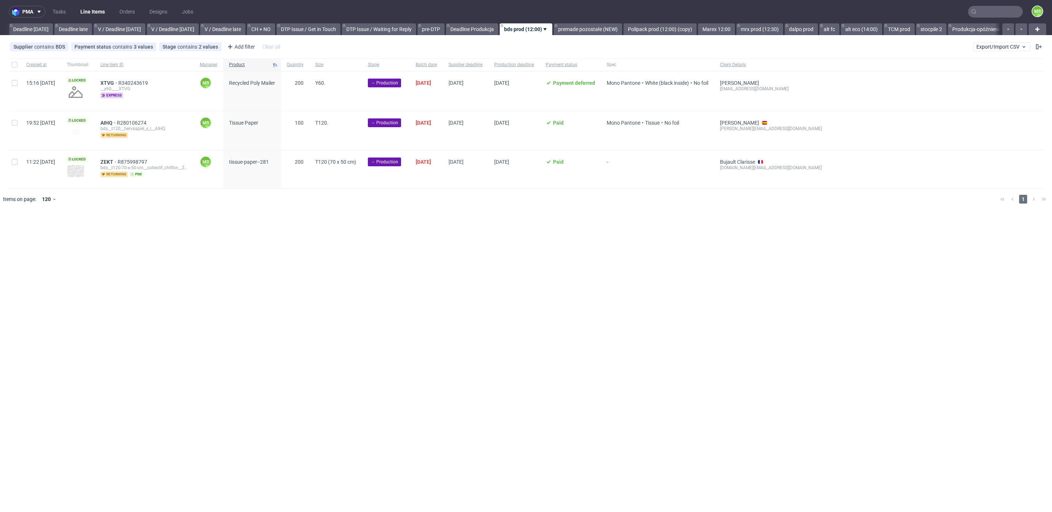
scroll to position [0, 839]
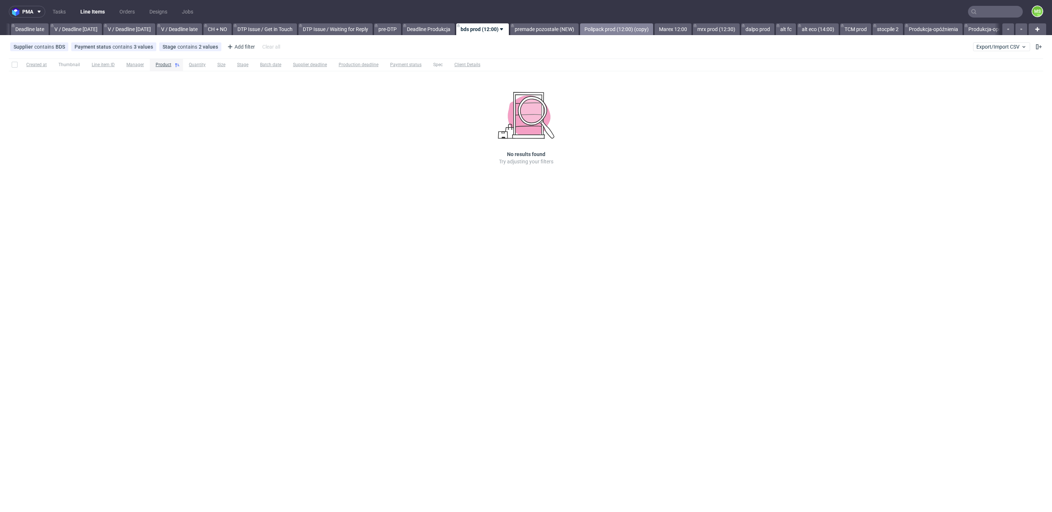
click at [626, 26] on link "Polipack prod (12:00) (copy)" at bounding box center [616, 29] width 73 height 12
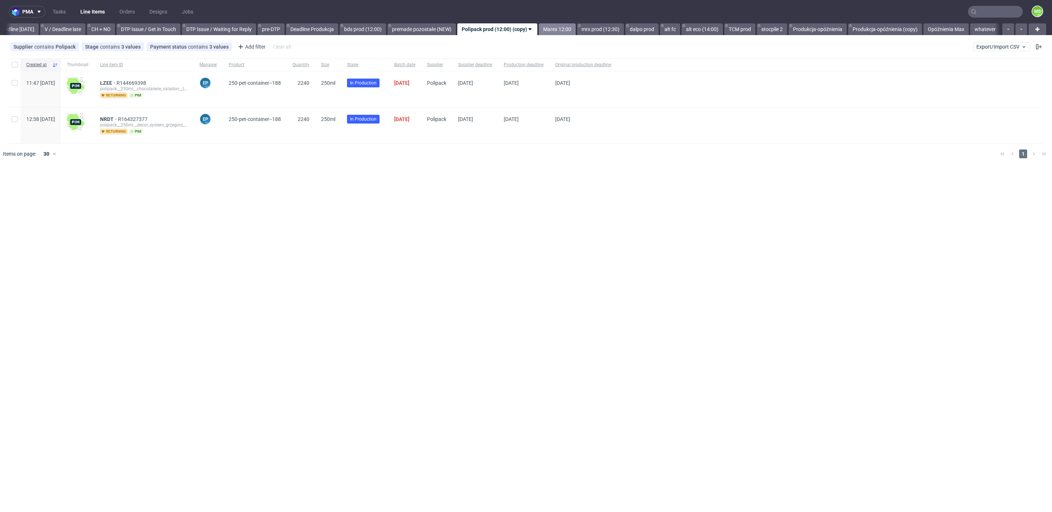
click at [563, 27] on link "Marex 12:00" at bounding box center [557, 29] width 37 height 12
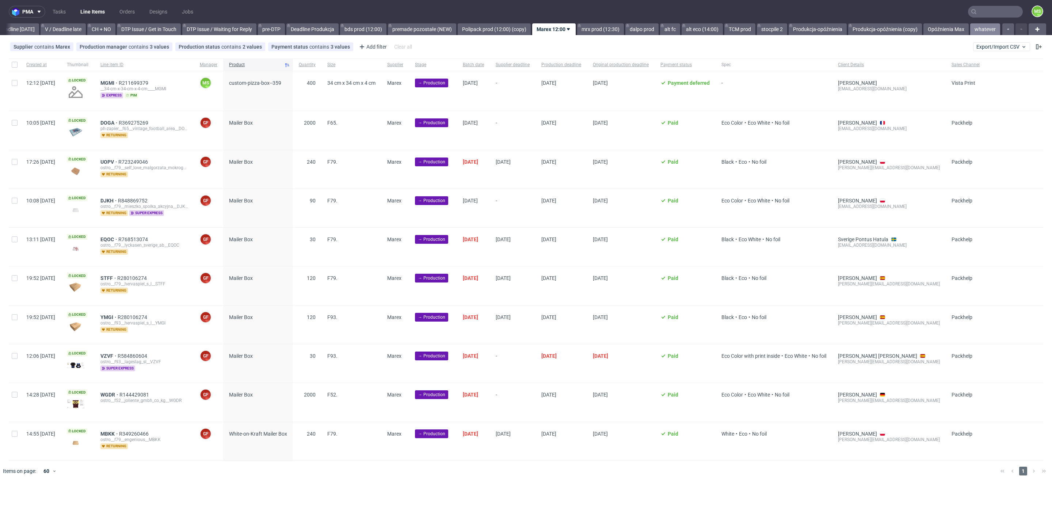
click at [986, 28] on link "whatever" at bounding box center [985, 29] width 30 height 12
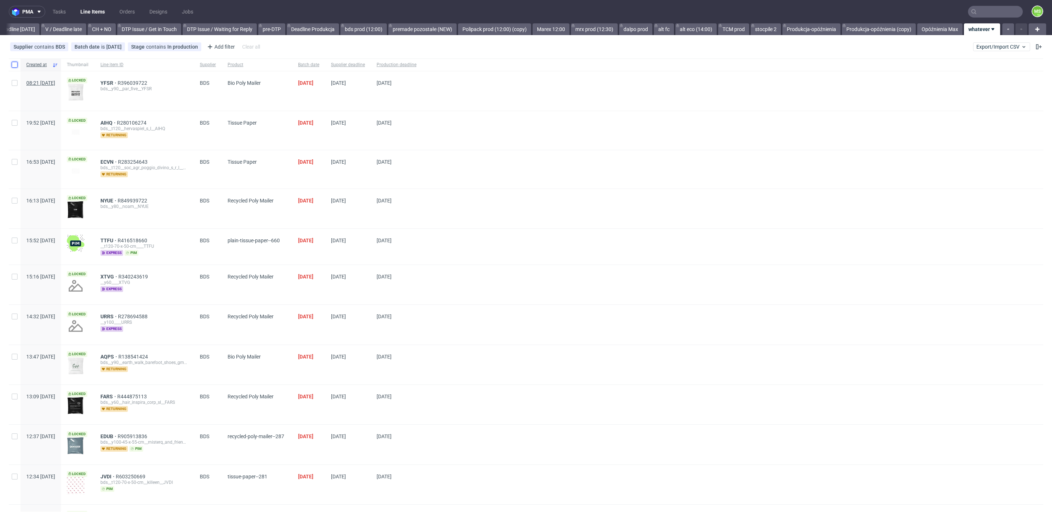
drag, startPoint x: 15, startPoint y: 66, endPoint x: 33, endPoint y: 81, distance: 22.8
click at [15, 65] on input "checkbox" at bounding box center [15, 65] width 6 height 6
checkbox input "true"
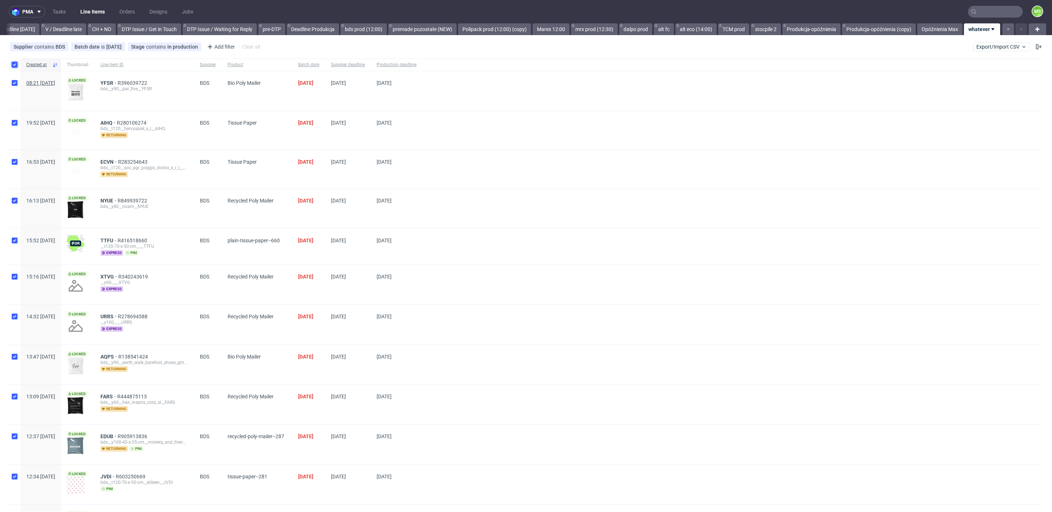
checkbox input "true"
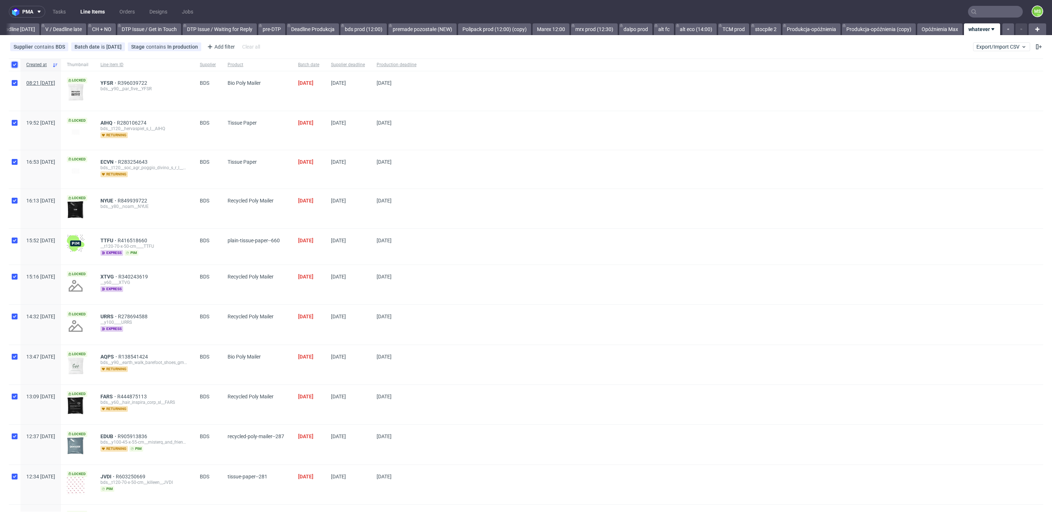
checkbox input "true"
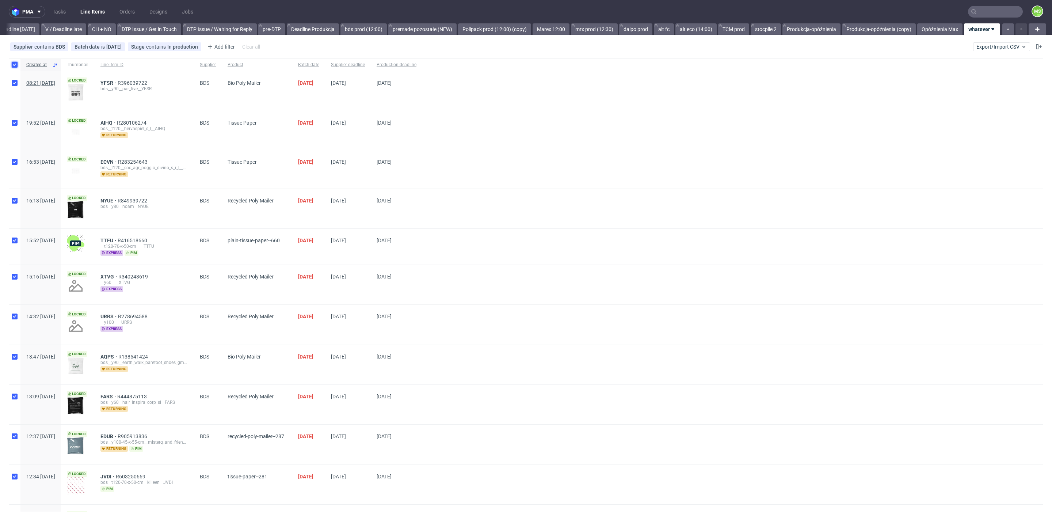
checkbox input "true"
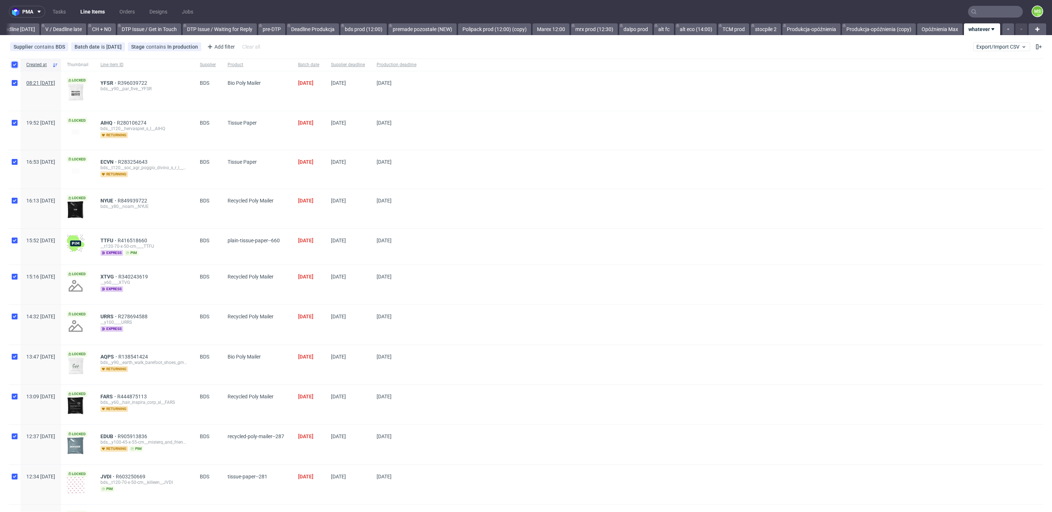
checkbox input "true"
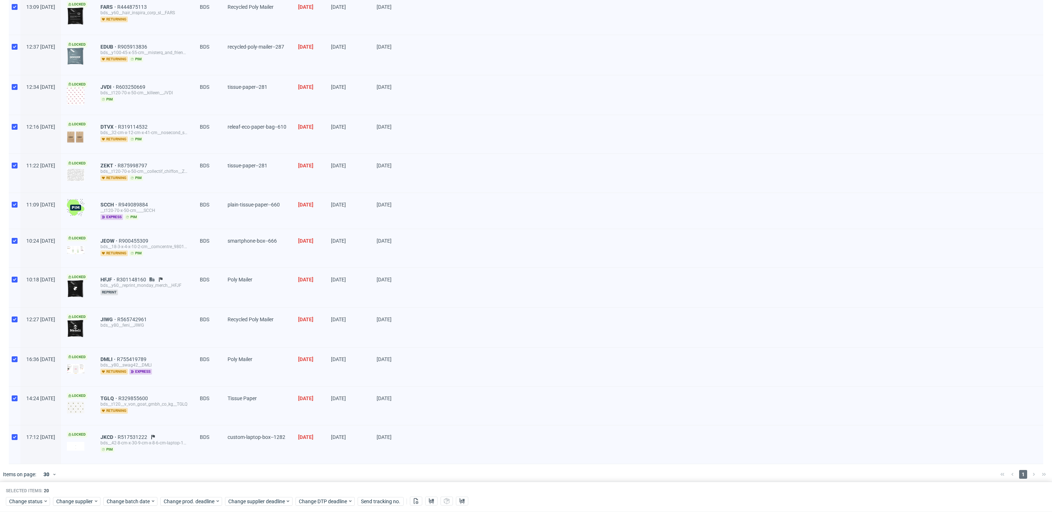
scroll to position [388, 0]
click at [16, 204] on input "checkbox" at bounding box center [15, 206] width 6 height 6
checkbox input "false"
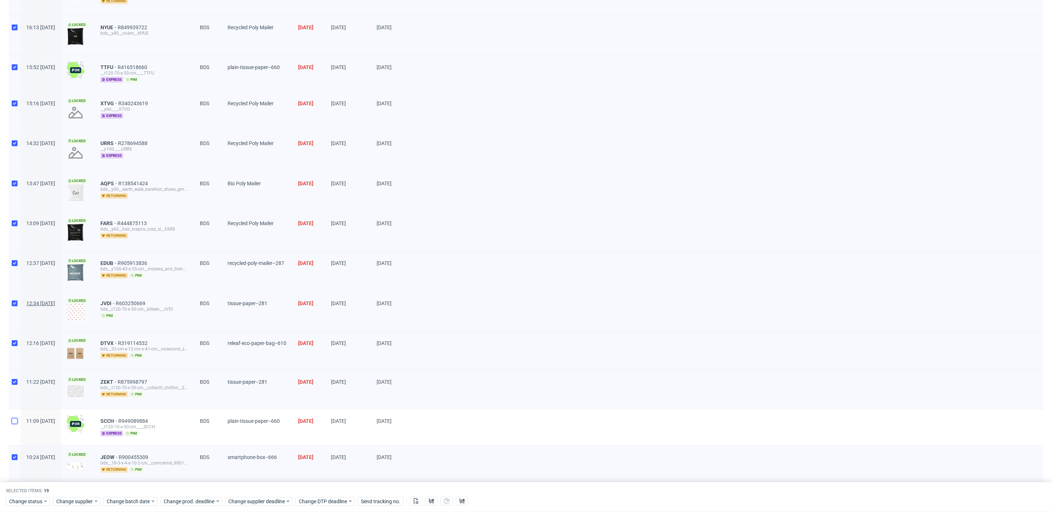
scroll to position [0, 0]
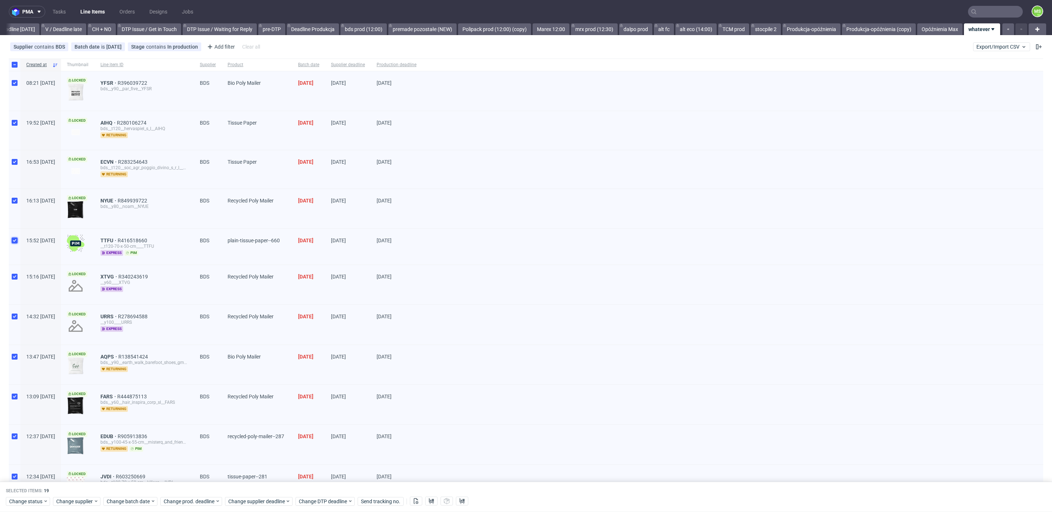
click at [16, 241] on input "checkbox" at bounding box center [15, 240] width 6 height 6
checkbox input "false"
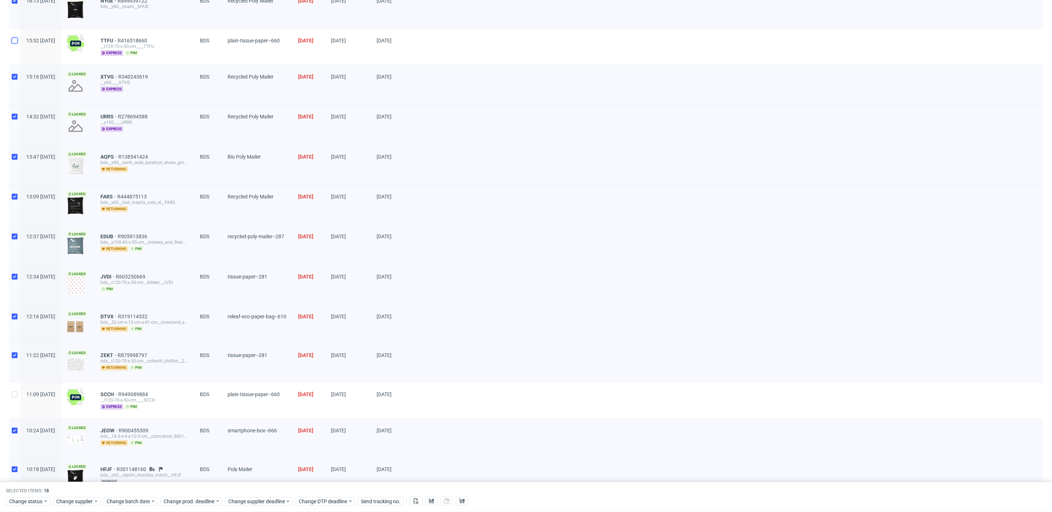
scroll to position [389, 0]
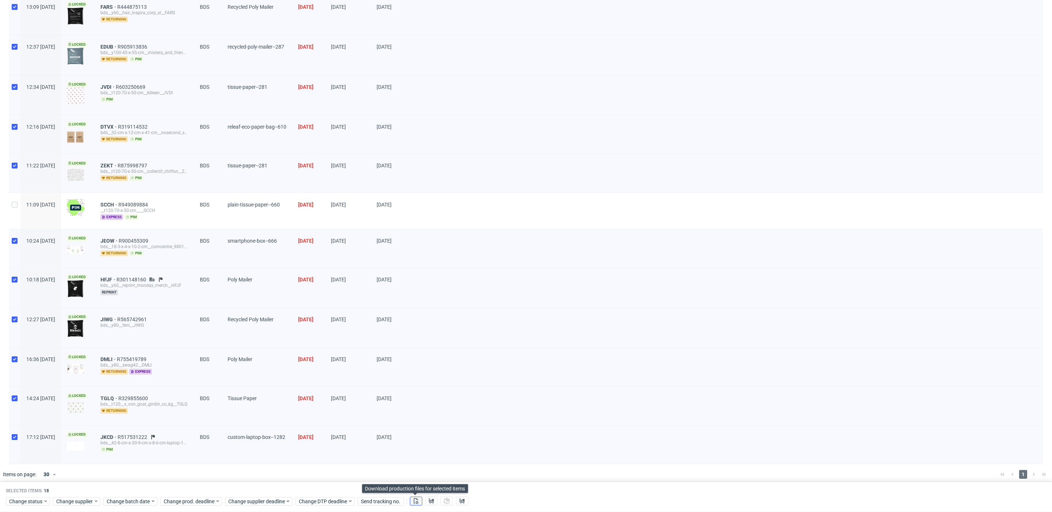
click at [414, 498] on use at bounding box center [416, 501] width 5 height 6
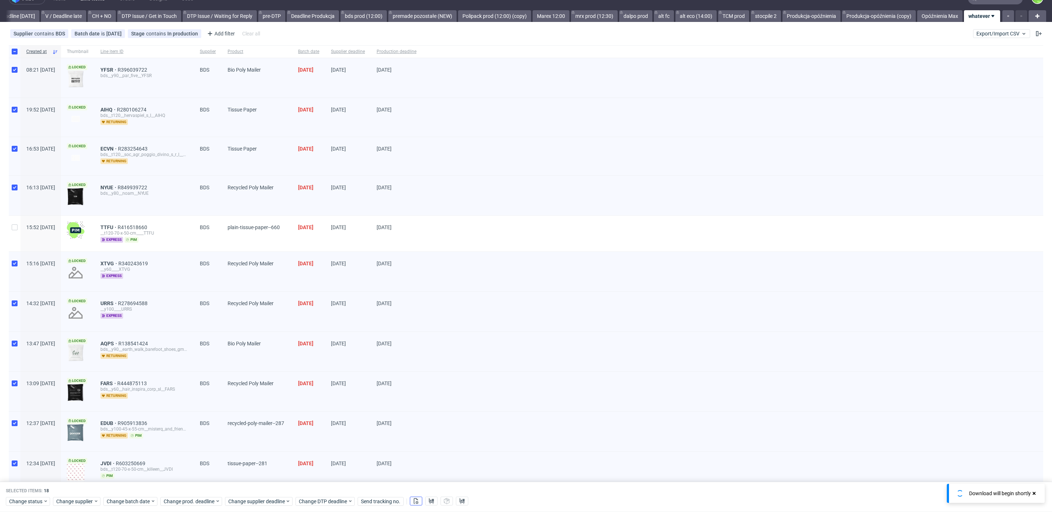
scroll to position [0, 0]
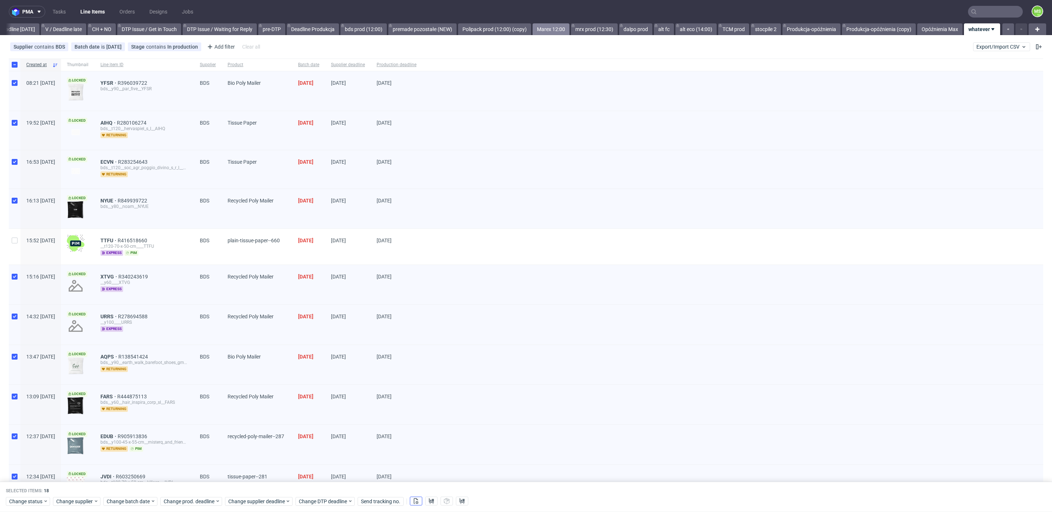
click at [547, 29] on link "Marex 12:00" at bounding box center [550, 29] width 37 height 12
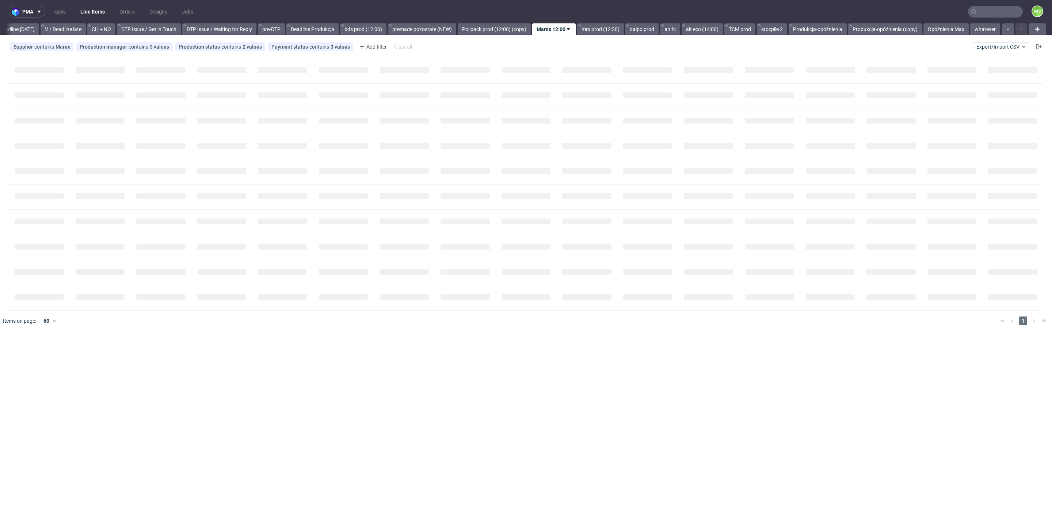
scroll to position [0, 990]
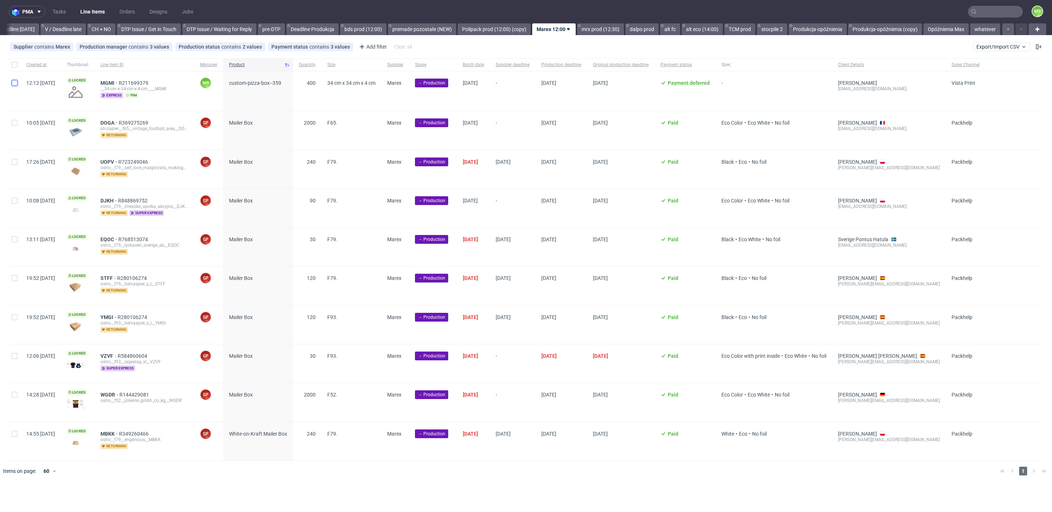
click at [14, 83] on input "checkbox" at bounding box center [15, 83] width 6 height 6
checkbox input "true"
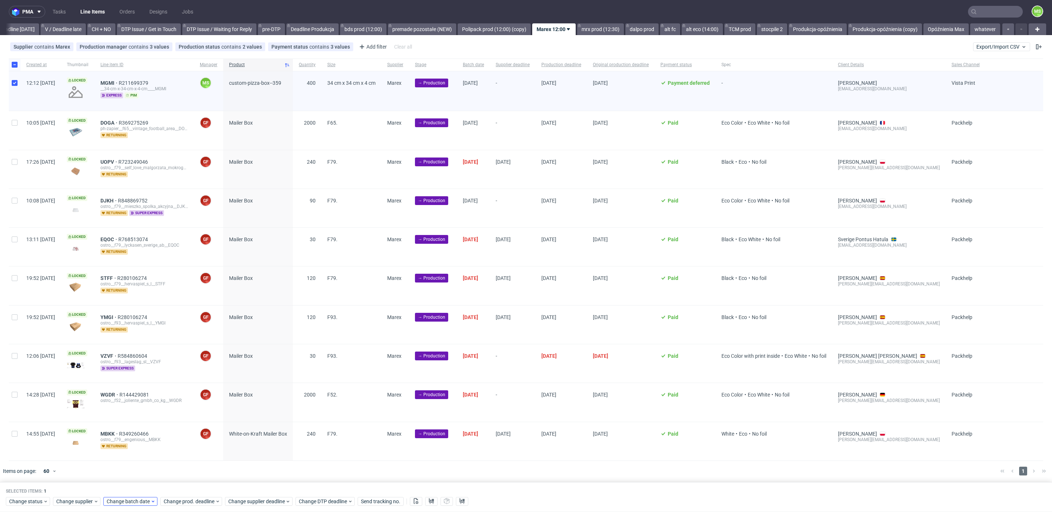
drag, startPoint x: 127, startPoint y: 493, endPoint x: 130, endPoint y: 497, distance: 4.9
click at [127, 495] on div "Change status Change supplier Change batch date Change prod. deadline Change su…" at bounding box center [526, 500] width 1040 height 11
click at [130, 497] on span "Change batch date" at bounding box center [129, 500] width 44 height 7
click at [179, 423] on button "10" at bounding box center [175, 421] width 11 height 12
click at [198, 488] on button "Save" at bounding box center [190, 485] width 18 height 12
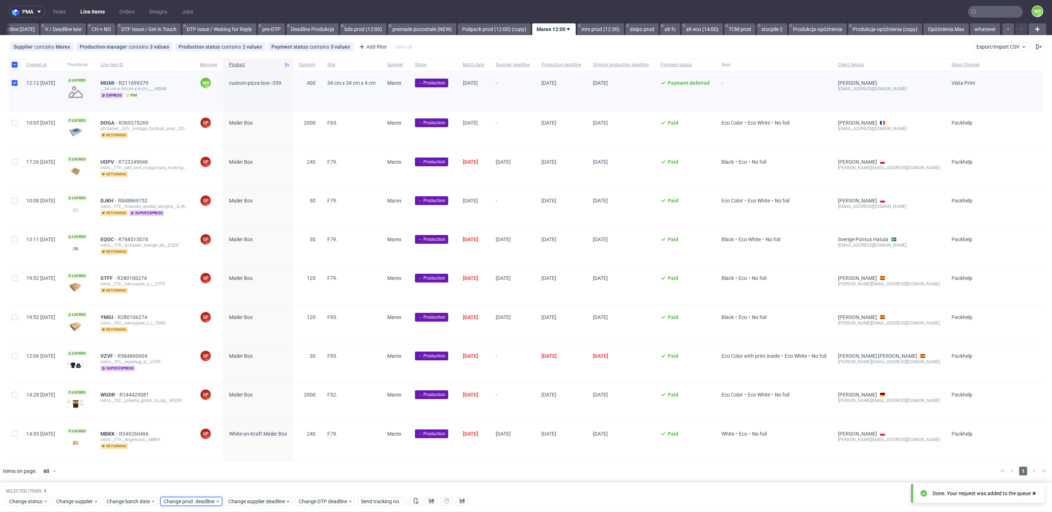
click at [201, 497] on span "Change prod. deadline" at bounding box center [189, 500] width 51 height 7
click at [232, 445] on span "24" at bounding box center [232, 446] width 6 height 7
drag, startPoint x: 249, startPoint y: 485, endPoint x: 252, endPoint y: 491, distance: 6.6
click at [249, 485] on span "Save" at bounding box center [246, 484] width 11 height 5
drag, startPoint x: 256, startPoint y: 500, endPoint x: 261, endPoint y: 496, distance: 6.6
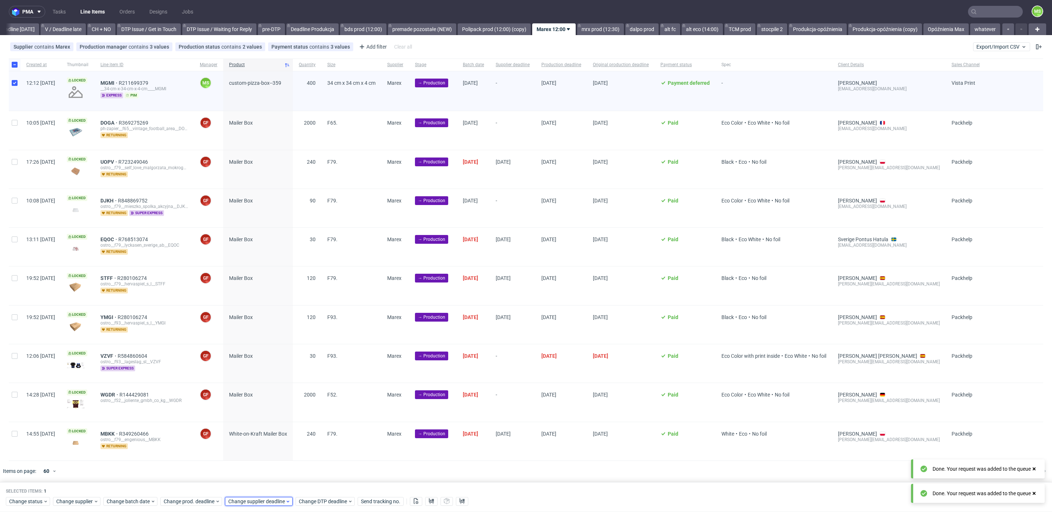
click at [257, 499] on span "Change supplier deadline" at bounding box center [256, 500] width 57 height 7
click at [301, 445] on button "24" at bounding box center [296, 447] width 11 height 12
click at [316, 486] on span "Save" at bounding box center [311, 484] width 11 height 5
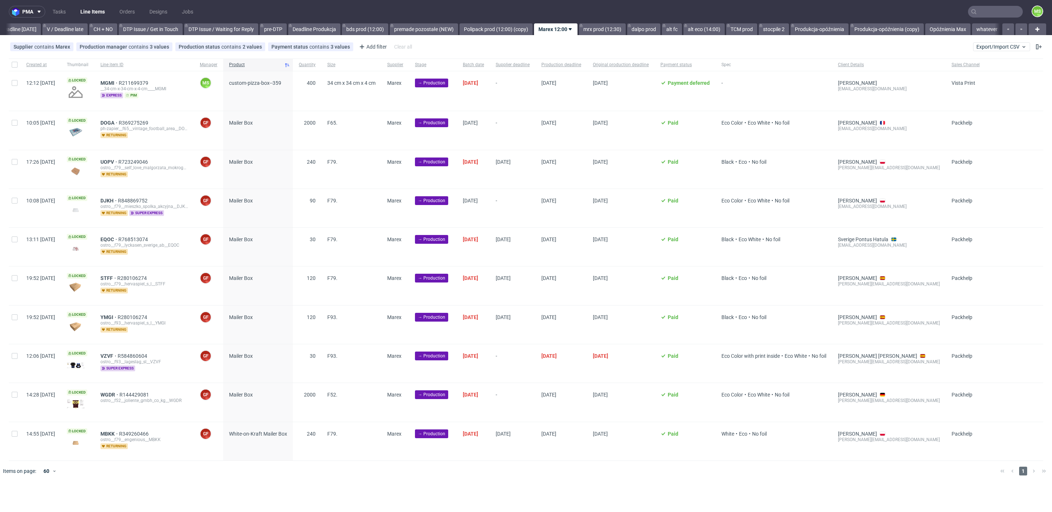
scroll to position [0, 990]
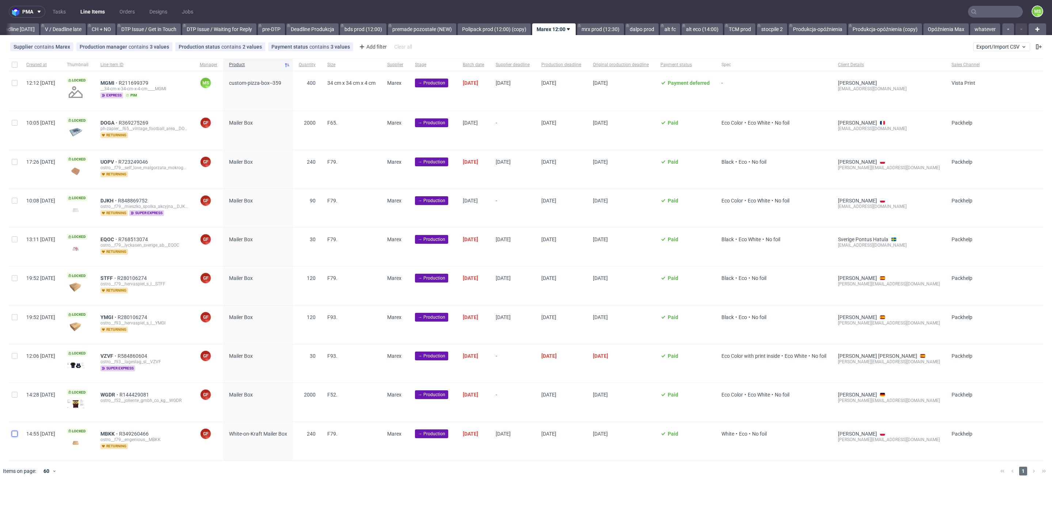
click at [12, 431] on input "checkbox" at bounding box center [15, 434] width 6 height 6
checkbox input "true"
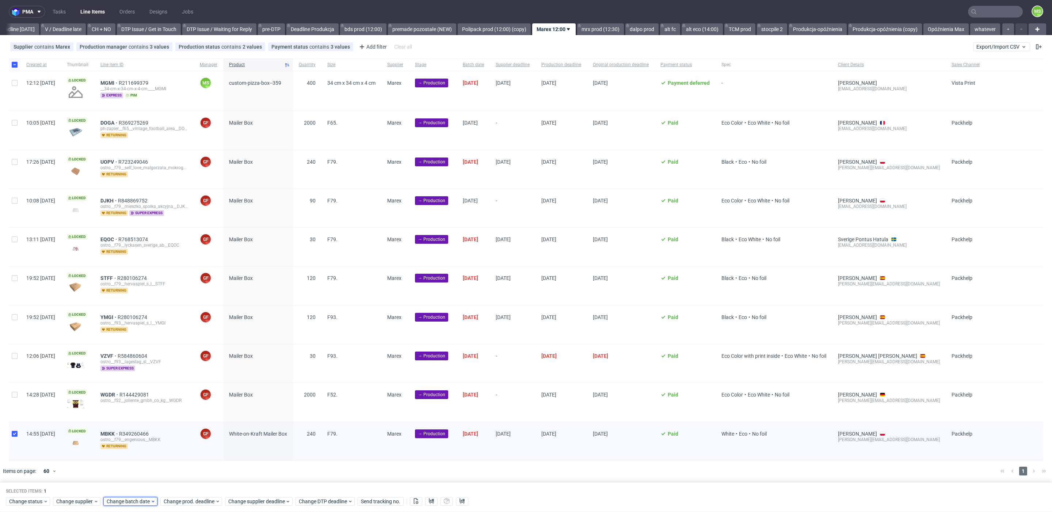
click at [127, 497] on span "Change batch date" at bounding box center [129, 500] width 44 height 7
click at [177, 424] on span "10" at bounding box center [176, 420] width 6 height 7
click at [192, 485] on span "Save" at bounding box center [189, 484] width 11 height 5
click at [200, 497] on span "Change prod. deadline" at bounding box center [189, 500] width 51 height 7
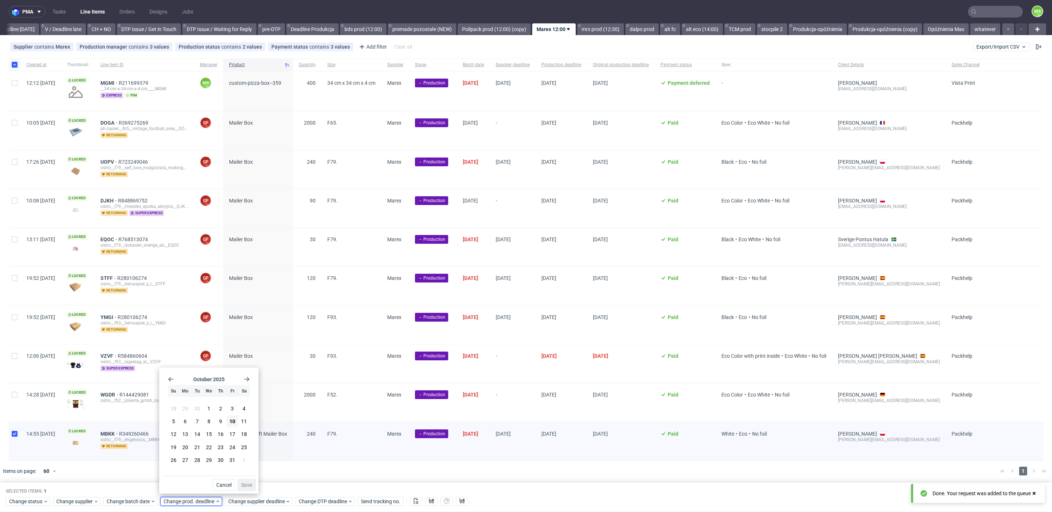
click at [200, 458] on span "28" at bounding box center [197, 459] width 6 height 7
drag, startPoint x: 247, startPoint y: 486, endPoint x: 256, endPoint y: 497, distance: 14.8
click at [247, 486] on span "Save" at bounding box center [246, 484] width 11 height 5
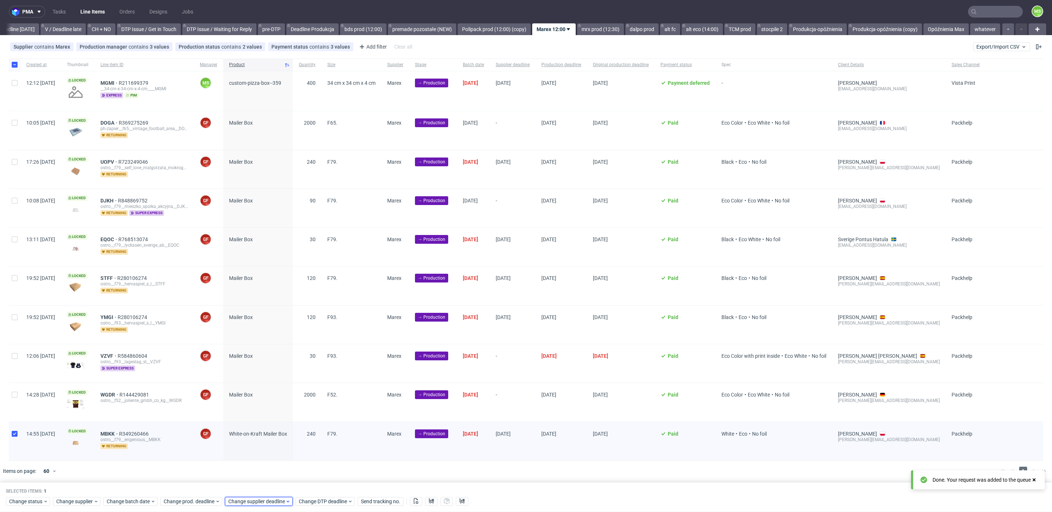
drag, startPoint x: 256, startPoint y: 499, endPoint x: 257, endPoint y: 495, distance: 3.7
click at [256, 499] on span "Change supplier deadline" at bounding box center [256, 500] width 57 height 7
drag, startPoint x: 261, startPoint y: 463, endPoint x: 264, endPoint y: 465, distance: 4.3
click at [261, 463] on span "28" at bounding box center [262, 459] width 6 height 7
click at [314, 486] on span "Save" at bounding box center [311, 484] width 11 height 5
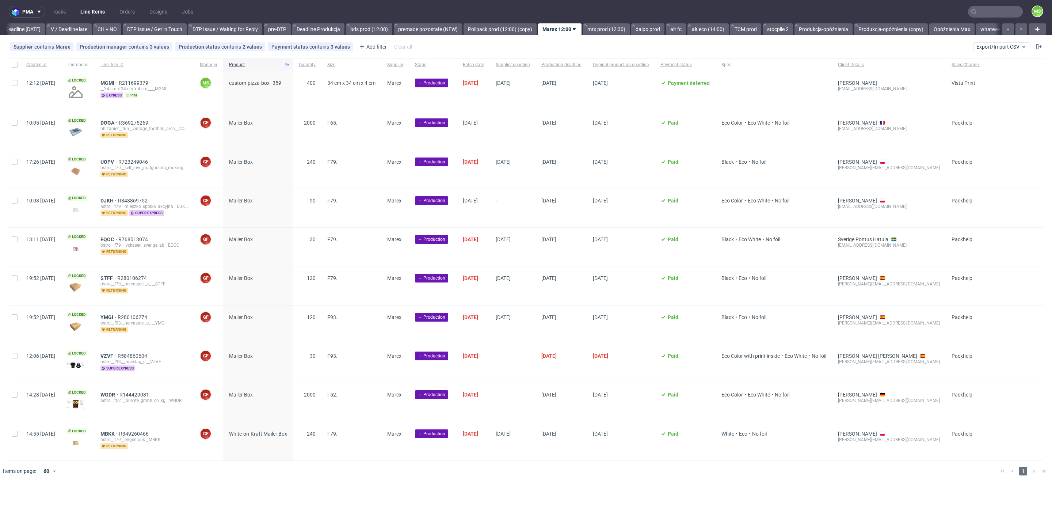
scroll to position [0, 983]
drag, startPoint x: 15, startPoint y: 351, endPoint x: 46, endPoint y: 258, distance: 98.6
click at [15, 353] on input "checkbox" at bounding box center [15, 356] width 6 height 6
checkbox input "true"
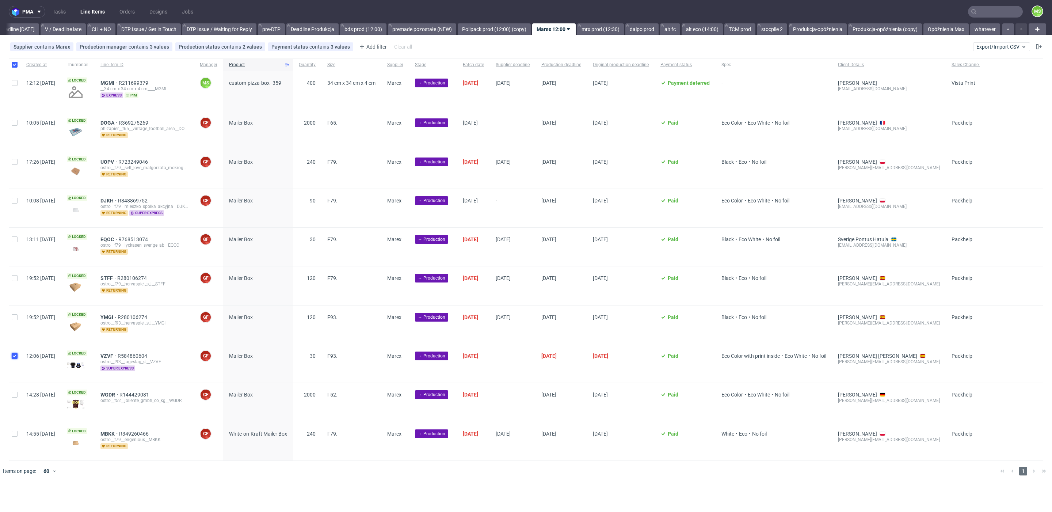
checkbox input "true"
click at [16, 202] on div at bounding box center [15, 208] width 12 height 38
checkbox input "true"
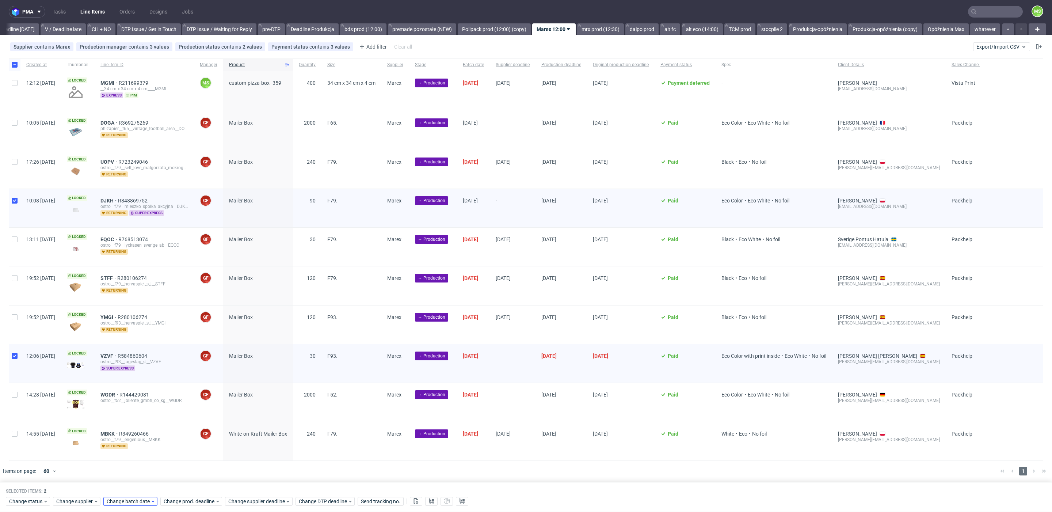
drag, startPoint x: 130, startPoint y: 507, endPoint x: 135, endPoint y: 502, distance: 6.5
click at [132, 504] on div "Selected items: 2 Change status Change supplier Change batch date Change prod. …" at bounding box center [526, 497] width 1052 height 30
click at [135, 502] on span "Change batch date" at bounding box center [129, 500] width 44 height 7
drag, startPoint x: 177, startPoint y: 423, endPoint x: 189, endPoint y: 468, distance: 46.8
click at [177, 424] on span "10" at bounding box center [176, 420] width 6 height 7
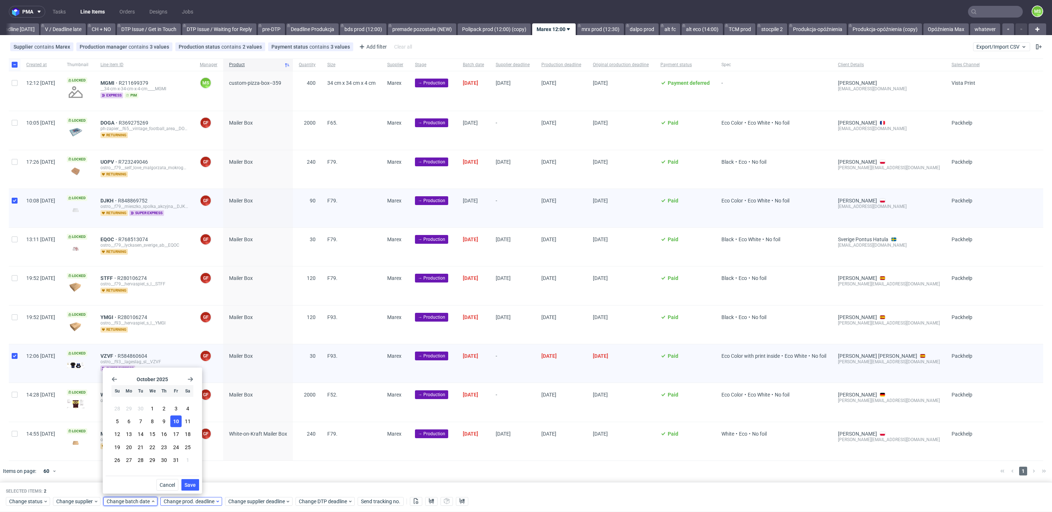
drag, startPoint x: 190, startPoint y: 482, endPoint x: 202, endPoint y: 500, distance: 21.6
click at [193, 484] on span "Save" at bounding box center [189, 484] width 11 height 5
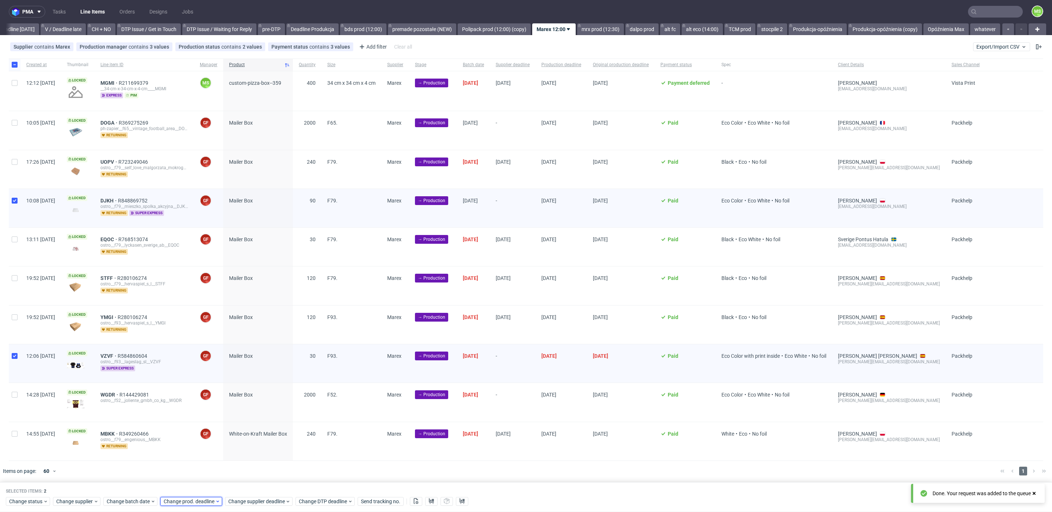
scroll to position [0, 0]
drag, startPoint x: 202, startPoint y: 500, endPoint x: 202, endPoint y: 494, distance: 5.8
click at [202, 500] on span "Change prod. deadline" at bounding box center [189, 500] width 51 height 7
click at [198, 435] on span "14" at bounding box center [197, 433] width 6 height 7
drag, startPoint x: 244, startPoint y: 481, endPoint x: 254, endPoint y: 494, distance: 16.9
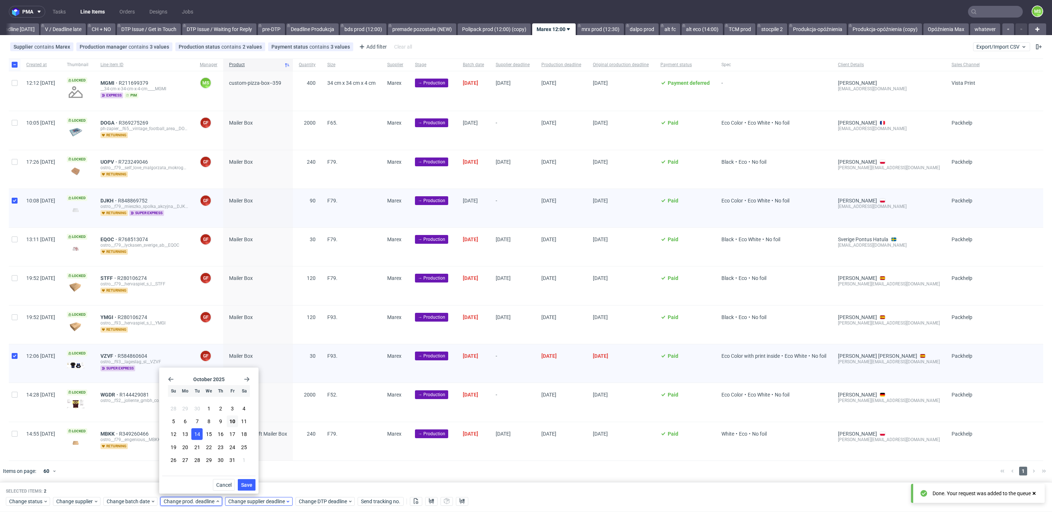
click at [247, 483] on button "Save" at bounding box center [247, 485] width 18 height 12
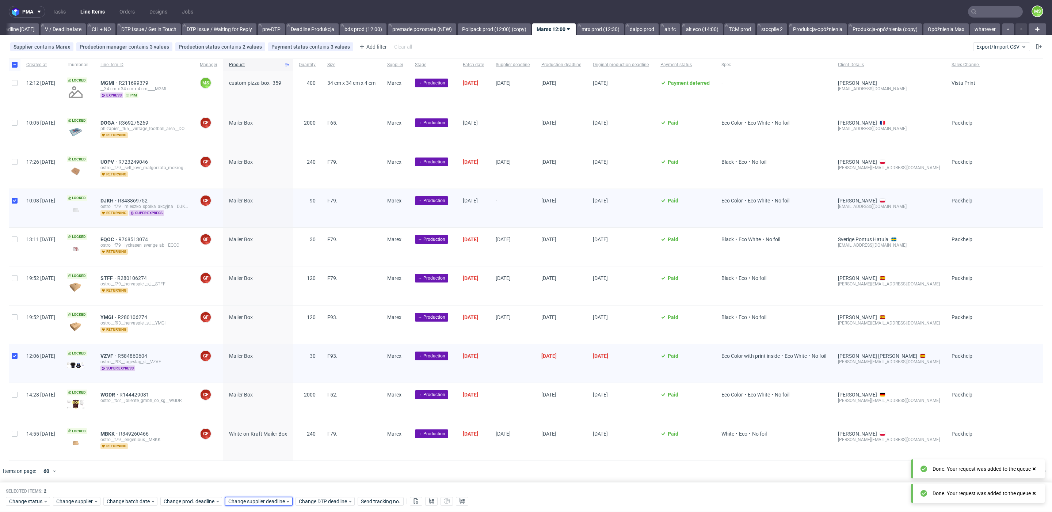
click at [255, 497] on div "Change supplier deadline" at bounding box center [259, 501] width 68 height 9
drag, startPoint x: 264, startPoint y: 430, endPoint x: 267, endPoint y: 435, distance: 6.0
click at [265, 432] on button "14" at bounding box center [261, 434] width 11 height 12
drag, startPoint x: 310, startPoint y: 486, endPoint x: 148, endPoint y: 193, distance: 334.4
click at [310, 484] on span "Save" at bounding box center [311, 484] width 11 height 5
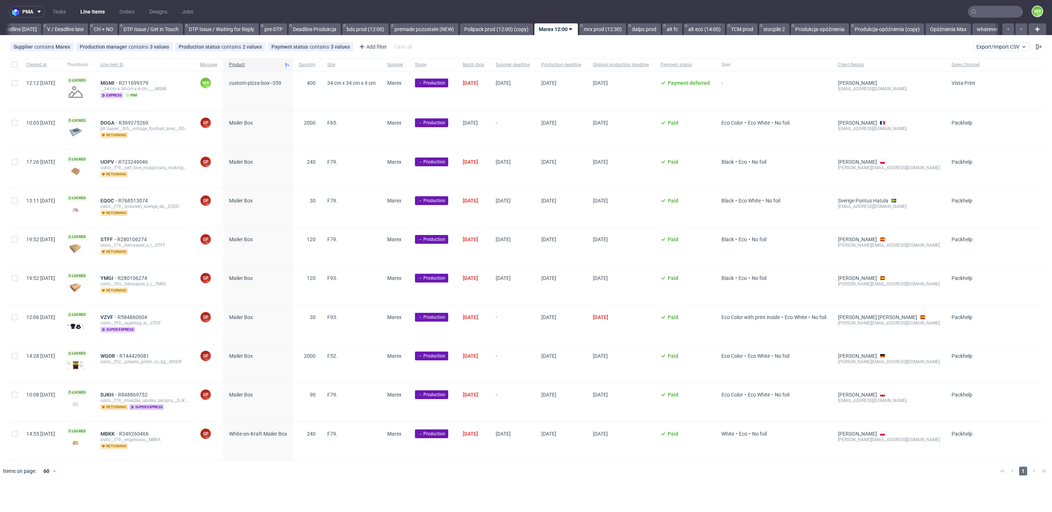
scroll to position [0, 990]
click at [13, 353] on input "checkbox" at bounding box center [15, 356] width 6 height 6
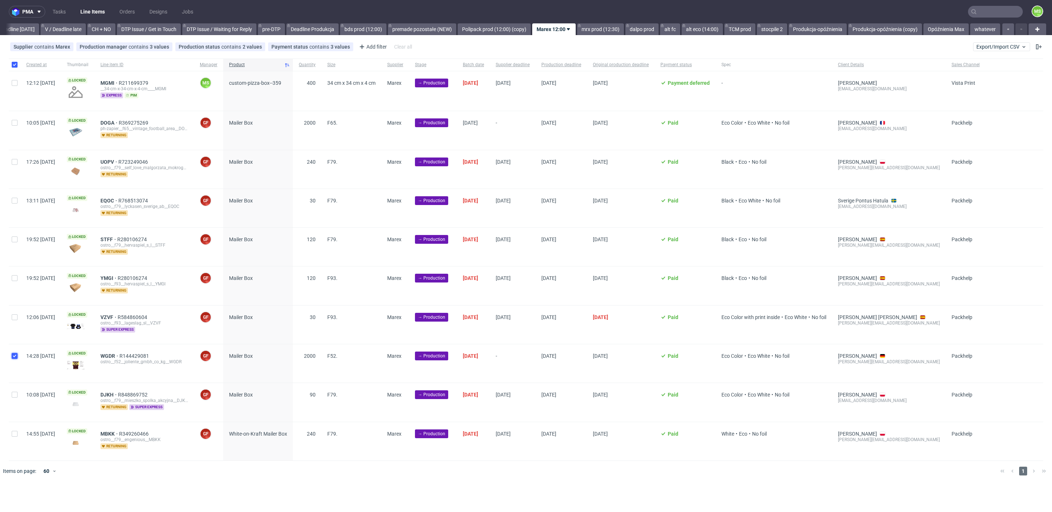
checkbox input "true"
drag, startPoint x: 15, startPoint y: 278, endPoint x: 15, endPoint y: 253, distance: 24.8
click at [15, 275] on input "checkbox" at bounding box center [15, 278] width 6 height 6
checkbox input "true"
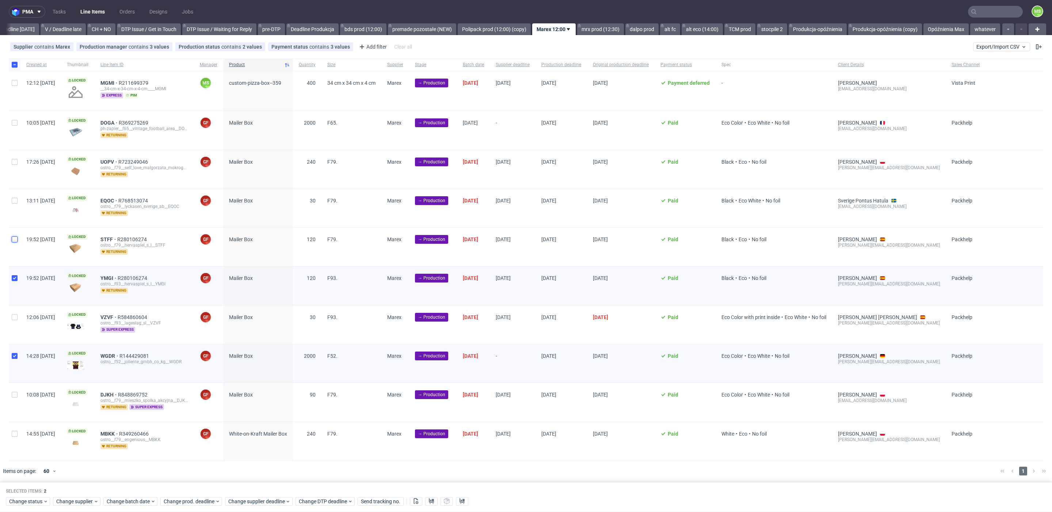
click at [15, 236] on input "checkbox" at bounding box center [15, 239] width 6 height 6
checkbox input "true"
drag, startPoint x: 15, startPoint y: 200, endPoint x: 14, endPoint y: 169, distance: 30.3
click at [14, 198] on input "checkbox" at bounding box center [15, 201] width 6 height 6
checkbox input "true"
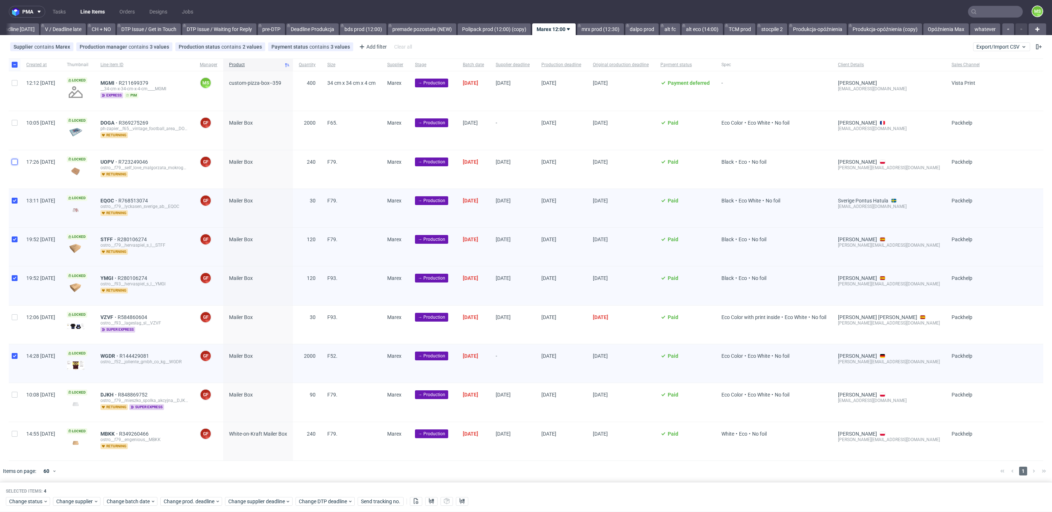
click at [14, 161] on input "checkbox" at bounding box center [15, 162] width 6 height 6
checkbox input "true"
click at [13, 125] on div at bounding box center [15, 130] width 12 height 38
checkbox input "true"
click at [132, 502] on div "Change status Change supplier Change batch date Change prod. deadline Change su…" at bounding box center [526, 500] width 1040 height 11
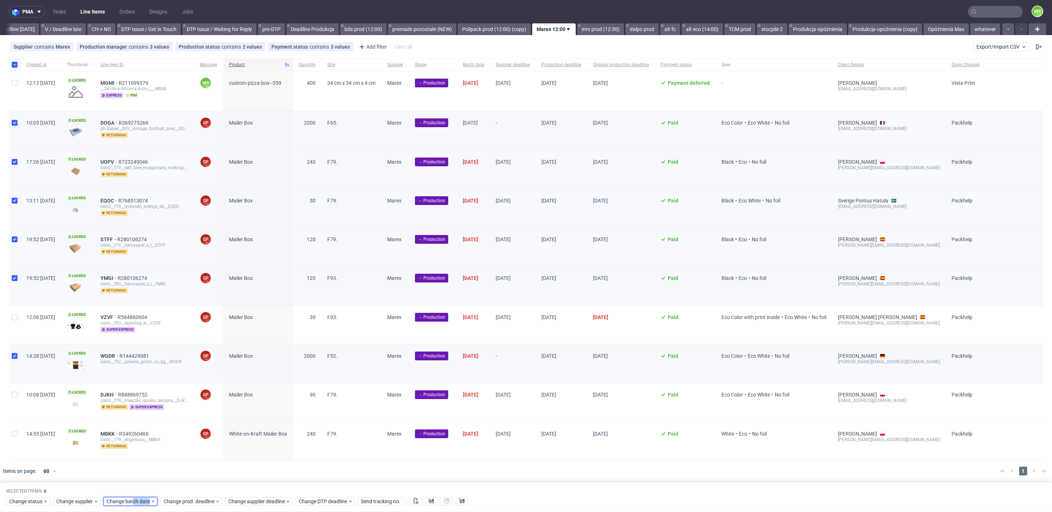
drag, startPoint x: 132, startPoint y: 502, endPoint x: 141, endPoint y: 496, distance: 10.8
click at [132, 501] on span "Change batch date" at bounding box center [129, 500] width 44 height 7
drag, startPoint x: 175, startPoint y: 423, endPoint x: 187, endPoint y: 476, distance: 53.9
click at [175, 425] on button "10" at bounding box center [175, 421] width 11 height 12
click at [186, 485] on span "Save" at bounding box center [189, 484] width 11 height 5
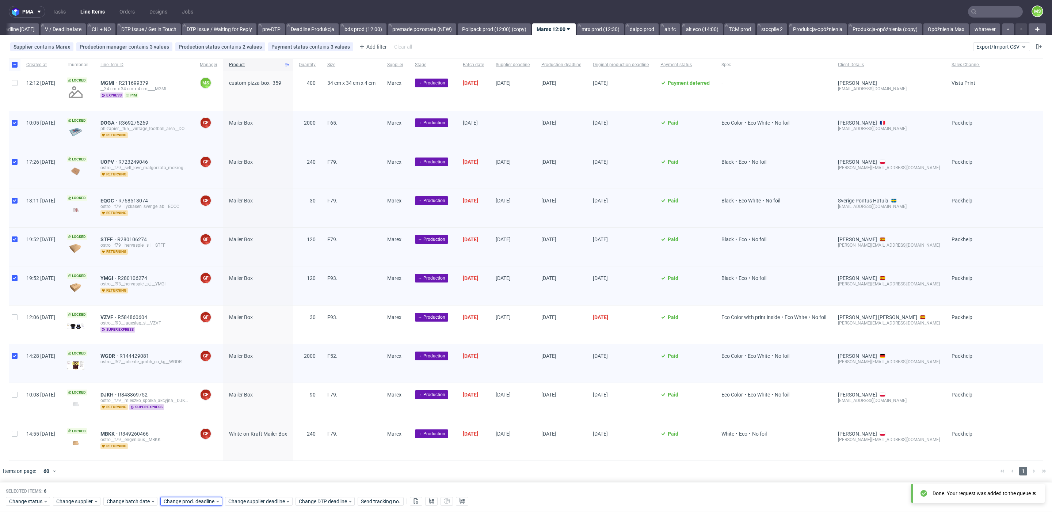
drag, startPoint x: 195, startPoint y: 501, endPoint x: 196, endPoint y: 494, distance: 7.0
click at [195, 499] on span "Change prod. deadline" at bounding box center [189, 500] width 51 height 7
click at [195, 448] on span "21" at bounding box center [197, 446] width 6 height 7
drag, startPoint x: 251, startPoint y: 485, endPoint x: 250, endPoint y: 496, distance: 11.3
click at [251, 488] on button "Save" at bounding box center [247, 485] width 18 height 12
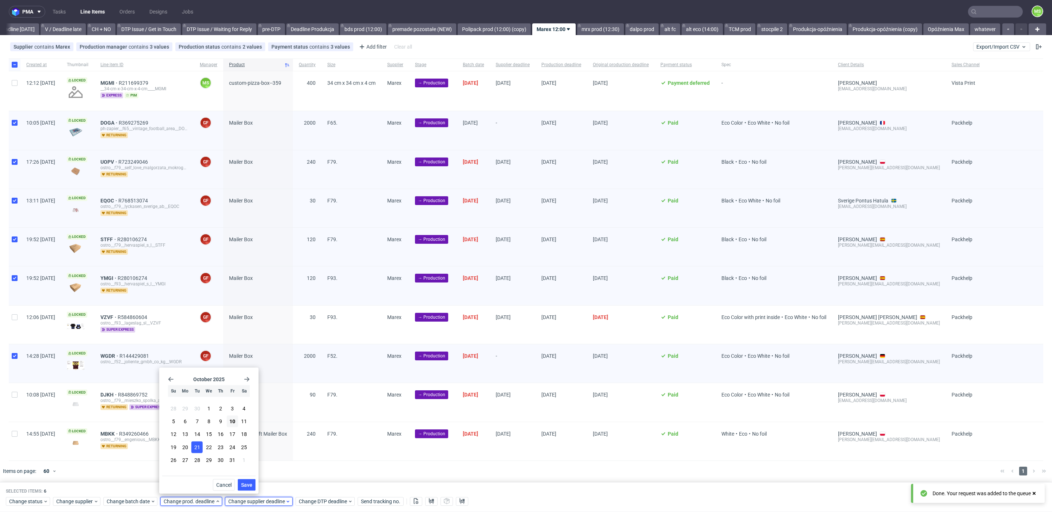
click at [250, 497] on span "Change supplier deadline" at bounding box center [256, 500] width 57 height 7
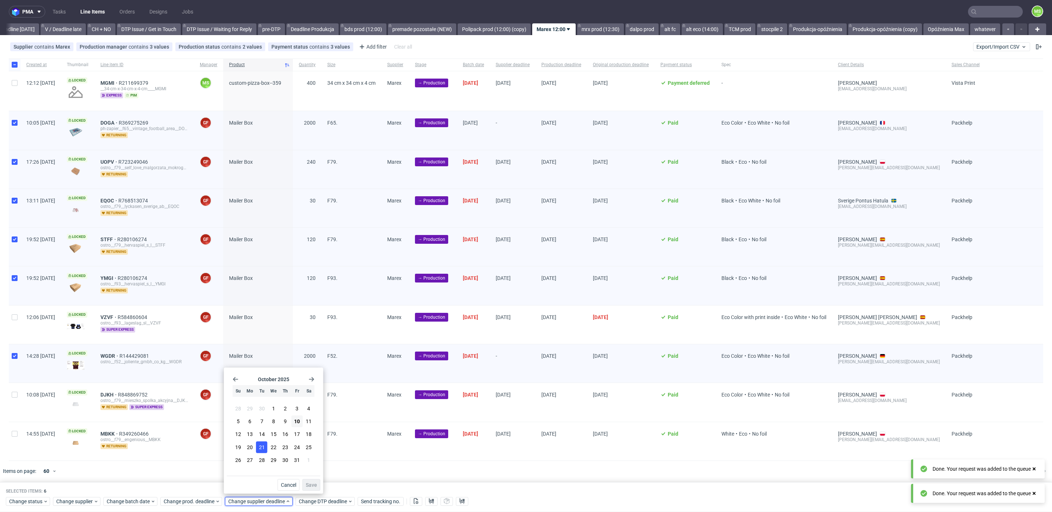
click at [260, 446] on span "21" at bounding box center [262, 446] width 6 height 7
click at [310, 485] on span "Save" at bounding box center [311, 484] width 11 height 5
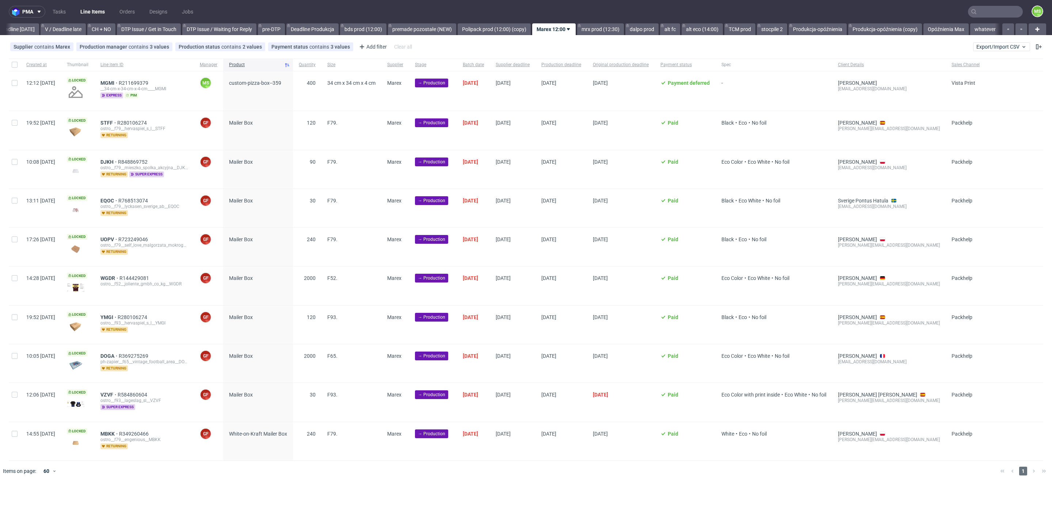
scroll to position [0, 990]
click at [13, 67] on input "checkbox" at bounding box center [15, 65] width 6 height 6
checkbox input "true"
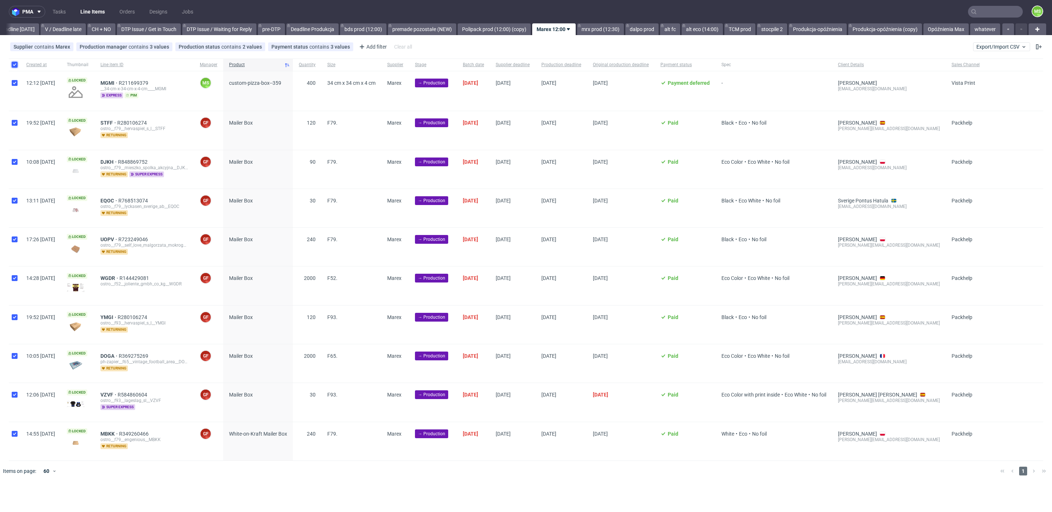
checkbox input "true"
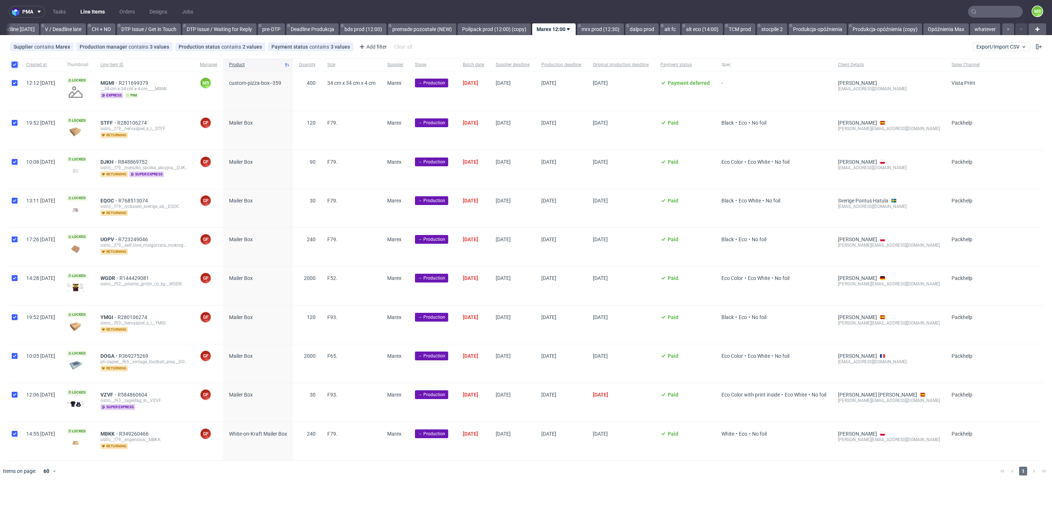
checkbox input "true"
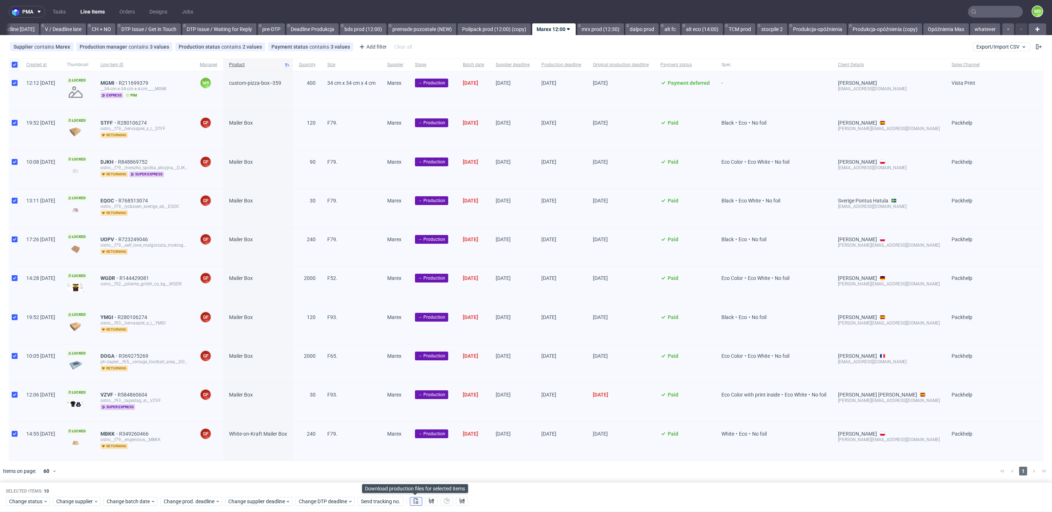
click at [416, 498] on icon at bounding box center [416, 501] width 6 height 6
click at [428, 498] on icon at bounding box center [431, 501] width 6 height 6
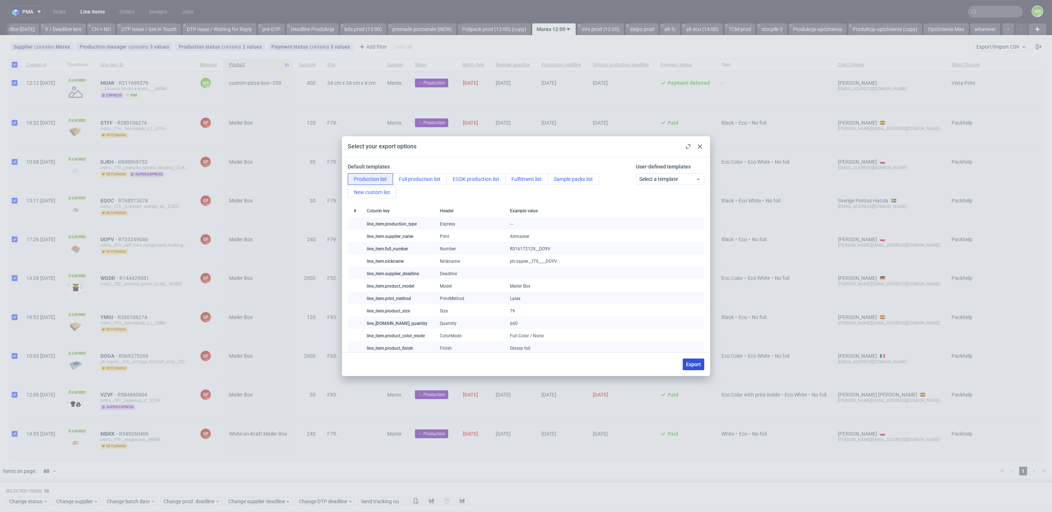
click at [693, 363] on span "Export" at bounding box center [693, 364] width 15 height 5
checkbox input "false"
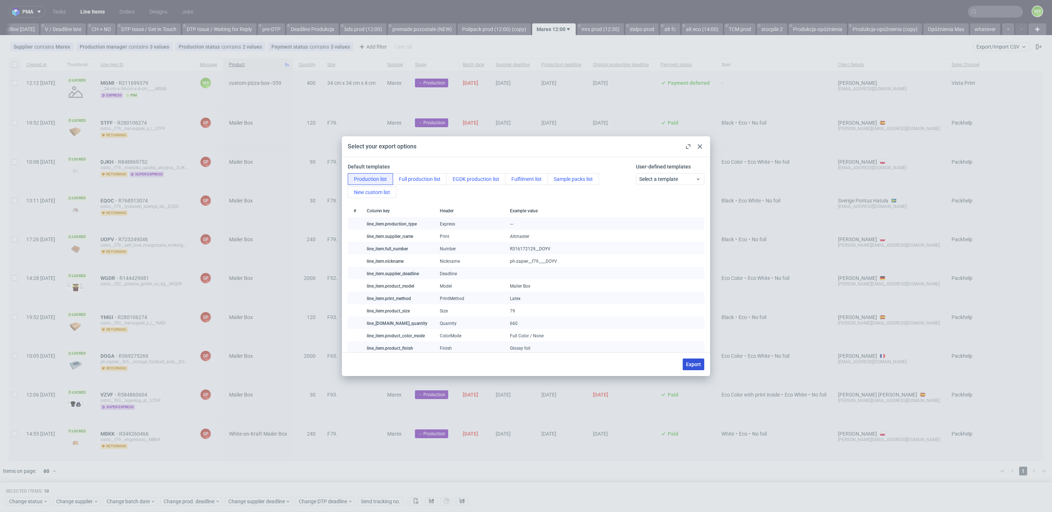
checkbox input "false"
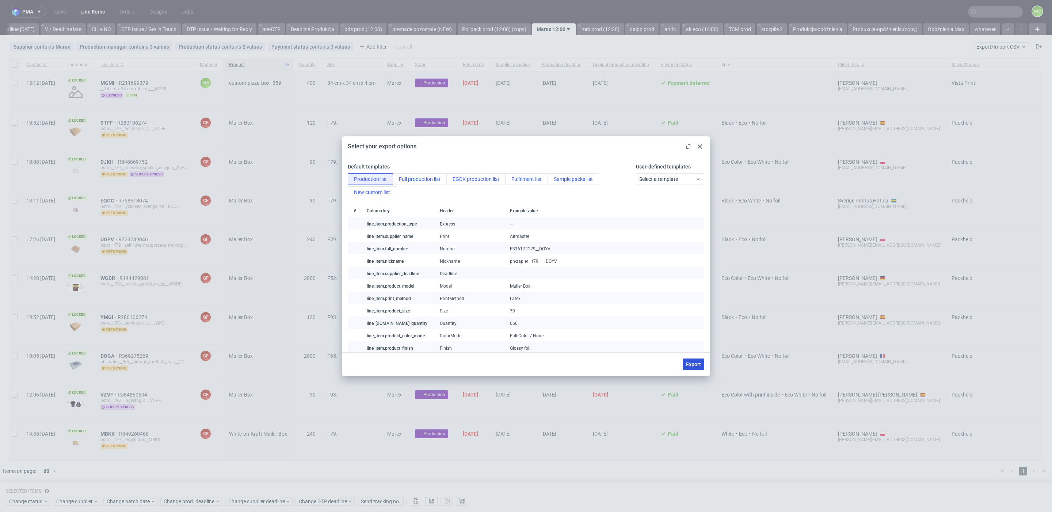
checkbox input "false"
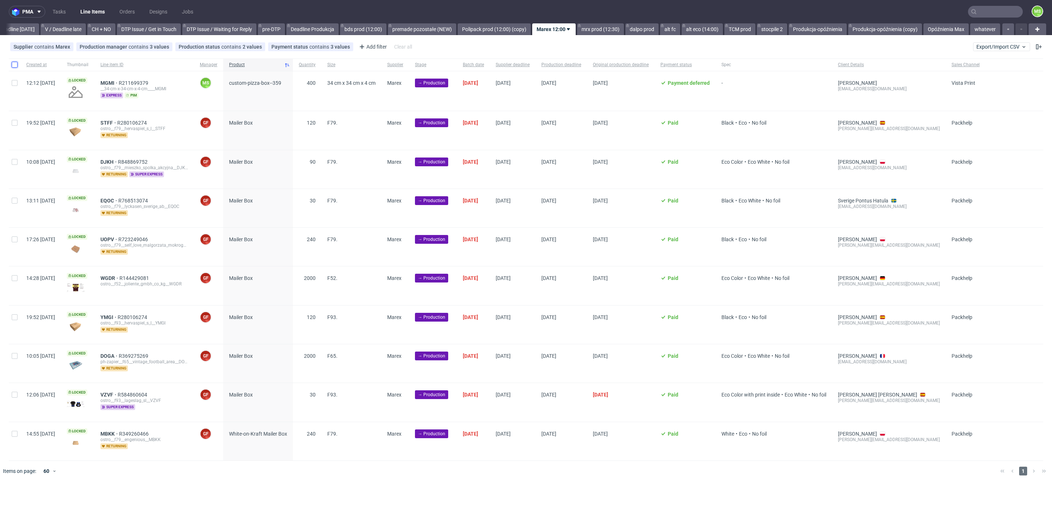
click at [15, 66] on input "checkbox" at bounding box center [15, 65] width 6 height 6
checkbox input "true"
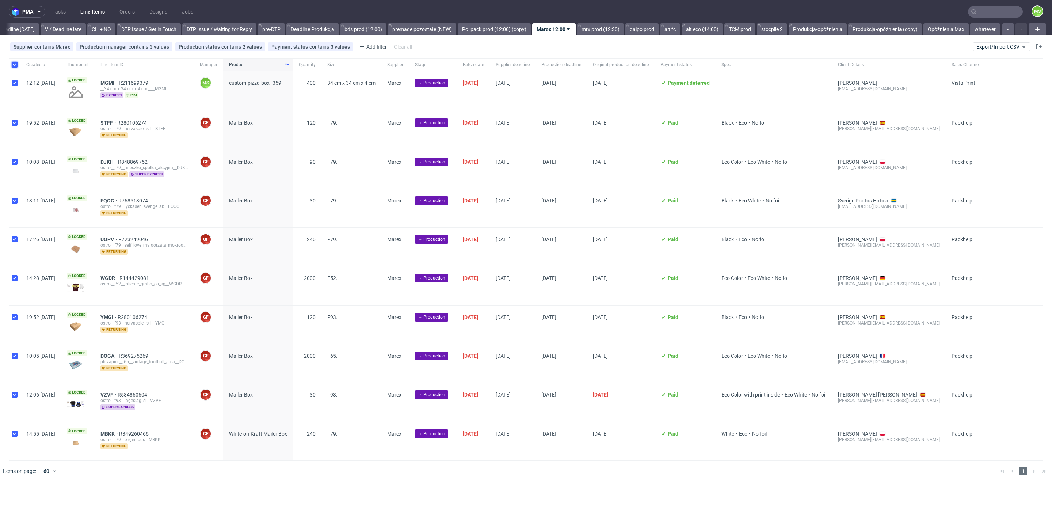
checkbox input "true"
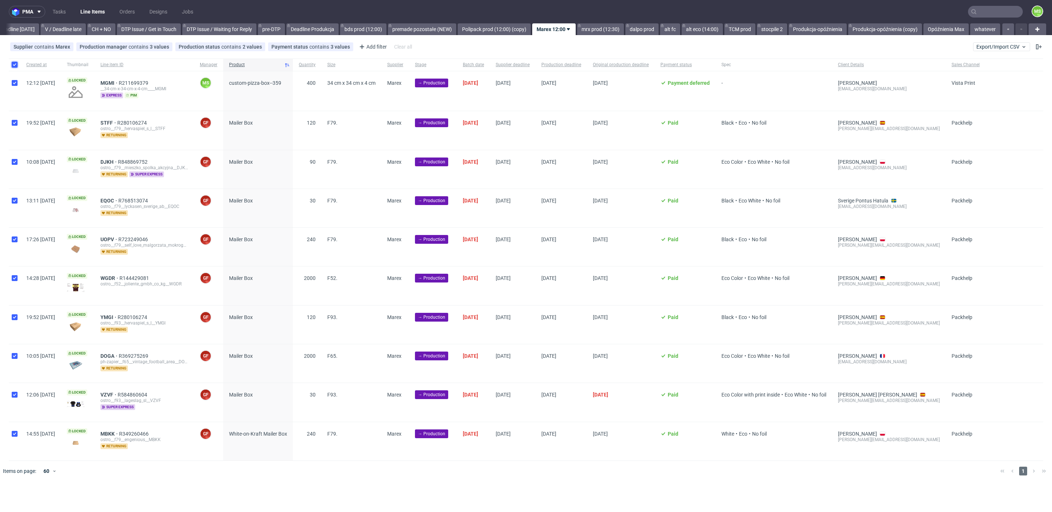
checkbox input "true"
click at [29, 499] on span "Change status" at bounding box center [26, 500] width 34 height 7
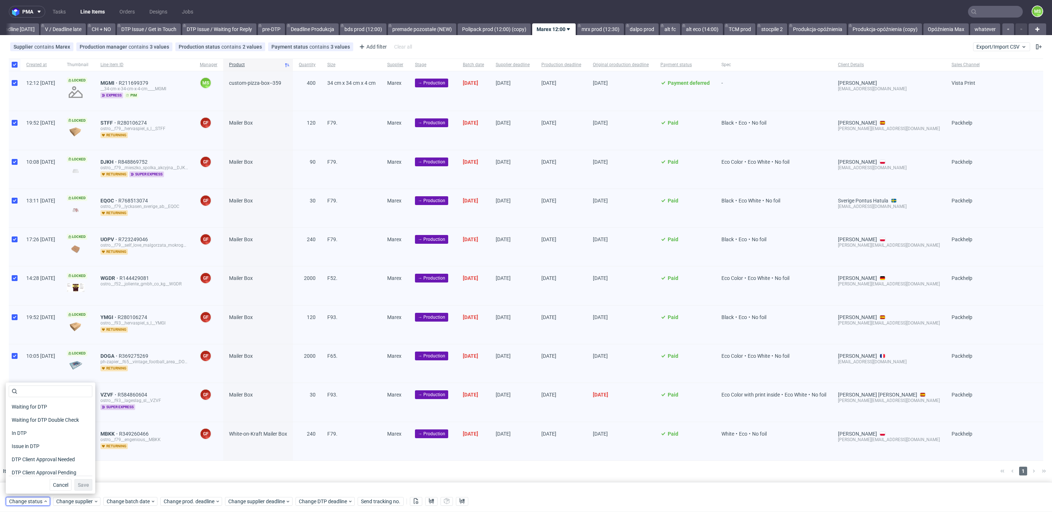
scroll to position [95, 0]
click at [42, 418] on span "In Production" at bounding box center [27, 416] width 37 height 10
click at [78, 483] on span "Save" at bounding box center [83, 484] width 11 height 5
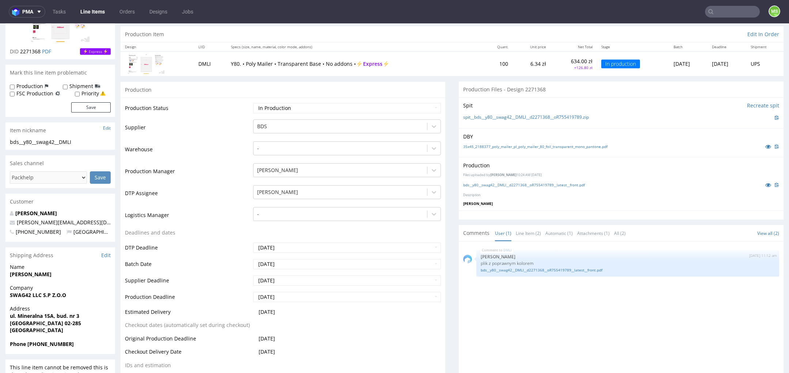
scroll to position [65, 0]
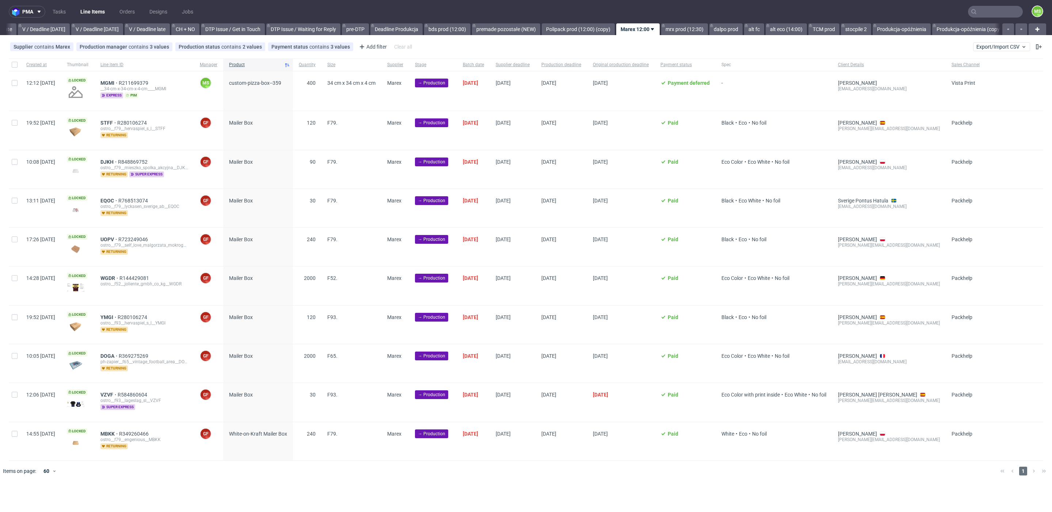
scroll to position [0, 940]
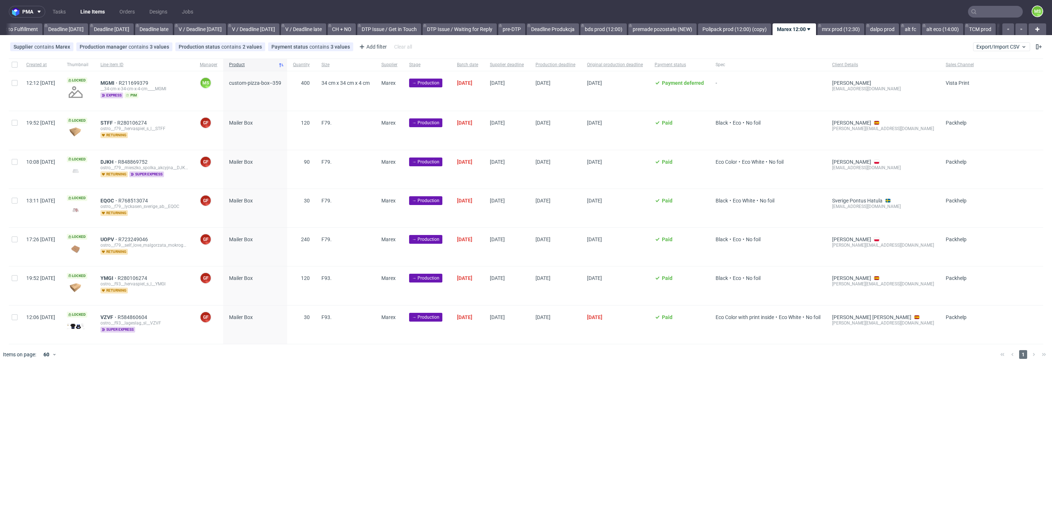
scroll to position [0, 921]
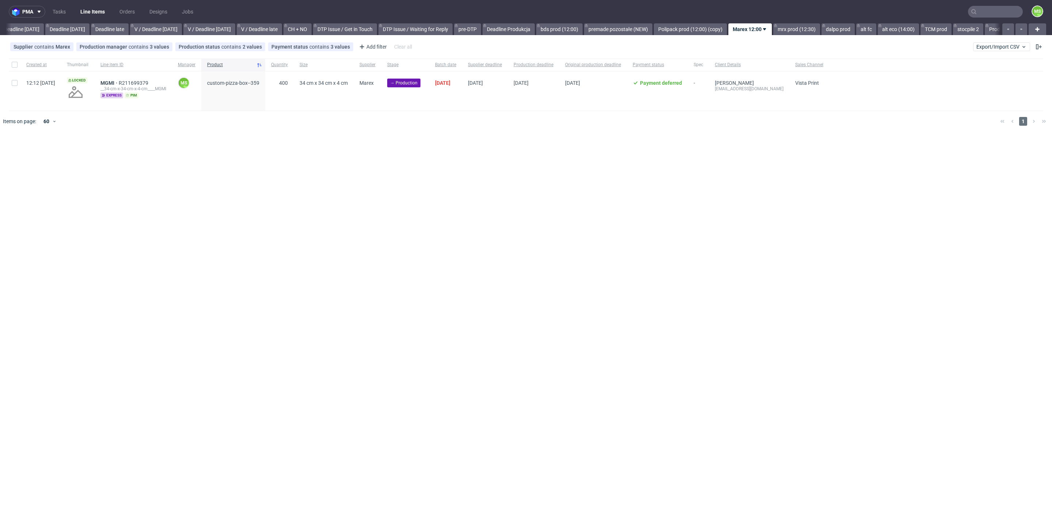
scroll to position [0, 935]
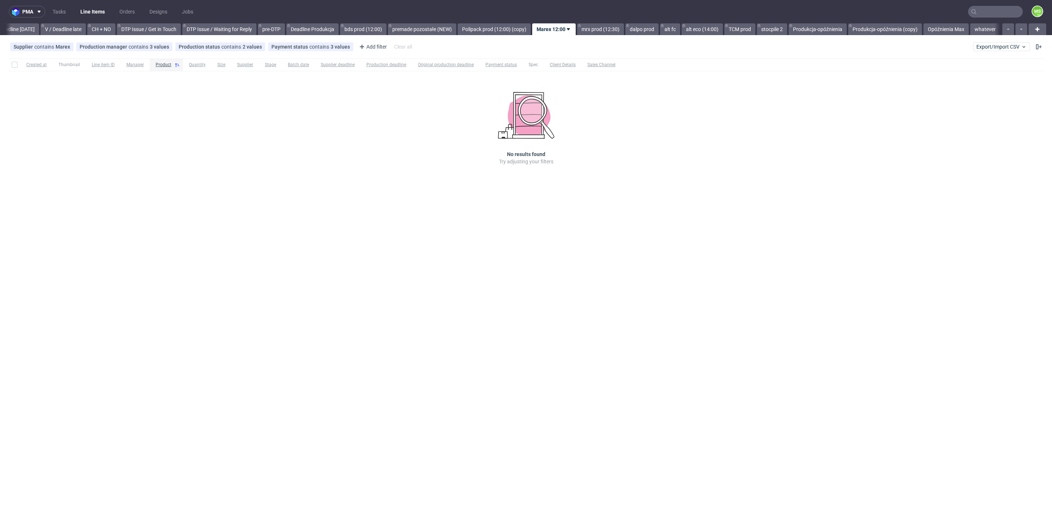
scroll to position [0, 990]
click at [603, 28] on link "mrx prod (12:30)" at bounding box center [600, 29] width 47 height 12
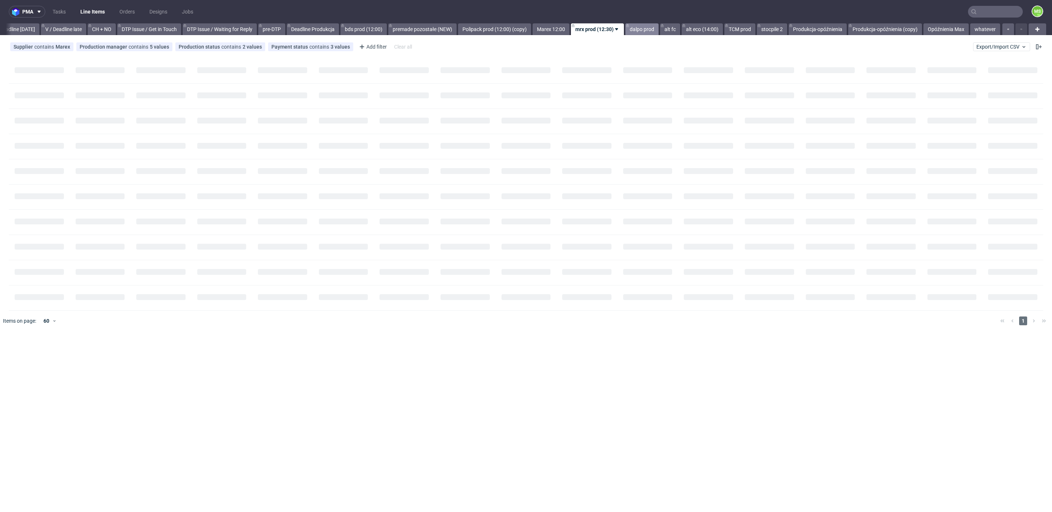
click at [632, 28] on link "dalpo prod" at bounding box center [641, 29] width 33 height 12
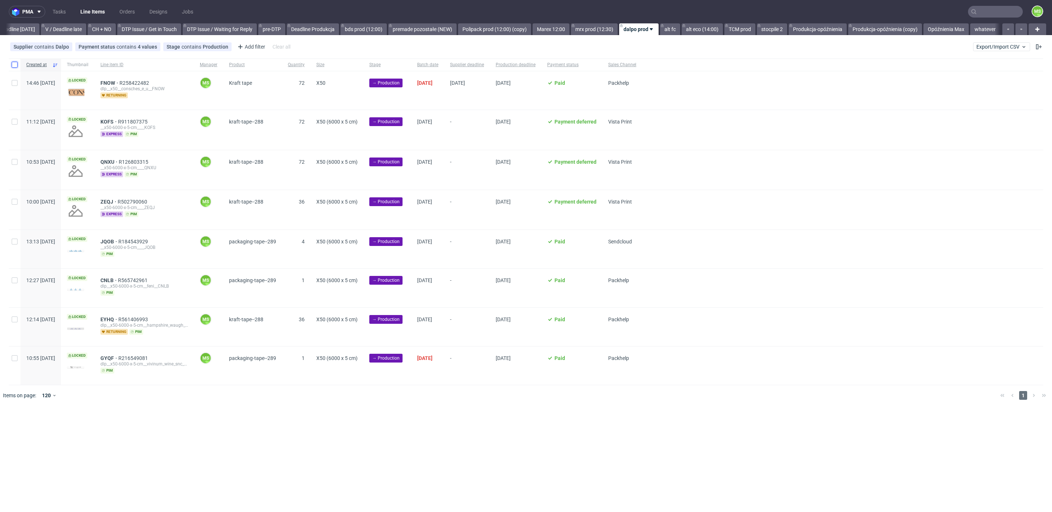
click at [16, 65] on input "checkbox" at bounding box center [15, 65] width 6 height 6
checkbox input "true"
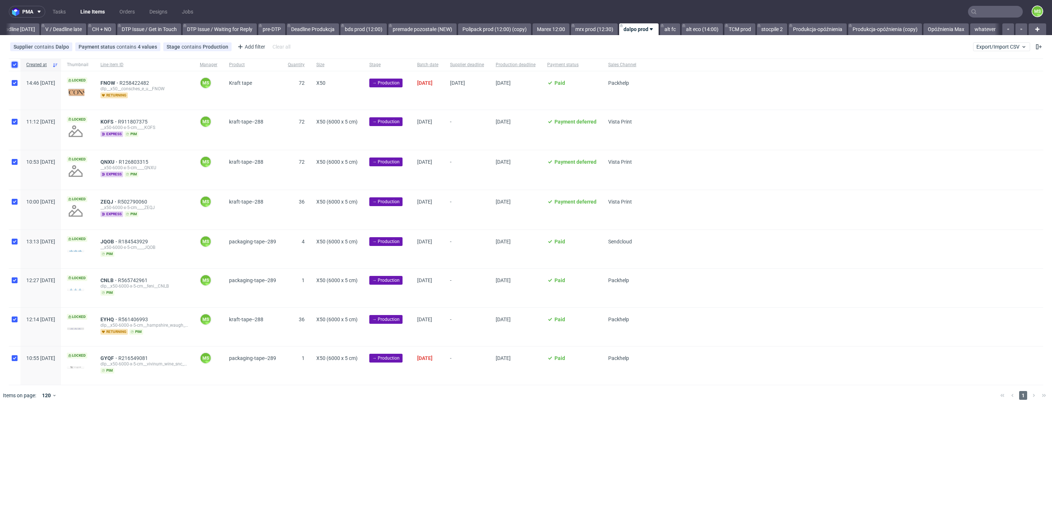
checkbox input "true"
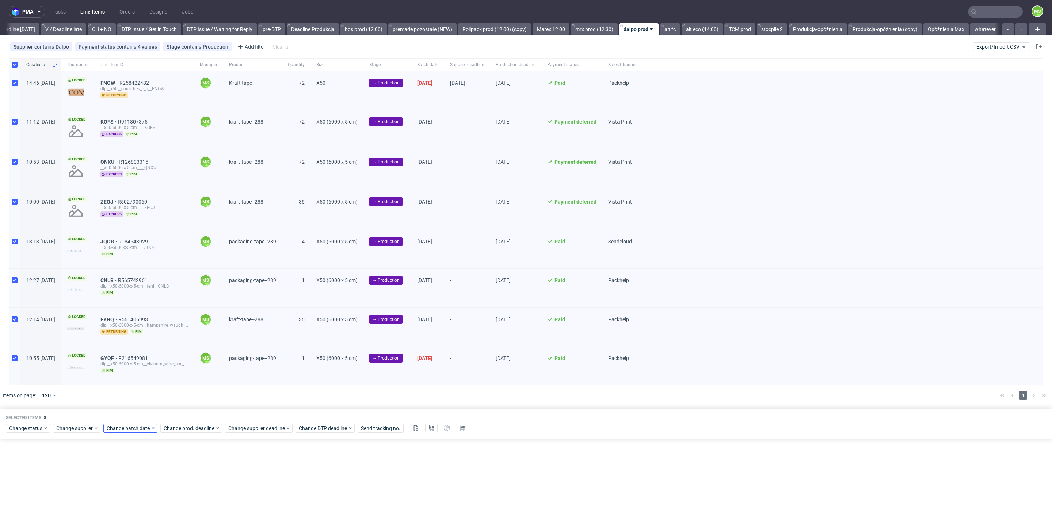
drag, startPoint x: 122, startPoint y: 420, endPoint x: 126, endPoint y: 422, distance: 4.3
click at [122, 422] on div "Change status Change supplier Change batch date Change prod. deadline Change su…" at bounding box center [526, 427] width 1040 height 11
click at [126, 424] on span "Change batch date" at bounding box center [129, 427] width 44 height 7
click at [178, 348] on span "10" at bounding box center [176, 346] width 6 height 7
drag, startPoint x: 194, startPoint y: 409, endPoint x: 201, endPoint y: 425, distance: 17.7
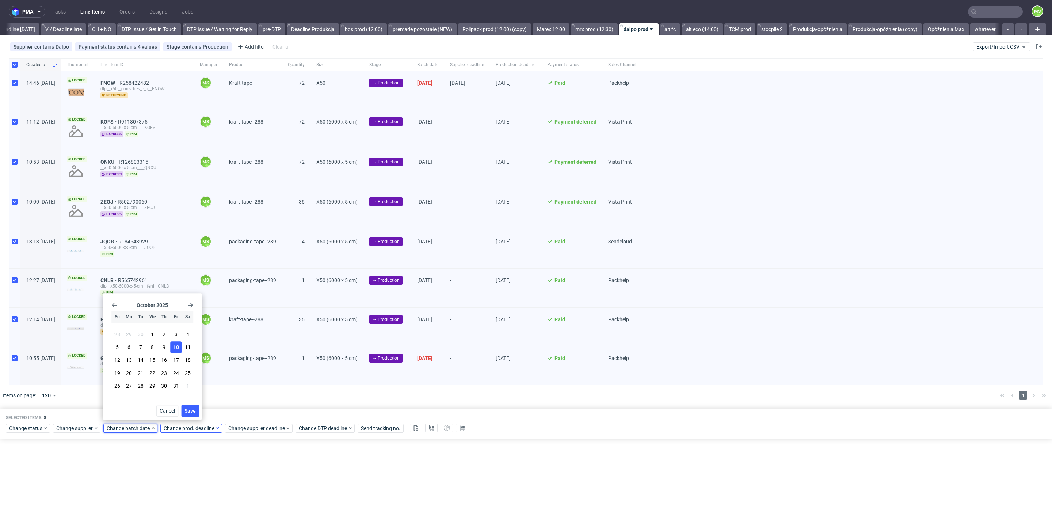
click at [194, 411] on span "Save" at bounding box center [189, 410] width 11 height 5
click at [202, 427] on span "Change prod. deadline" at bounding box center [189, 427] width 51 height 7
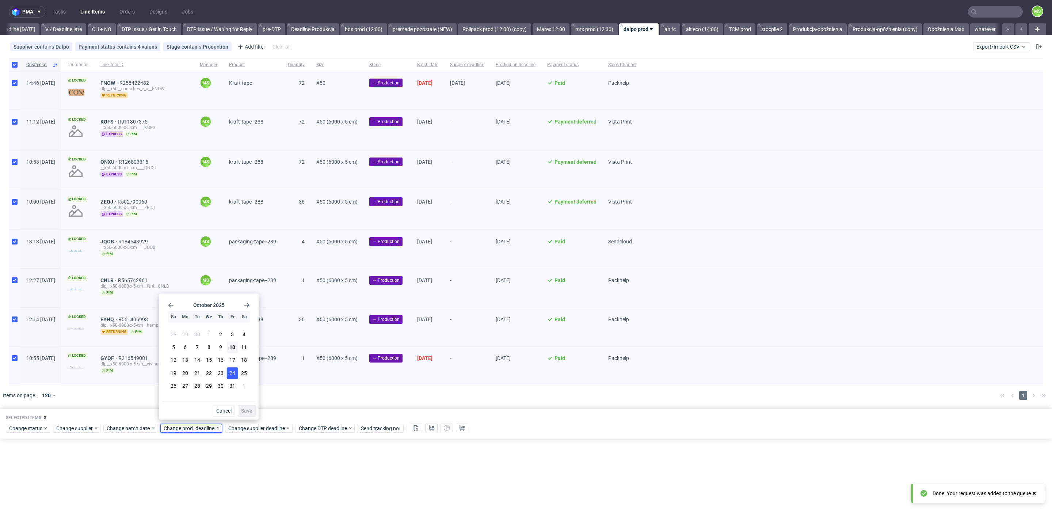
click at [235, 370] on span "24" at bounding box center [232, 372] width 6 height 7
drag, startPoint x: 255, startPoint y: 410, endPoint x: 260, endPoint y: 420, distance: 11.1
click at [255, 410] on button "Save" at bounding box center [247, 411] width 18 height 12
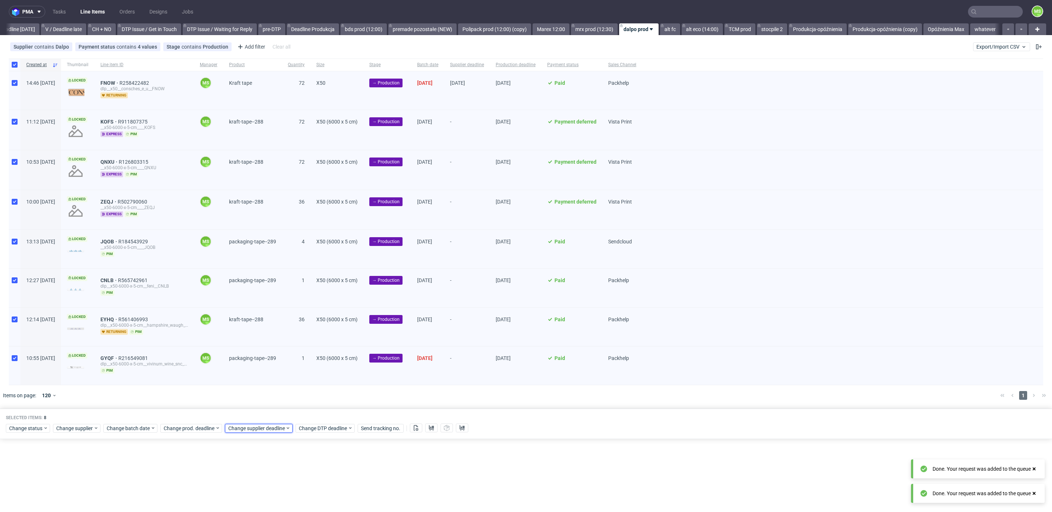
drag, startPoint x: 260, startPoint y: 424, endPoint x: 265, endPoint y: 420, distance: 6.7
click at [261, 424] on span "Change supplier deadline" at bounding box center [256, 427] width 57 height 7
click at [300, 375] on button "24" at bounding box center [296, 373] width 11 height 12
drag, startPoint x: 310, startPoint y: 411, endPoint x: 276, endPoint y: 286, distance: 130.0
click at [310, 411] on span "Save" at bounding box center [311, 410] width 11 height 5
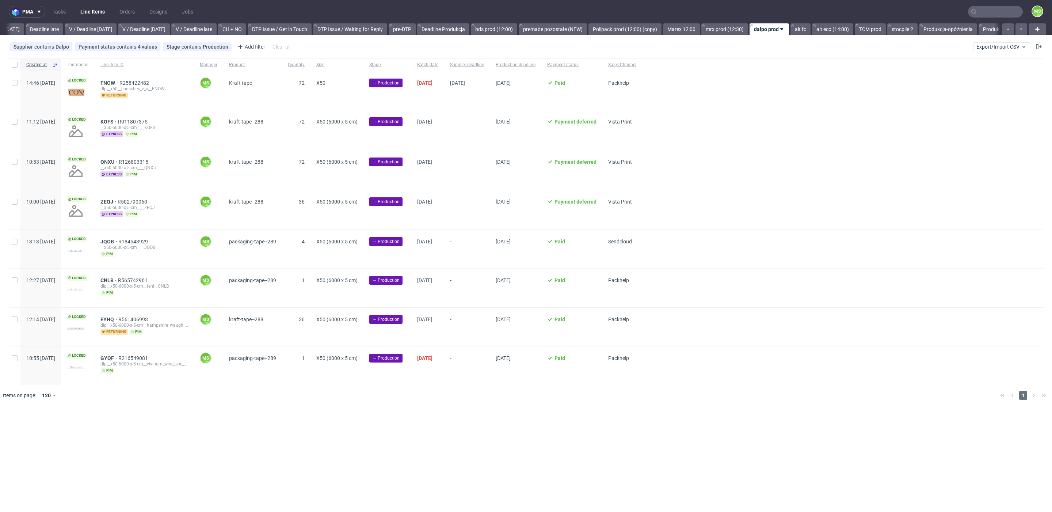
scroll to position [0, 913]
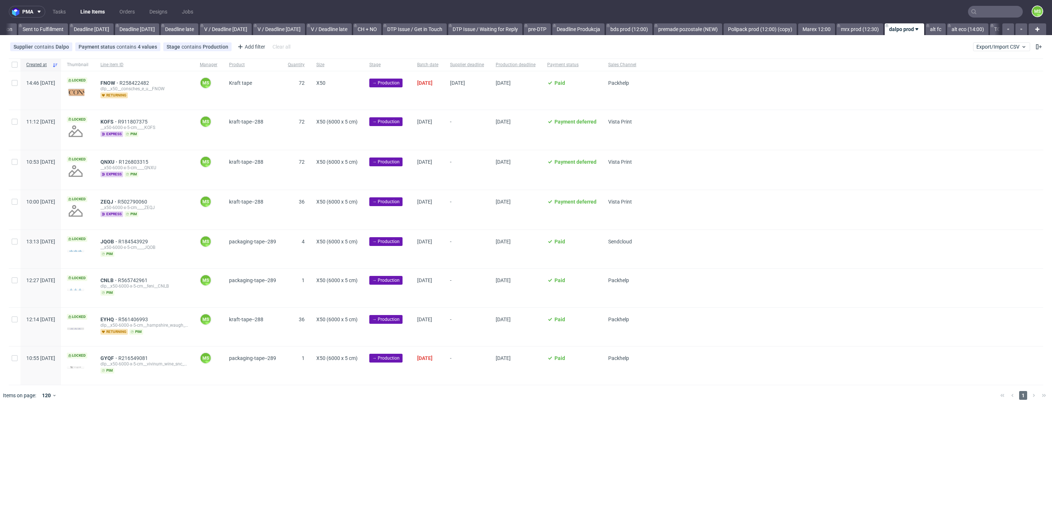
scroll to position [0, 839]
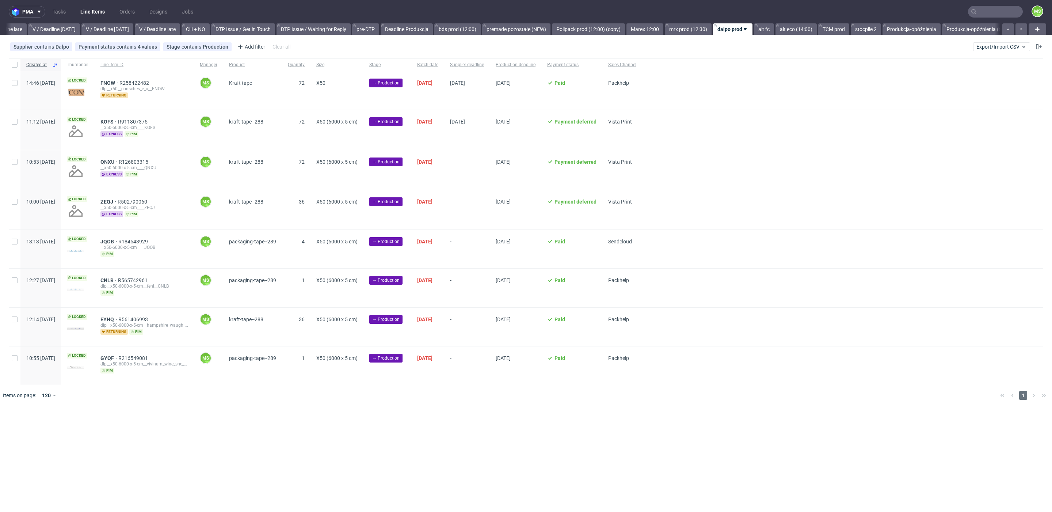
scroll to position [0, 935]
click at [15, 68] on div at bounding box center [15, 64] width 12 height 12
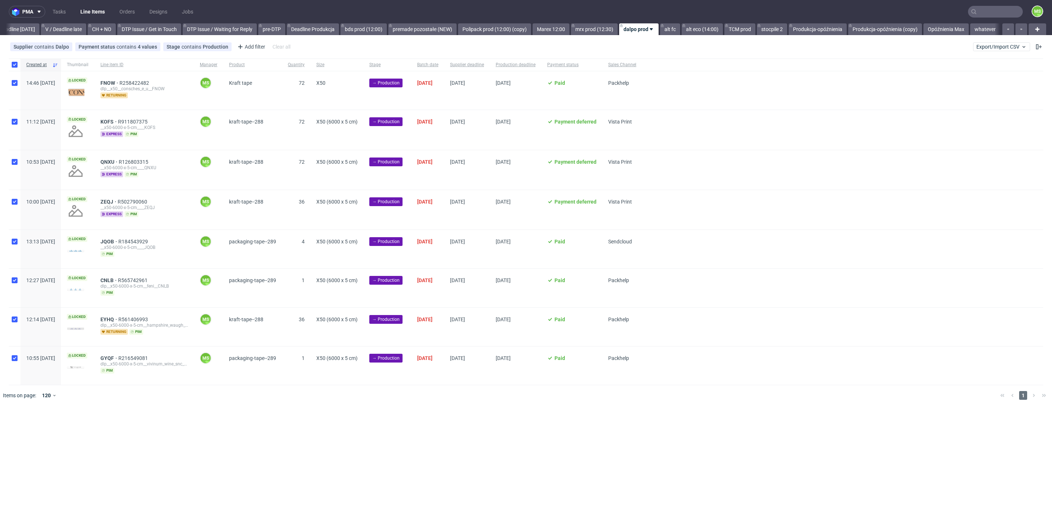
checkbox input "true"
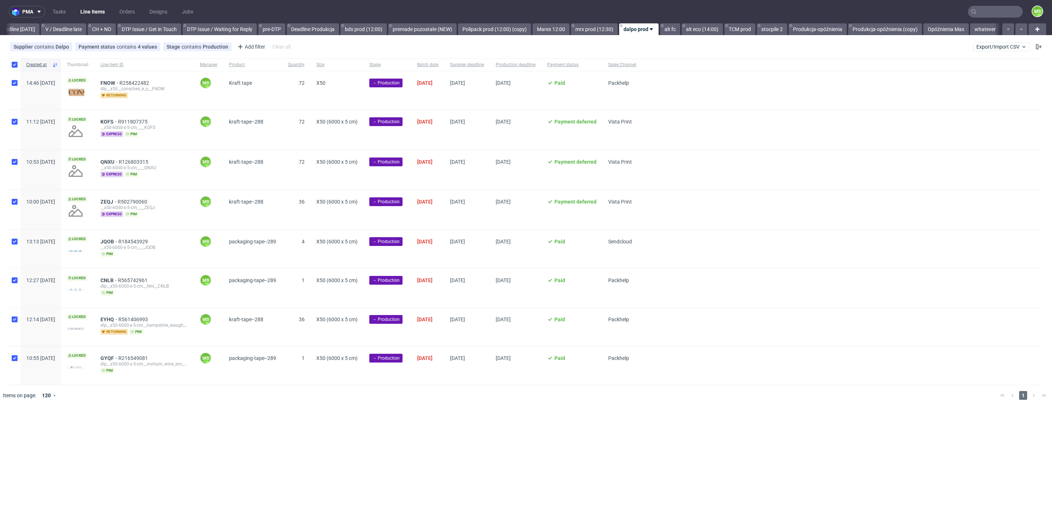
checkbox input "true"
click at [420, 425] on button at bounding box center [416, 427] width 12 height 9
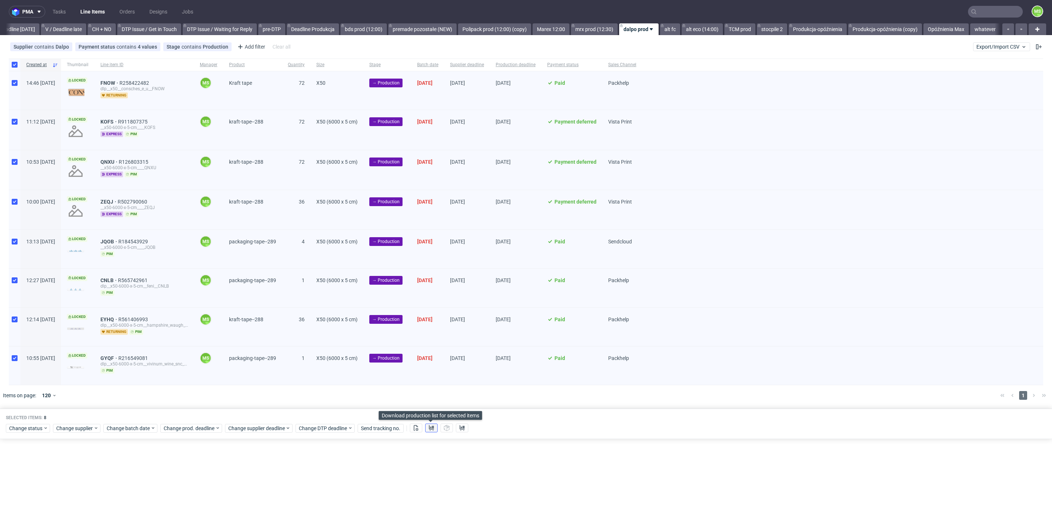
click at [434, 427] on button at bounding box center [431, 427] width 12 height 9
click at [433, 427] on button at bounding box center [431, 427] width 12 height 9
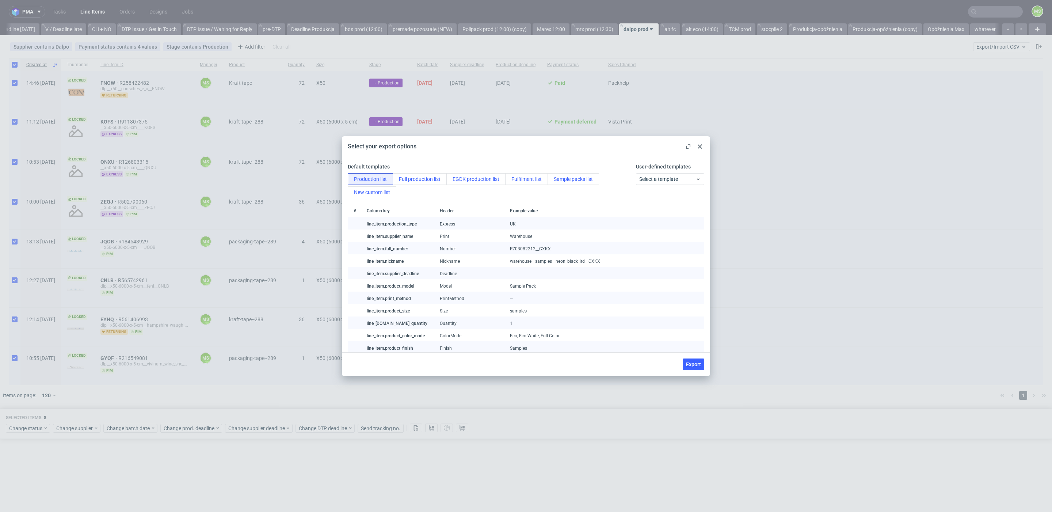
click at [693, 366] on span "Export" at bounding box center [693, 364] width 15 height 5
checkbox input "false"
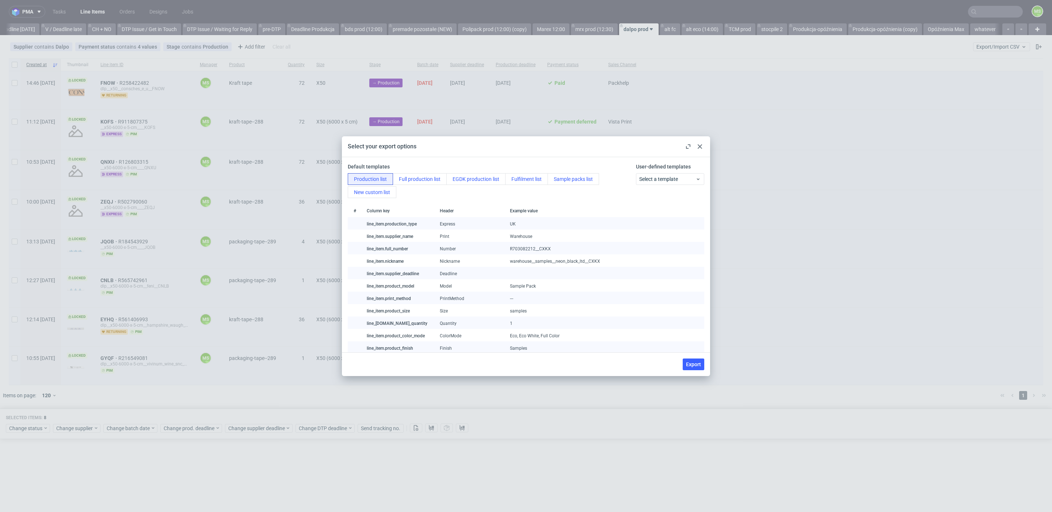
checkbox input "false"
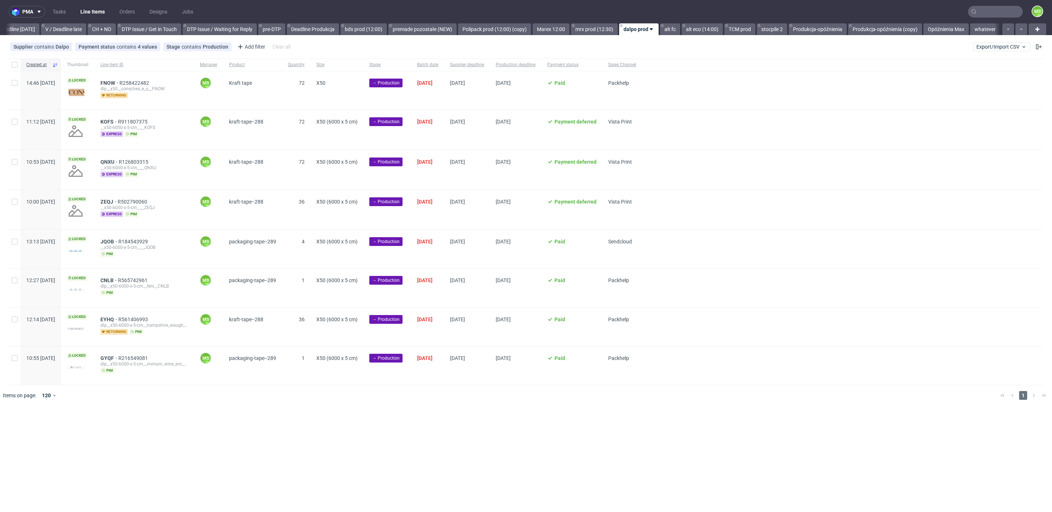
click at [15, 68] on div at bounding box center [15, 64] width 12 height 12
checkbox input "true"
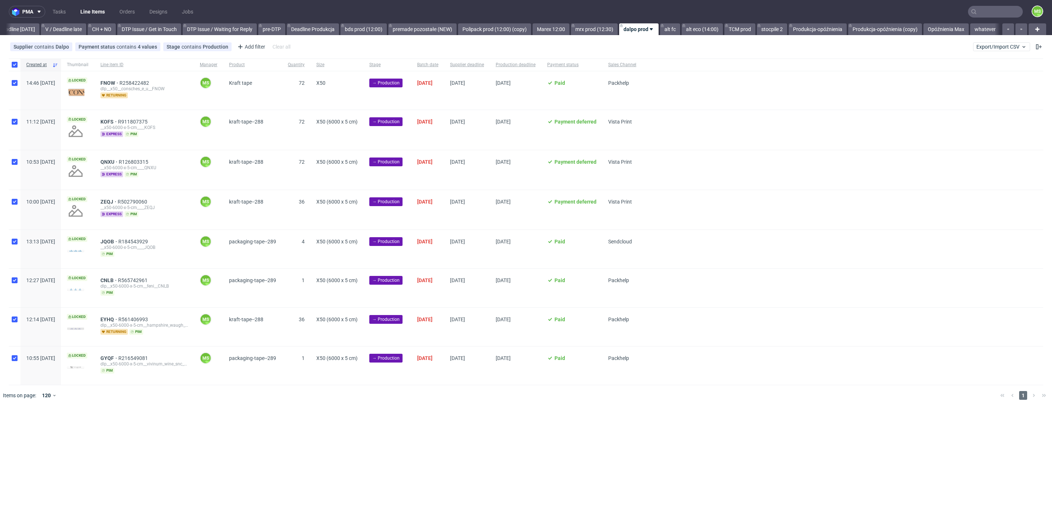
checkbox input "true"
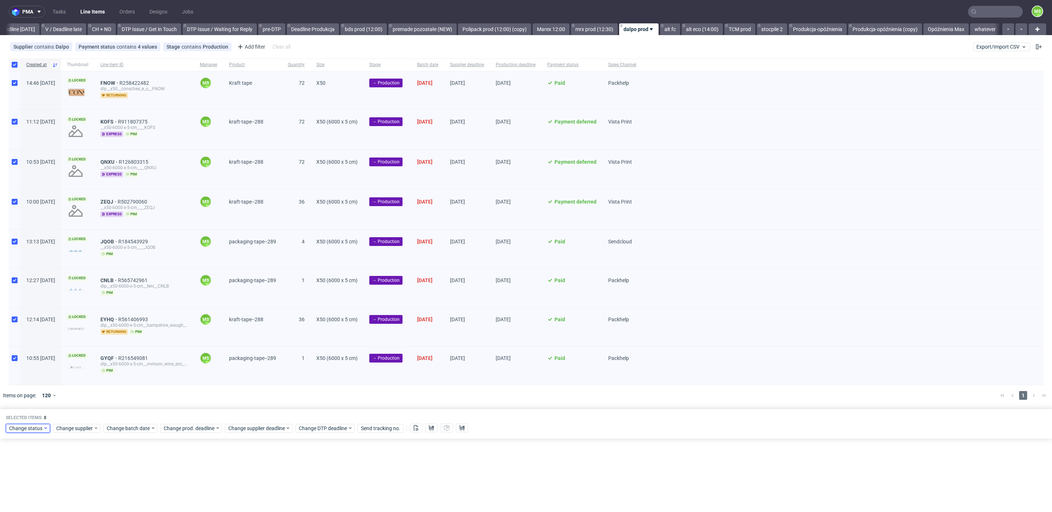
drag, startPoint x: 20, startPoint y: 424, endPoint x: 32, endPoint y: 422, distance: 11.8
click at [20, 424] on span "Change status" at bounding box center [26, 427] width 34 height 7
click at [50, 341] on div "In Production" at bounding box center [51, 342] width 84 height 10
click at [78, 409] on span "Save" at bounding box center [83, 410] width 11 height 5
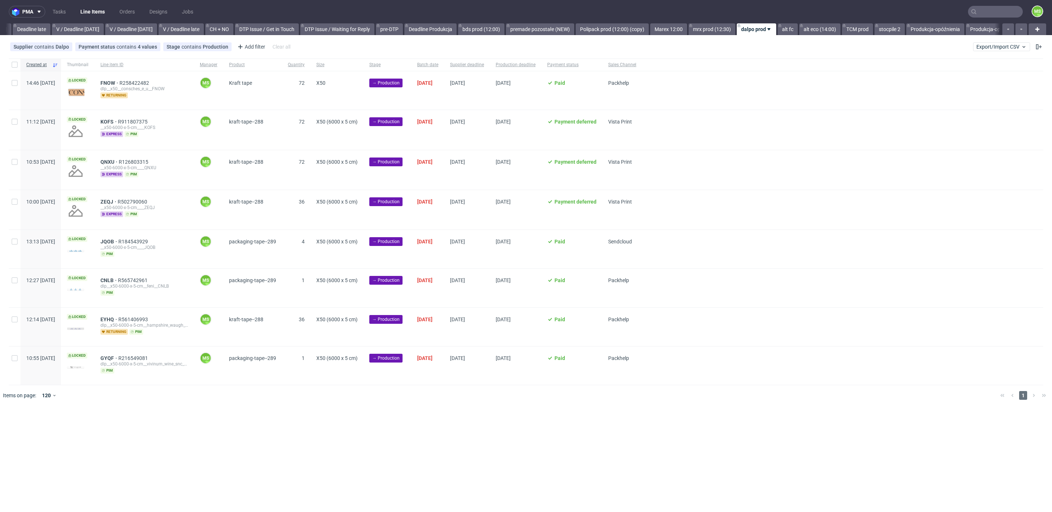
scroll to position [0, 921]
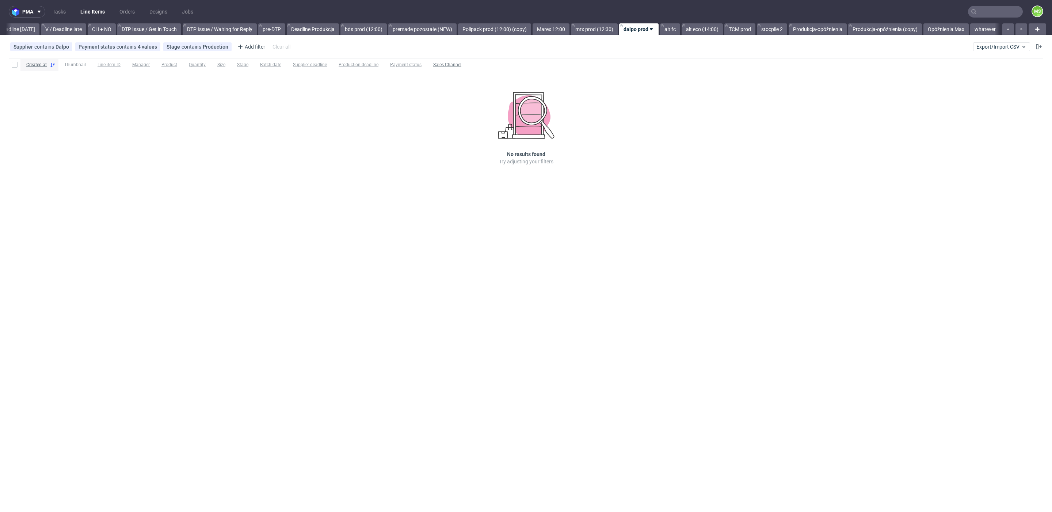
scroll to position [0, 990]
click at [1004, 45] on span "Export/Import CSV" at bounding box center [1001, 47] width 50 height 6
click at [987, 74] on link "Import shipments CSV" at bounding box center [983, 76] width 85 height 12
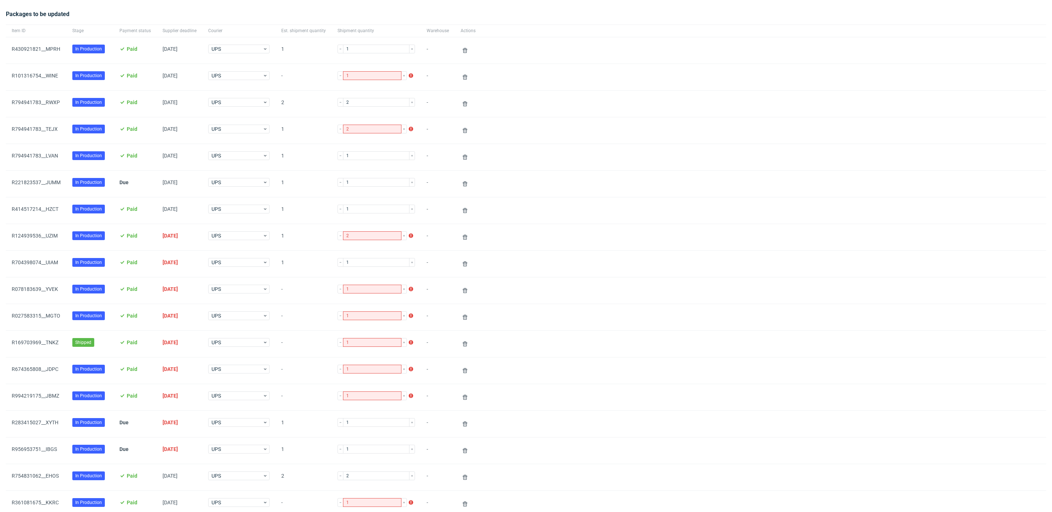
scroll to position [59, 0]
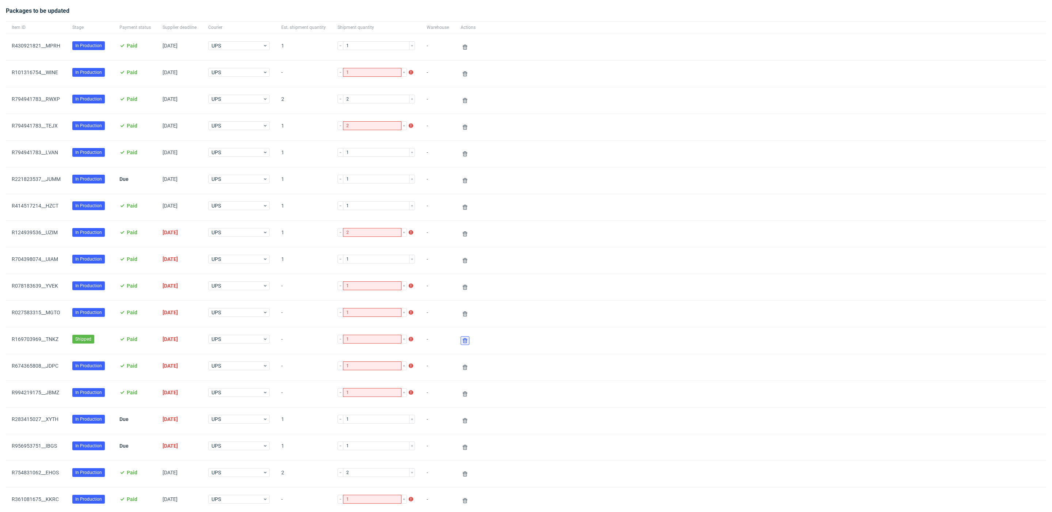
click at [462, 341] on icon at bounding box center [465, 340] width 6 height 6
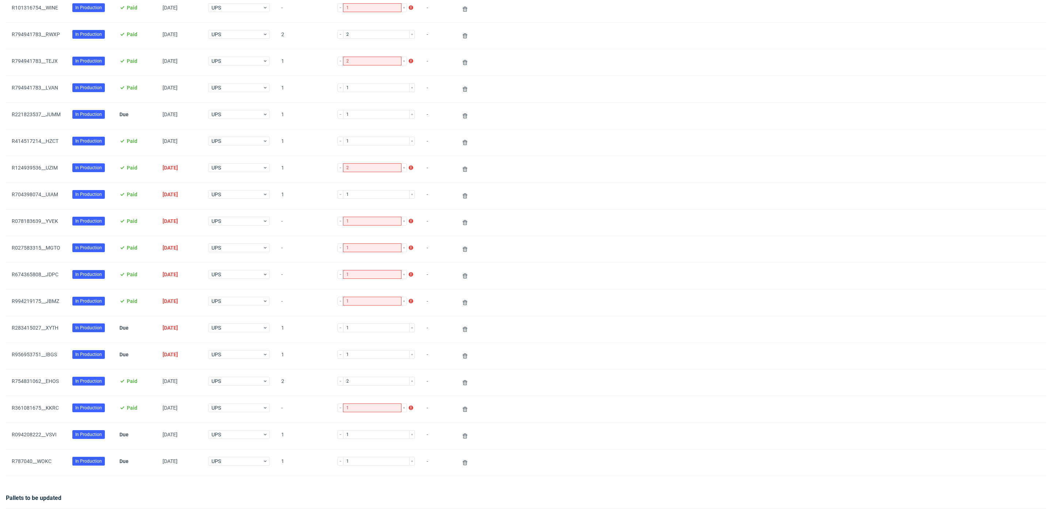
scroll to position [247, 0]
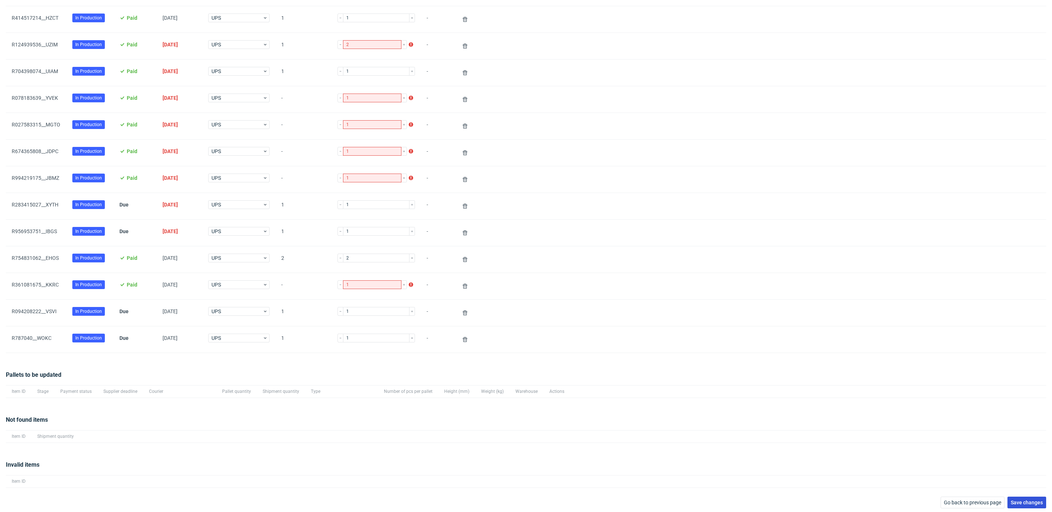
click at [1026, 500] on span "Save changes" at bounding box center [1026, 502] width 32 height 5
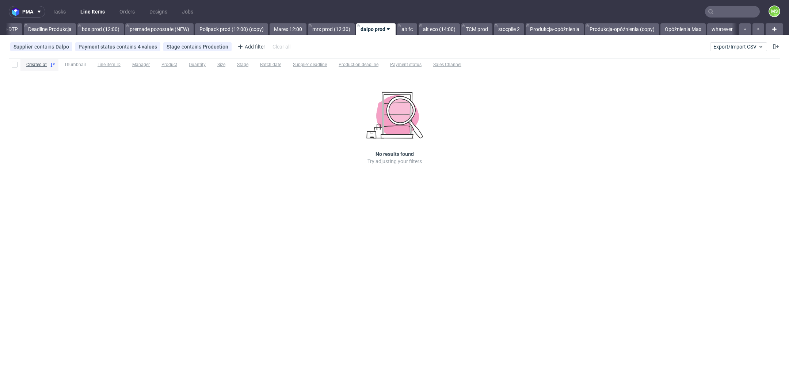
scroll to position [0, 1253]
click at [511, 26] on link "stocpile 2" at bounding box center [509, 29] width 30 height 12
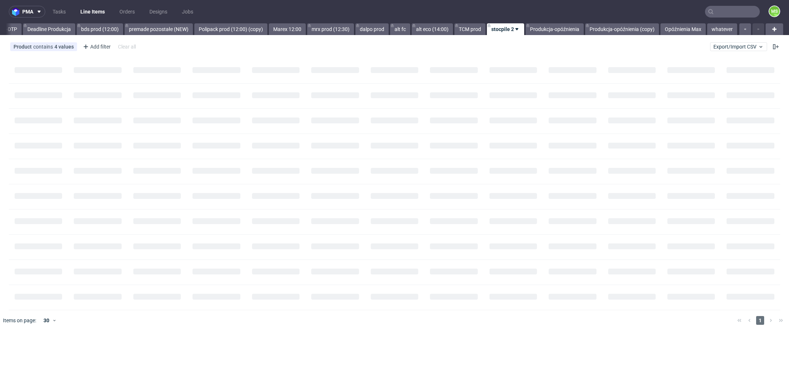
scroll to position [0, 1253]
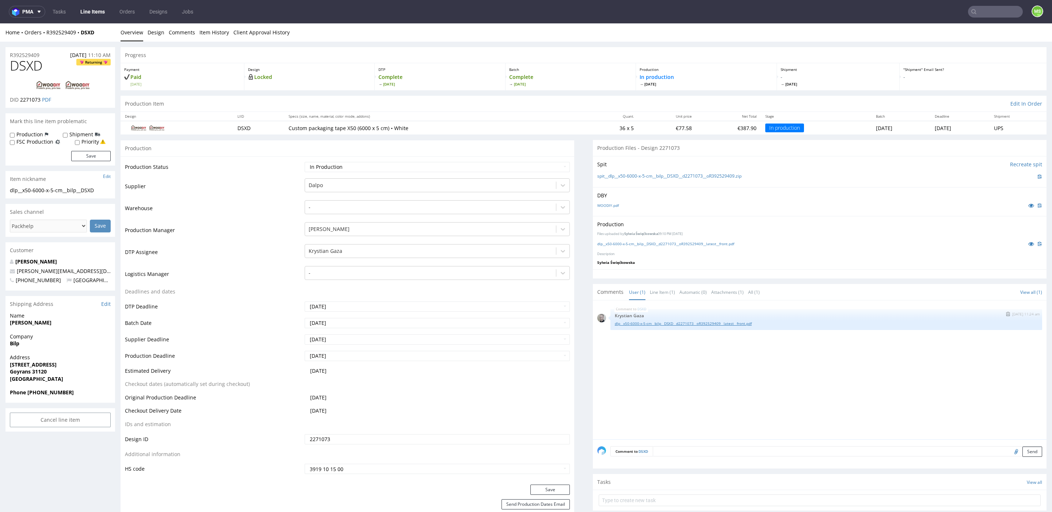
click at [690, 324] on link "dlp__x50-6000-x-5-cm__bilp__DSXD__d2271073__oR392529409__latest__front.pdf" at bounding box center [826, 323] width 423 height 5
